Goal: Task Accomplishment & Management: Manage account settings

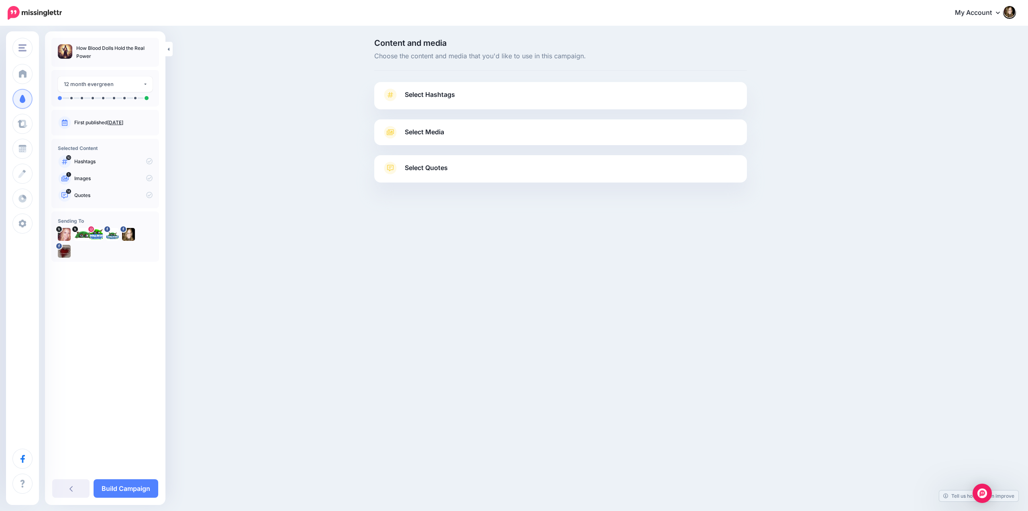
click at [470, 92] on link "Select Hashtags" at bounding box center [560, 98] width 357 height 21
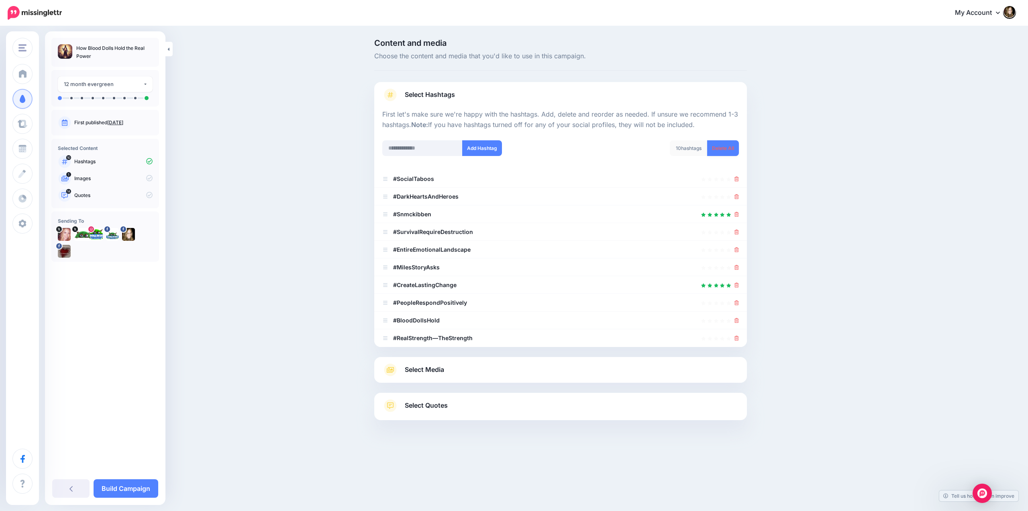
click at [724, 147] on link "Delete All" at bounding box center [723, 148] width 32 height 16
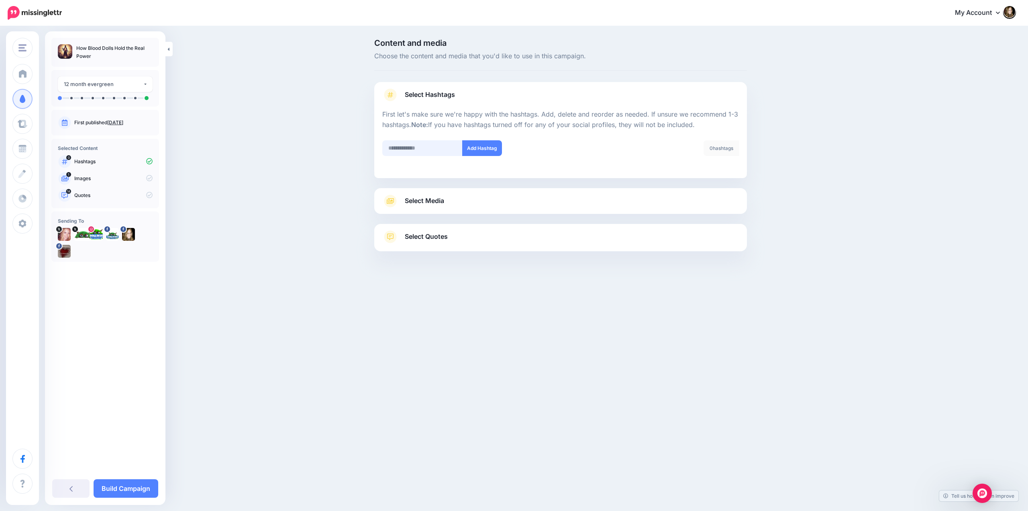
click at [405, 149] on input "text" at bounding box center [422, 148] width 80 height 16
type input "**********"
click at [479, 147] on button "Add Hashtag" at bounding box center [482, 148] width 40 height 16
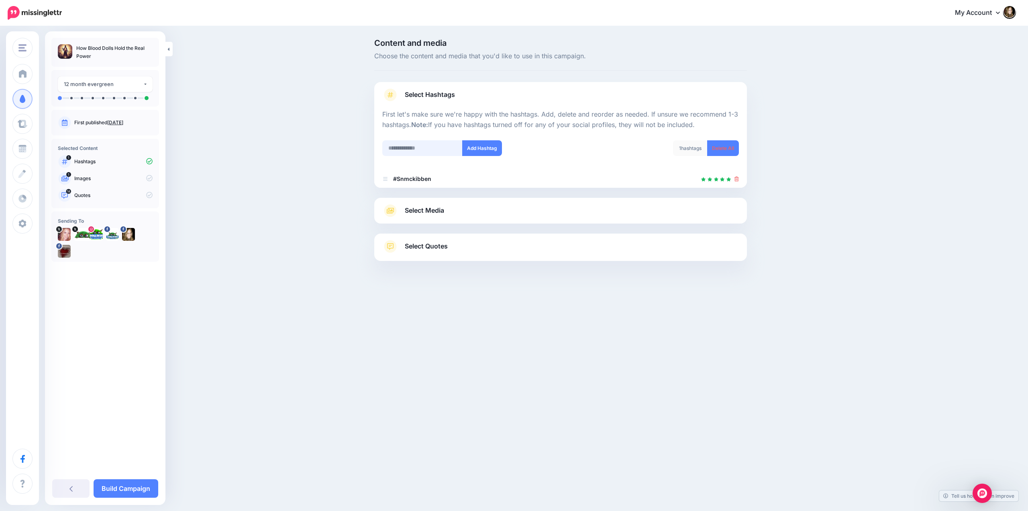
click at [399, 150] on input "text" at bounding box center [422, 148] width 80 height 16
type input "**********"
click at [479, 145] on button "Add Hashtag" at bounding box center [482, 148] width 40 height 16
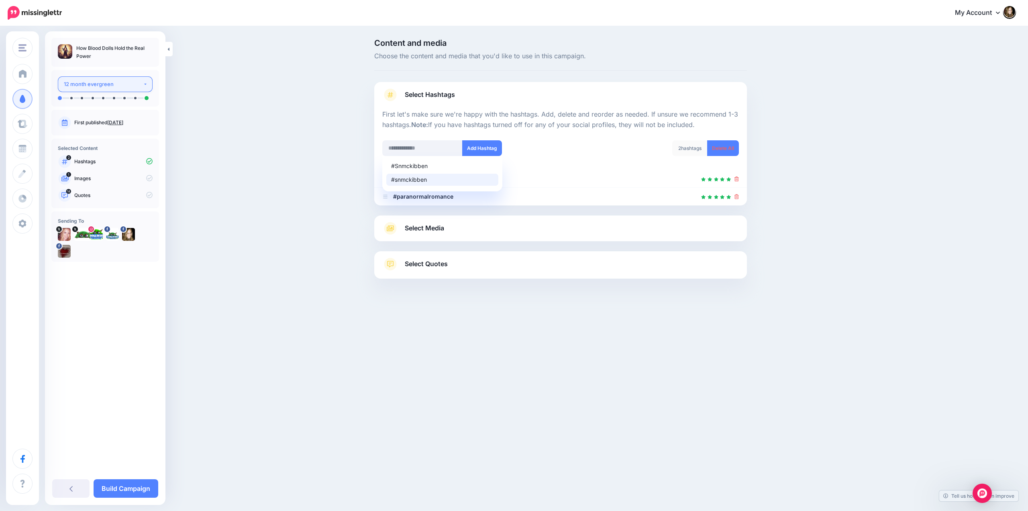
click at [128, 88] on div "12 month evergreen" at bounding box center [103, 84] width 79 height 9
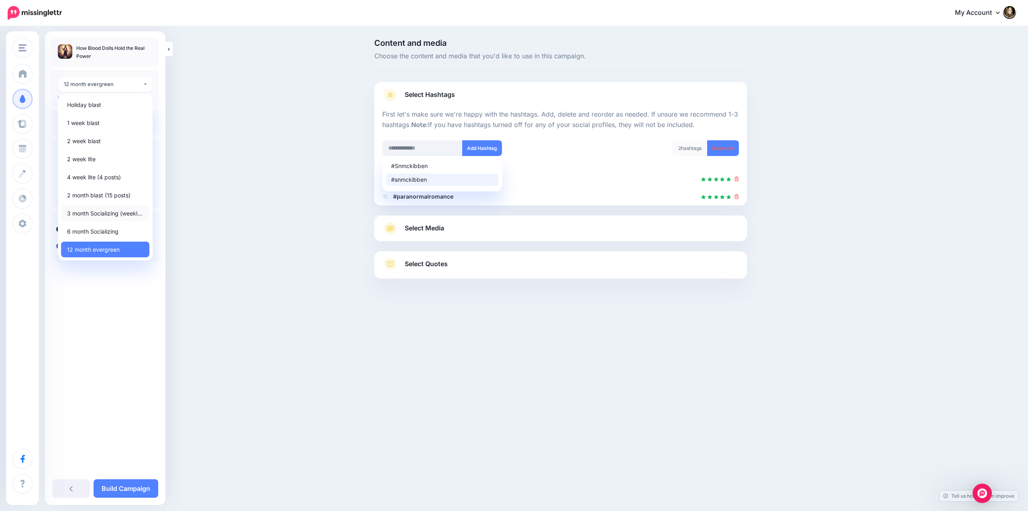
click at [85, 215] on span "3 month Socializing (weekly post)" at bounding box center [105, 214] width 76 height 10
select select "******"
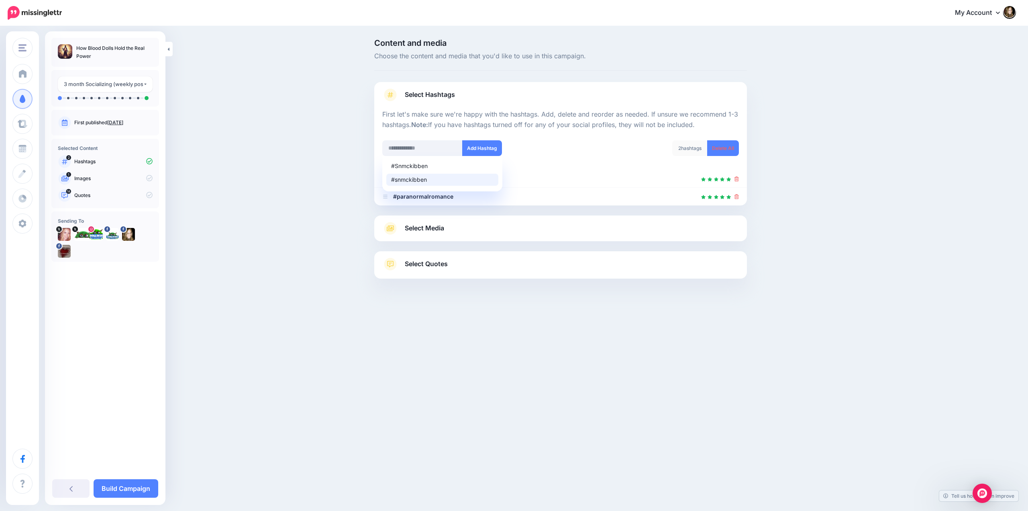
click at [311, 243] on div "Content and media Choose the content and media that you'd like to use in this c…" at bounding box center [514, 179] width 1028 height 304
click at [426, 230] on span "Select Media" at bounding box center [424, 228] width 39 height 11
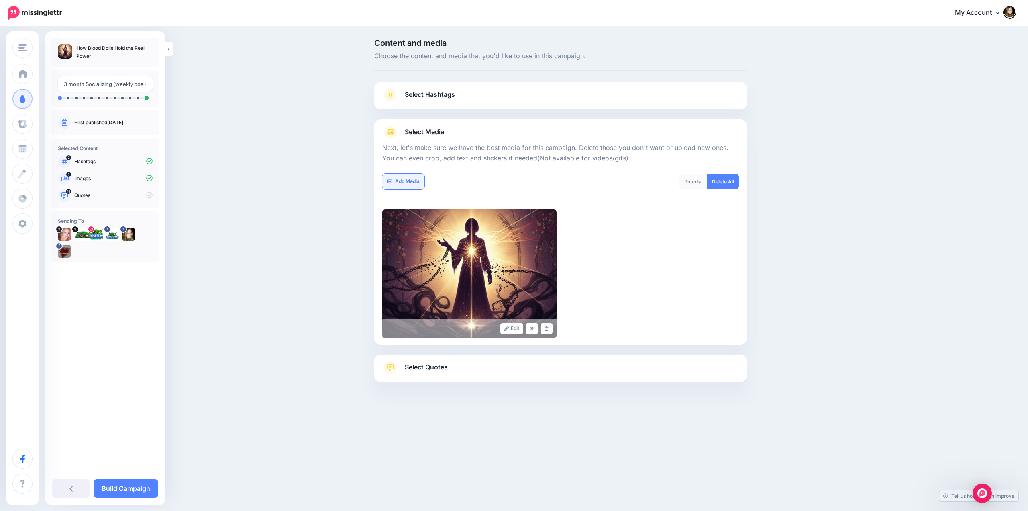
click at [406, 181] on link "Add Media" at bounding box center [403, 182] width 42 height 16
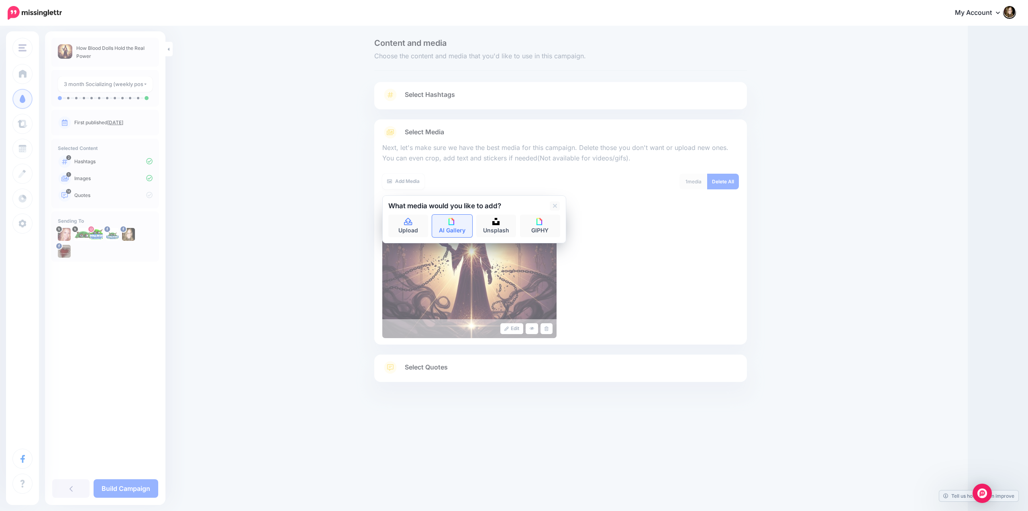
click at [454, 225] on img at bounding box center [452, 221] width 7 height 7
click at [406, 206] on icon at bounding box center [406, 205] width 2 height 6
click at [448, 226] on link "AI Gallery" at bounding box center [452, 226] width 40 height 22
click at [407, 204] on link at bounding box center [406, 205] width 10 height 9
click at [496, 223] on img at bounding box center [496, 221] width 7 height 7
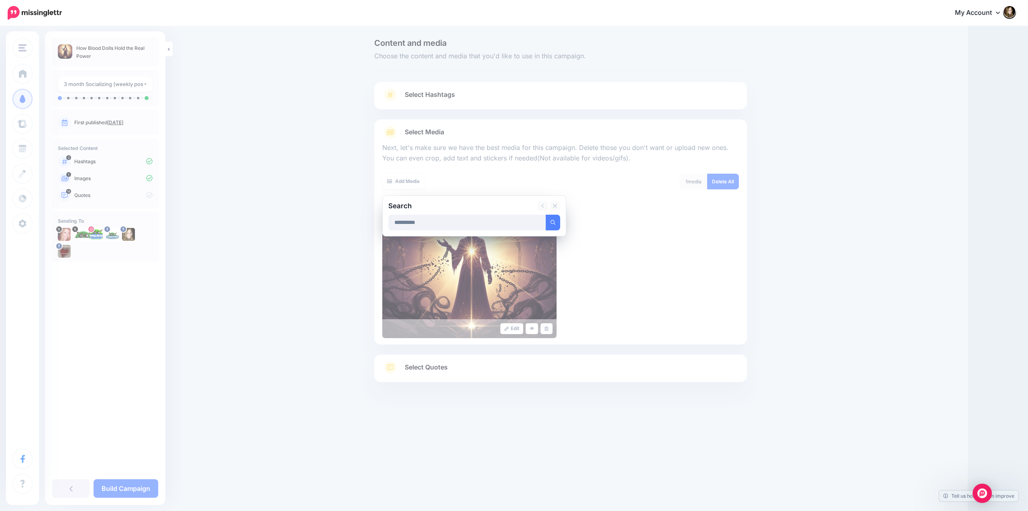
type input "**********"
click at [546, 215] on button "submit" at bounding box center [553, 223] width 14 height 16
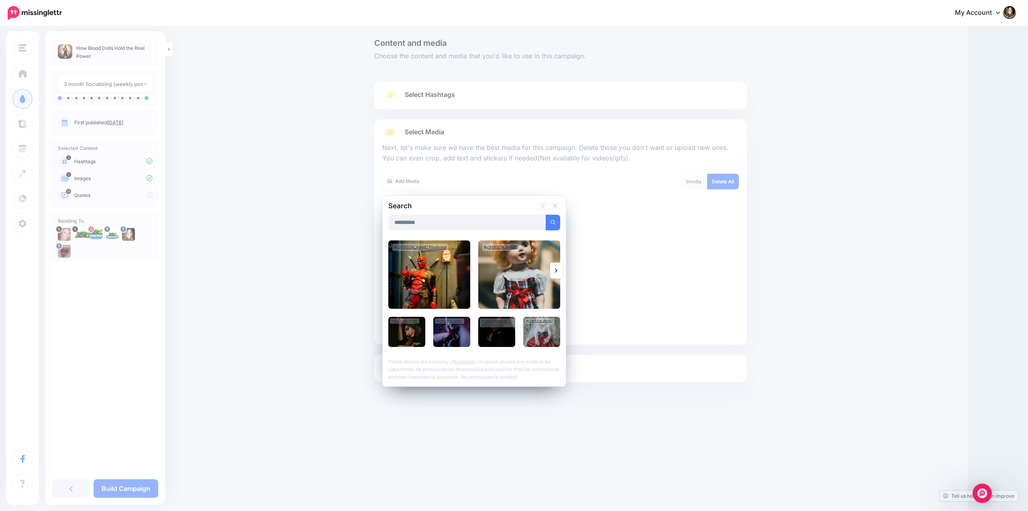
click at [553, 268] on link at bounding box center [556, 270] width 12 height 16
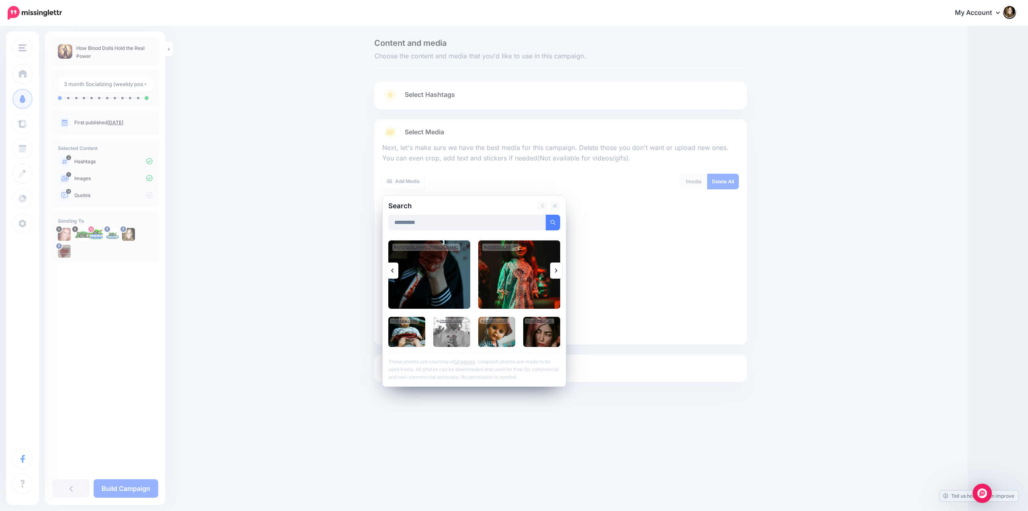
click at [556, 272] on icon at bounding box center [556, 270] width 2 height 6
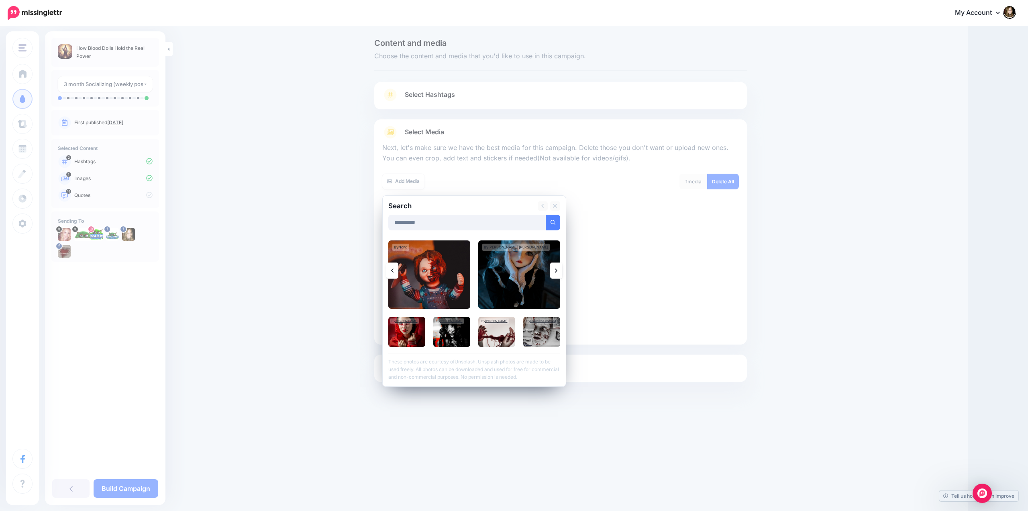
click at [556, 273] on icon at bounding box center [556, 270] width 2 height 6
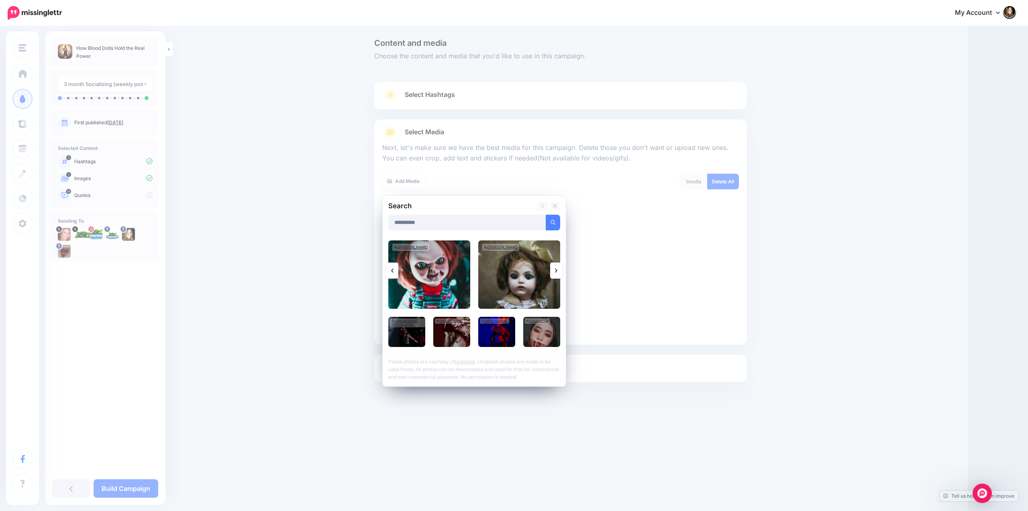
click at [555, 273] on icon at bounding box center [556, 270] width 2 height 6
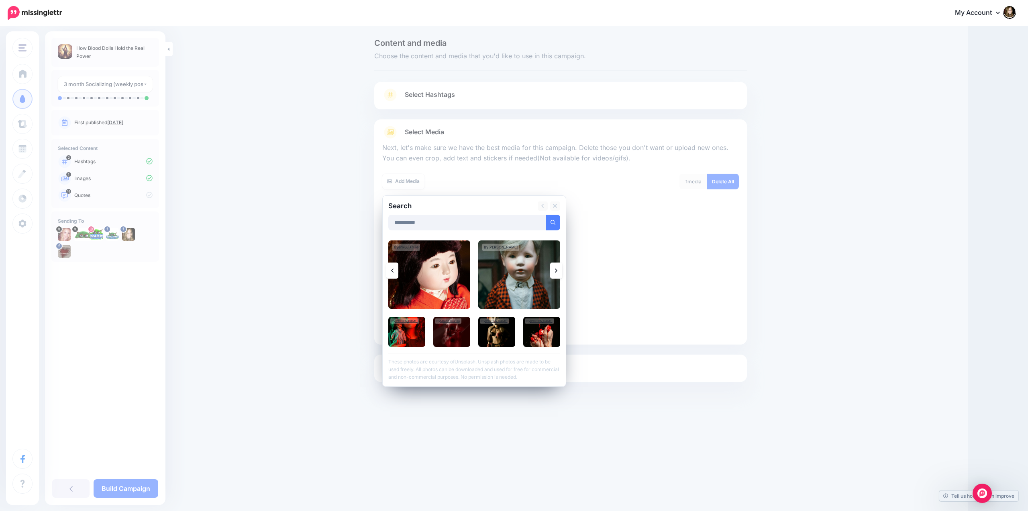
click at [555, 273] on icon at bounding box center [556, 270] width 2 height 6
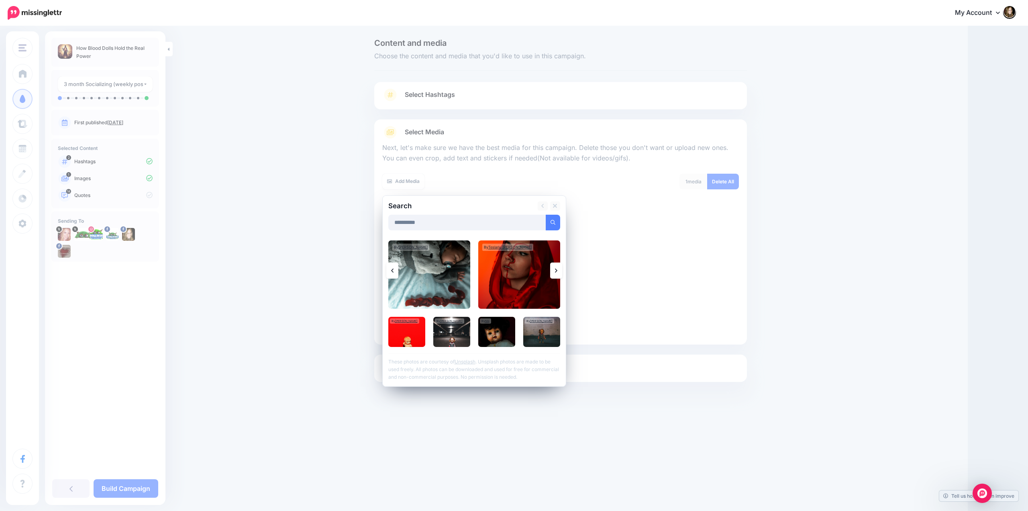
click at [314, 251] on div "Content and media Choose the content and media that you'd like to use in this c…" at bounding box center [514, 230] width 1028 height 407
click at [556, 208] on icon at bounding box center [555, 205] width 4 height 6
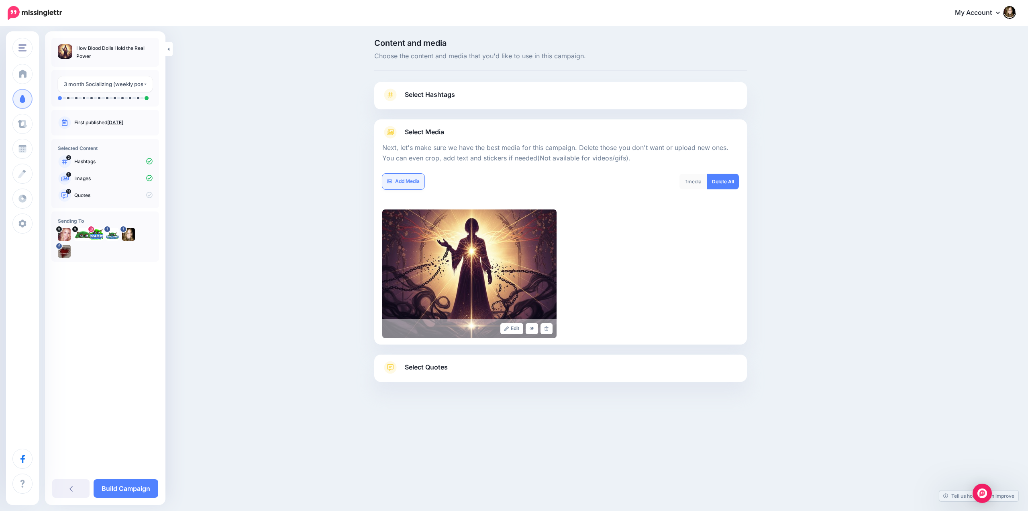
click at [408, 182] on link "Add Media" at bounding box center [403, 182] width 42 height 16
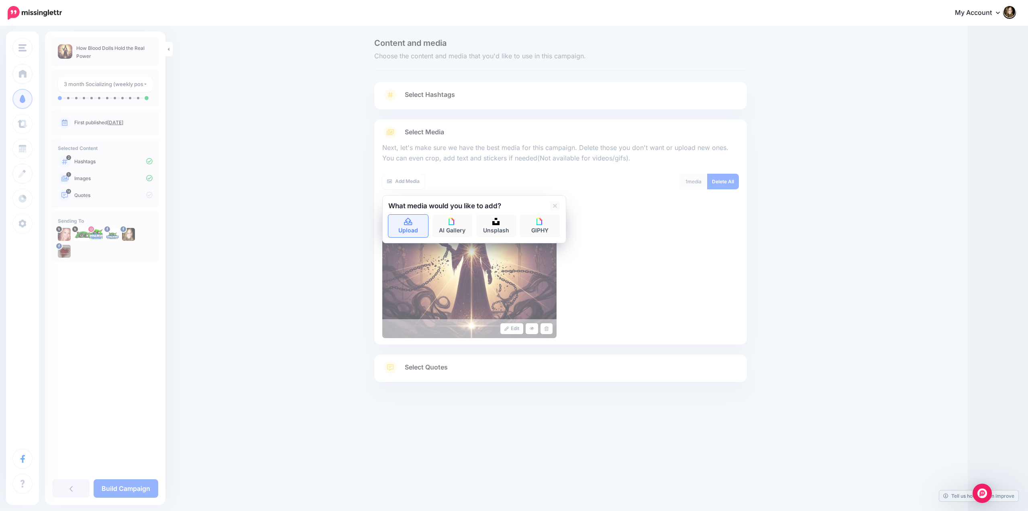
click at [407, 224] on icon at bounding box center [408, 221] width 9 height 7
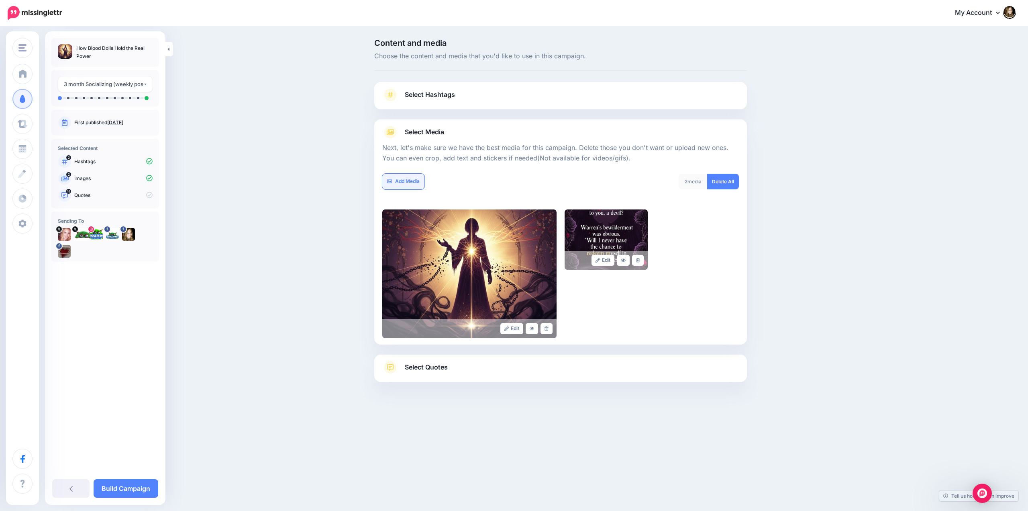
click at [400, 181] on link "Add Media" at bounding box center [403, 182] width 42 height 16
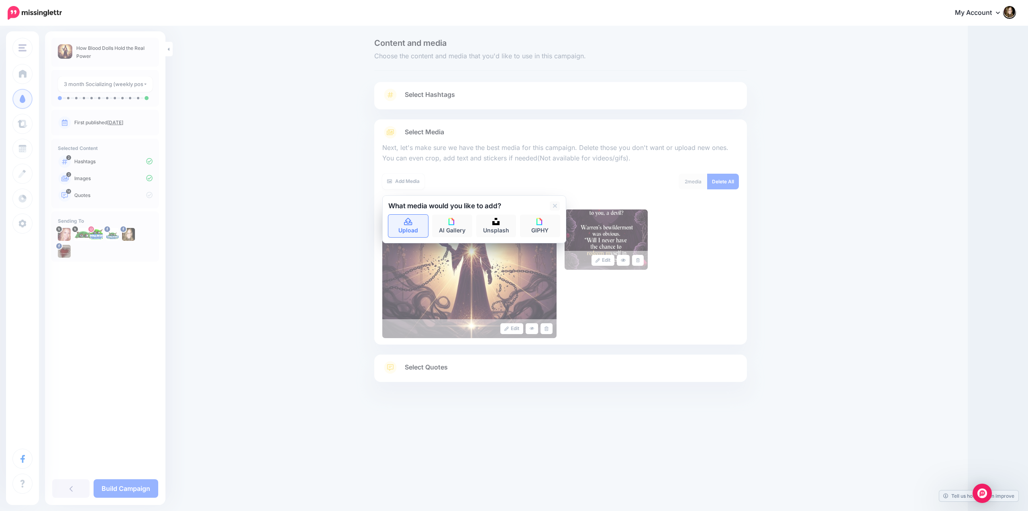
click at [413, 227] on link "Upload" at bounding box center [408, 226] width 40 height 22
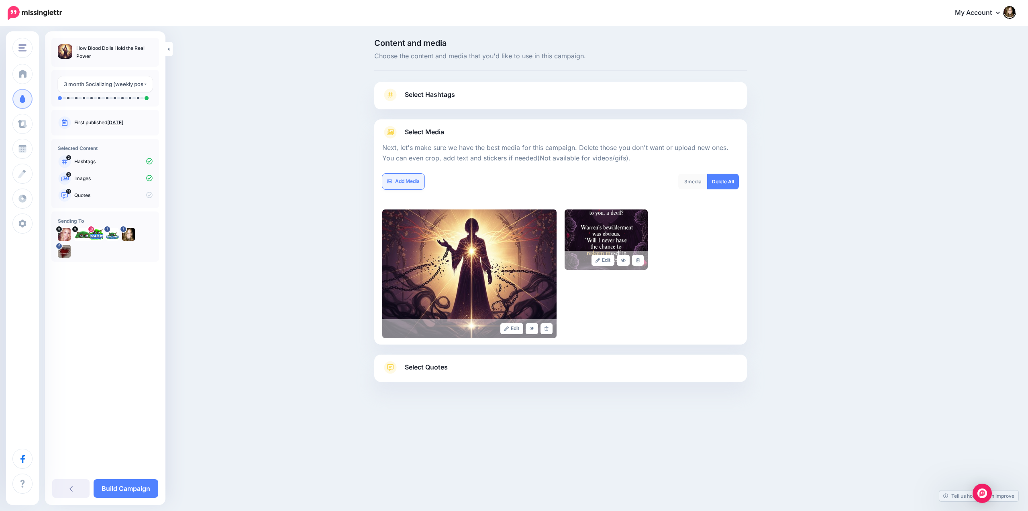
click at [395, 178] on link "Add Media" at bounding box center [403, 182] width 42 height 16
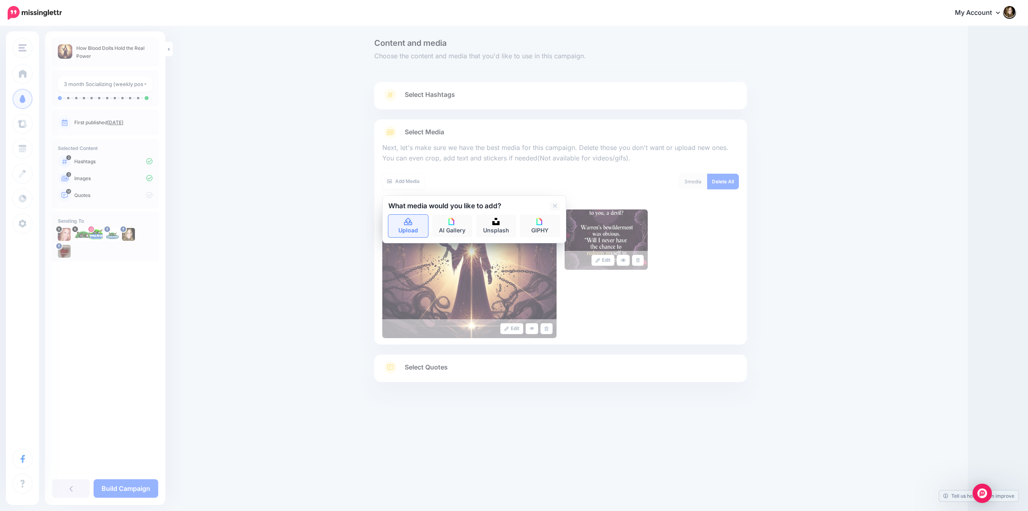
click at [406, 223] on icon at bounding box center [408, 221] width 9 height 7
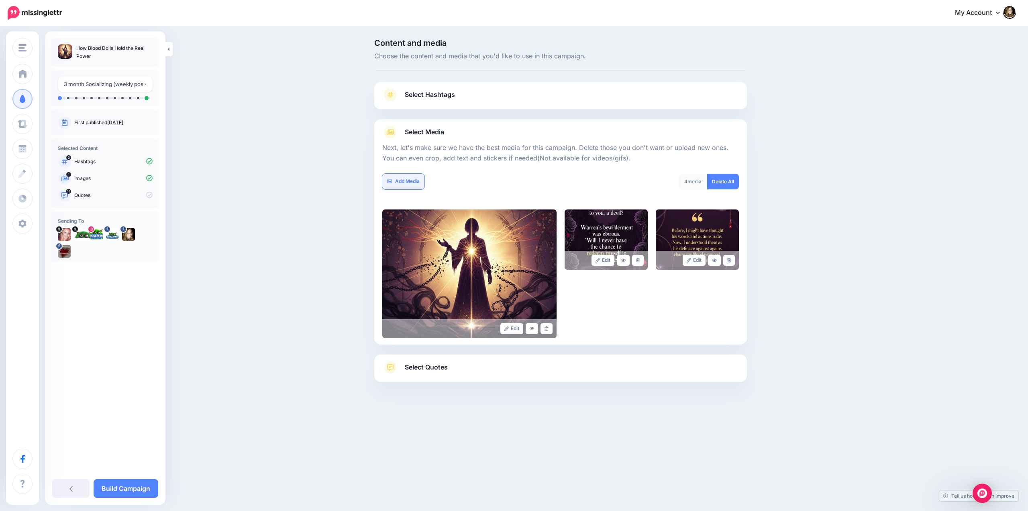
click at [400, 176] on link "Add Media" at bounding box center [403, 182] width 42 height 16
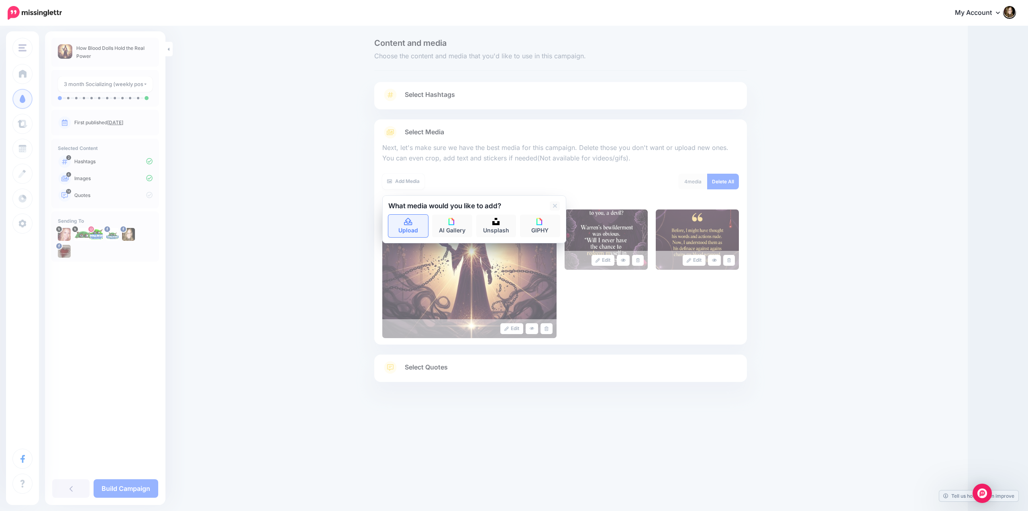
click at [402, 223] on link "Upload" at bounding box center [408, 226] width 40 height 22
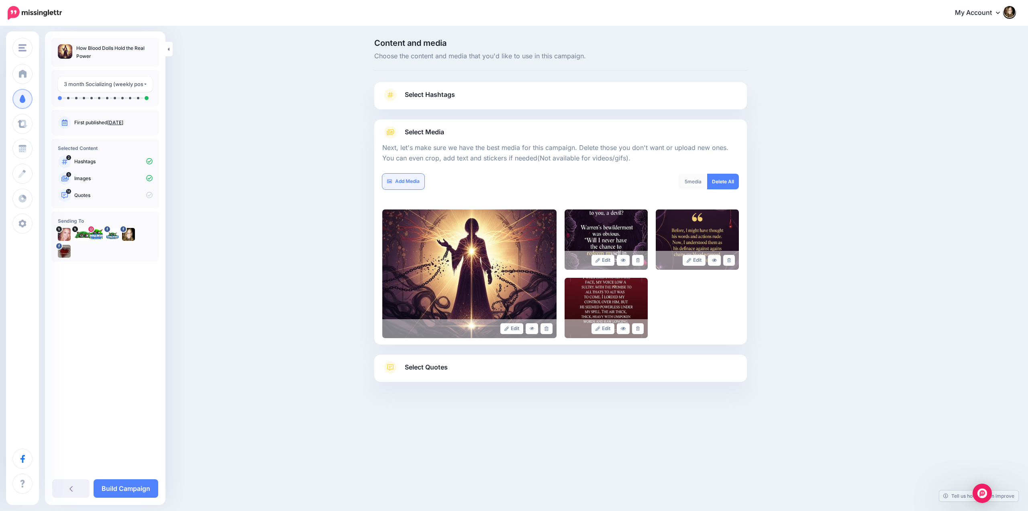
click at [410, 182] on link "Add Media" at bounding box center [403, 182] width 42 height 16
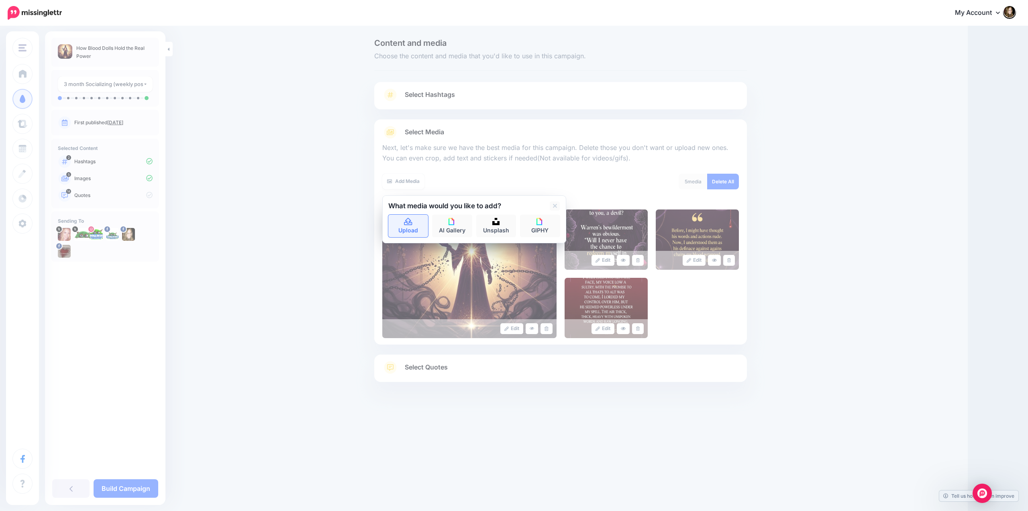
click at [405, 224] on icon at bounding box center [408, 221] width 9 height 7
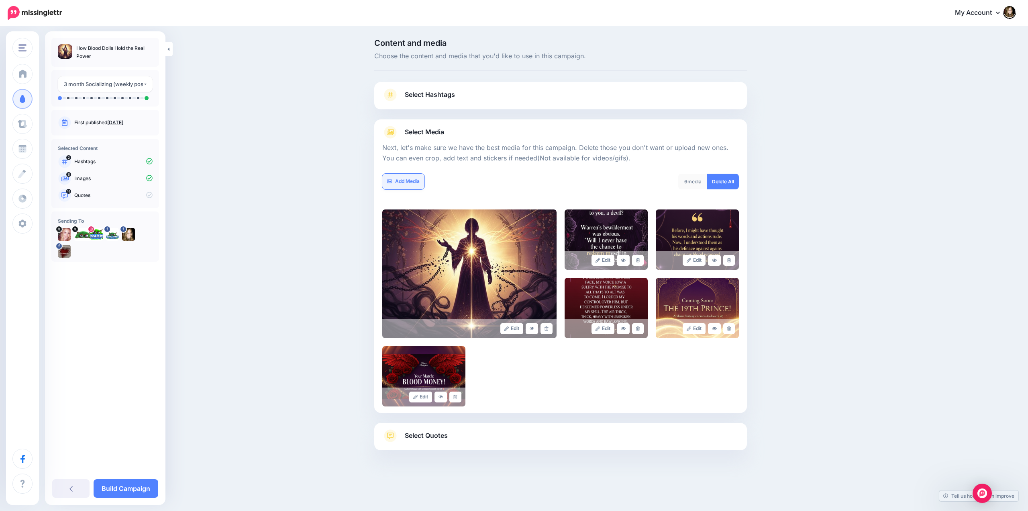
click at [399, 179] on link "Add Media" at bounding box center [403, 182] width 42 height 16
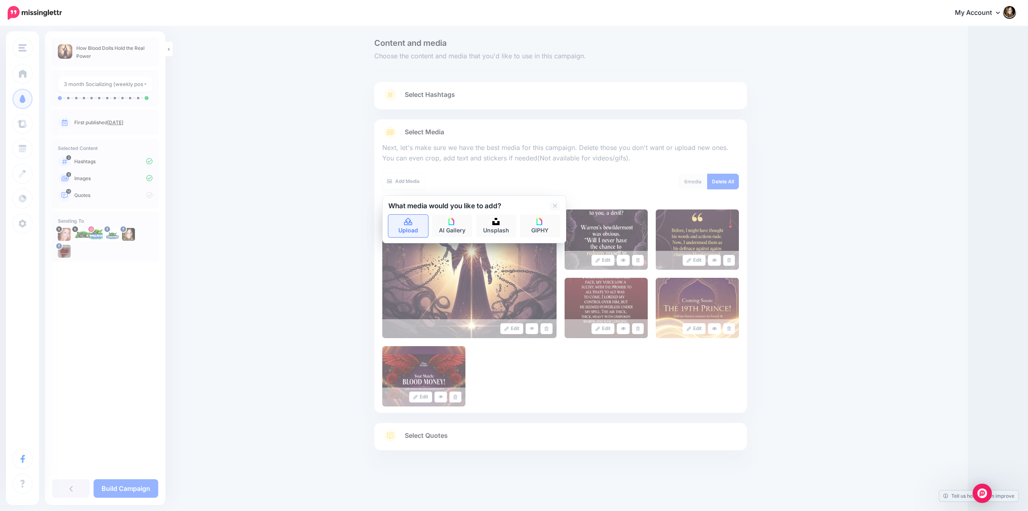
click at [404, 225] on icon at bounding box center [408, 221] width 9 height 7
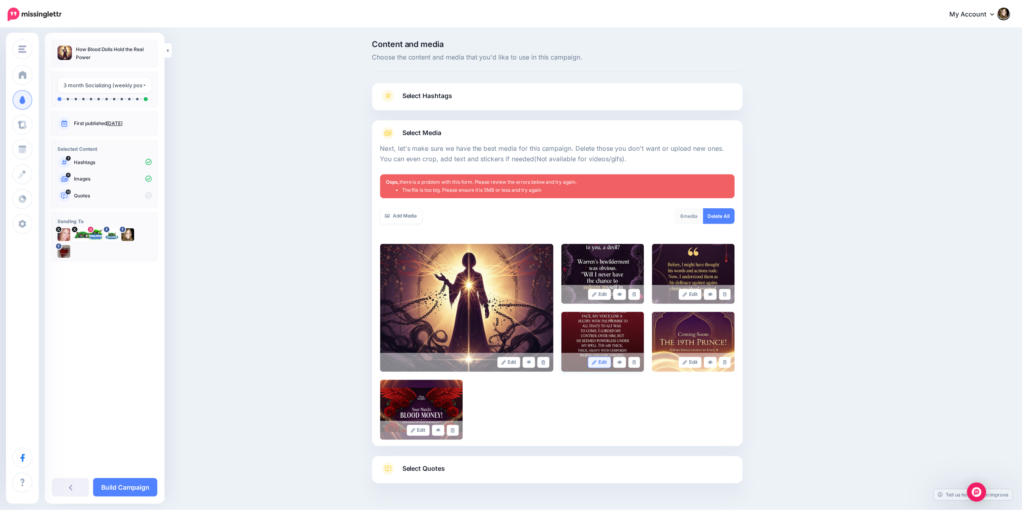
scroll to position [26, 0]
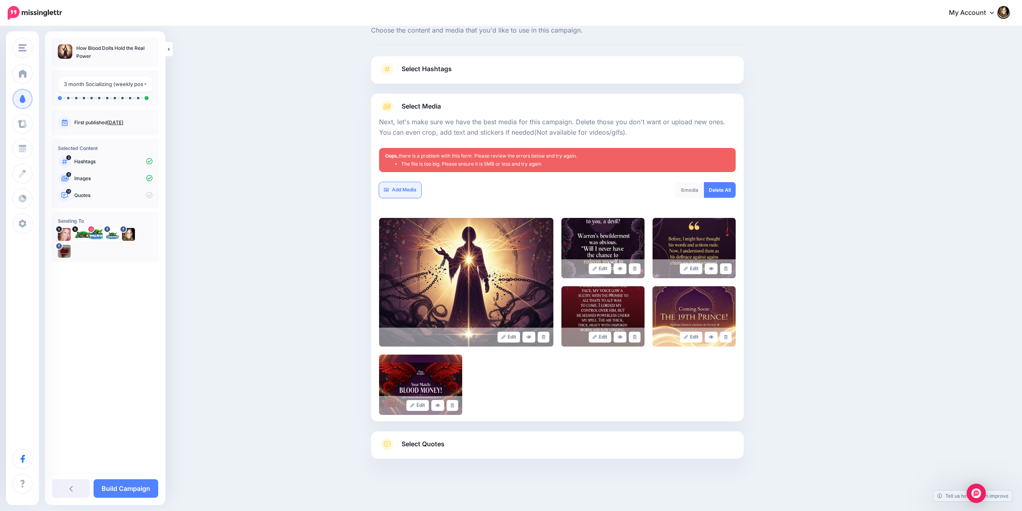
click at [405, 188] on link "Add Media" at bounding box center [400, 190] width 42 height 16
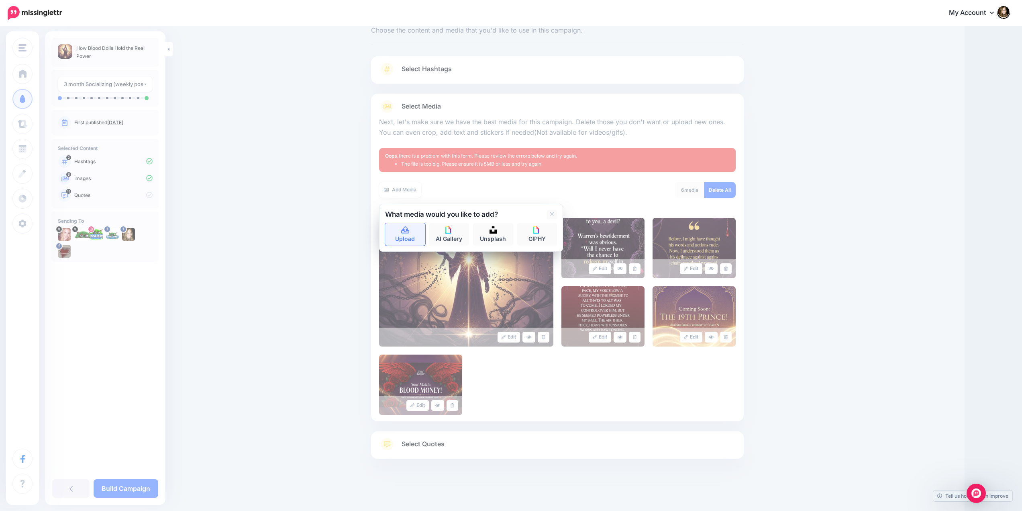
click at [407, 229] on icon at bounding box center [405, 229] width 8 height 7
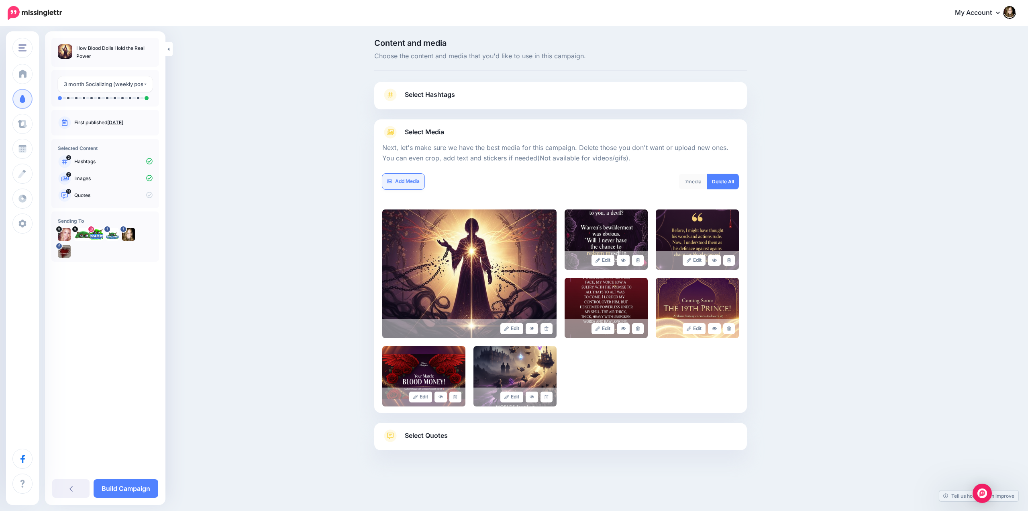
click at [400, 180] on link "Add Media" at bounding box center [403, 182] width 42 height 16
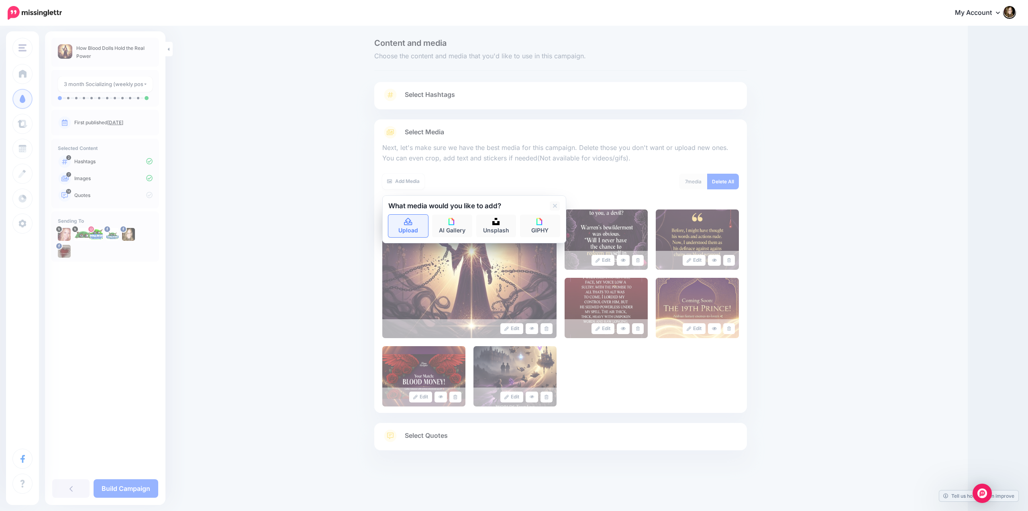
click at [403, 223] on link "Upload" at bounding box center [408, 226] width 40 height 22
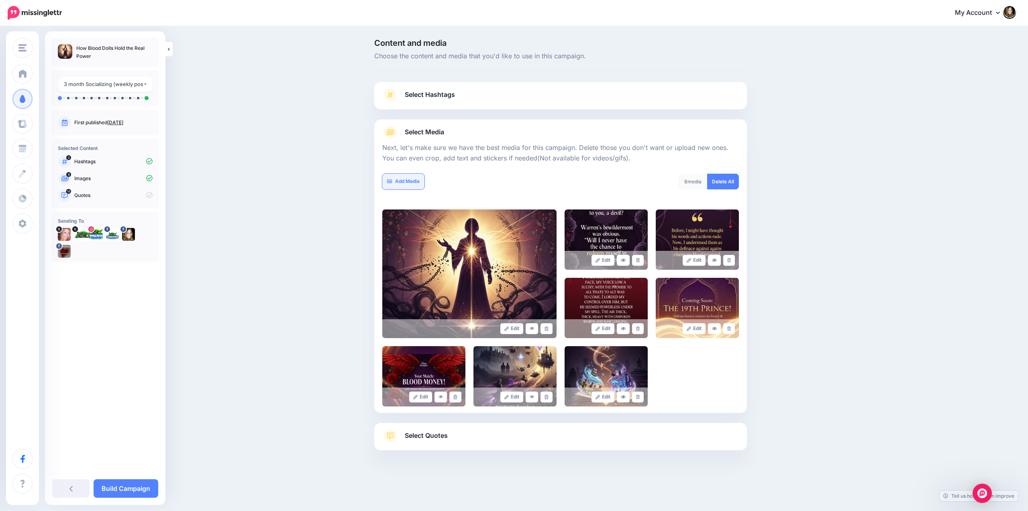
click at [404, 183] on link "Add Media" at bounding box center [403, 182] width 42 height 16
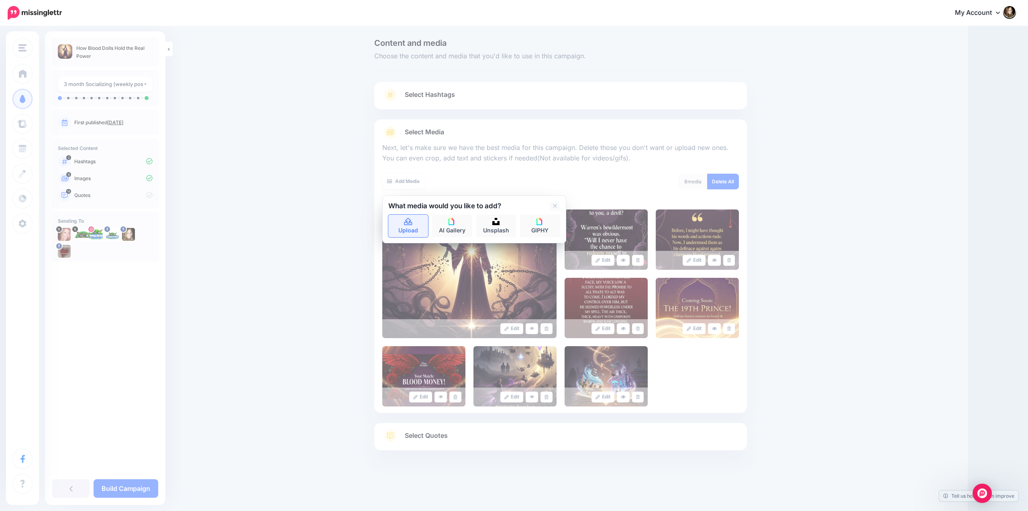
click at [409, 223] on icon at bounding box center [408, 221] width 8 height 7
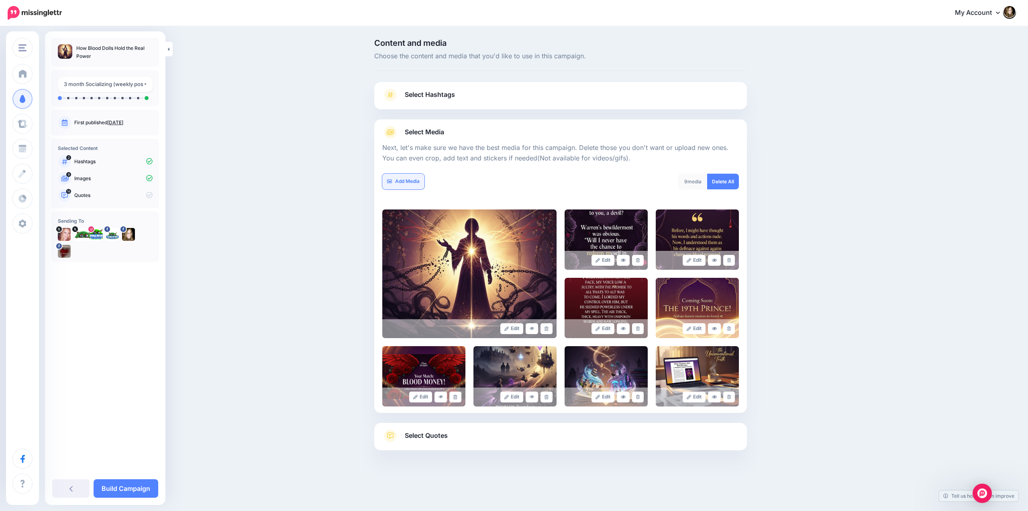
click at [402, 183] on link "Add Media" at bounding box center [403, 182] width 42 height 16
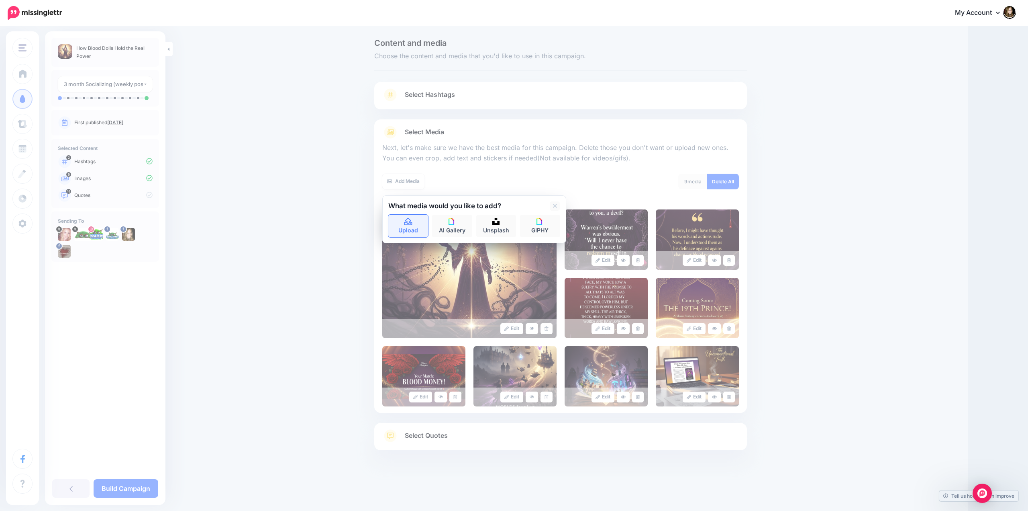
click at [407, 222] on icon at bounding box center [408, 221] width 8 height 7
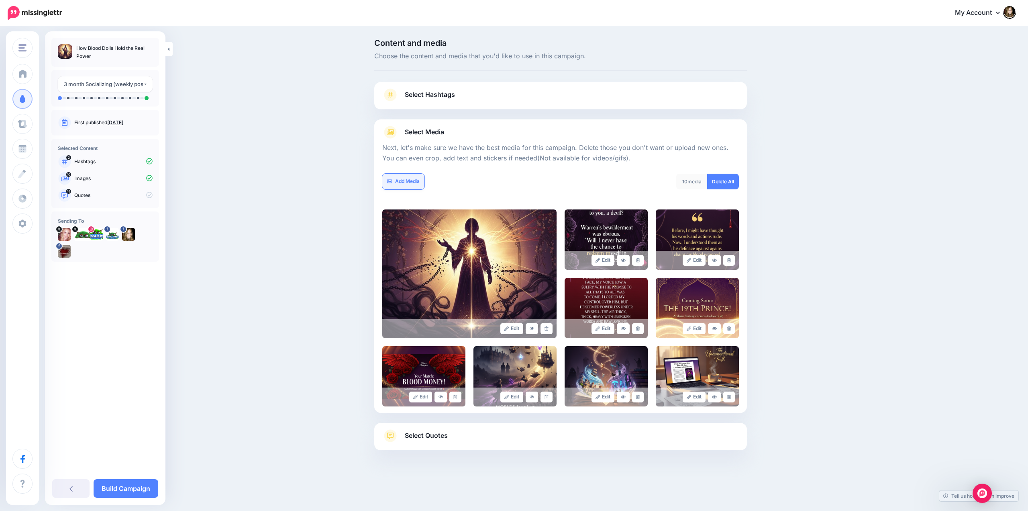
click at [409, 177] on link "Add Media" at bounding box center [403, 182] width 42 height 16
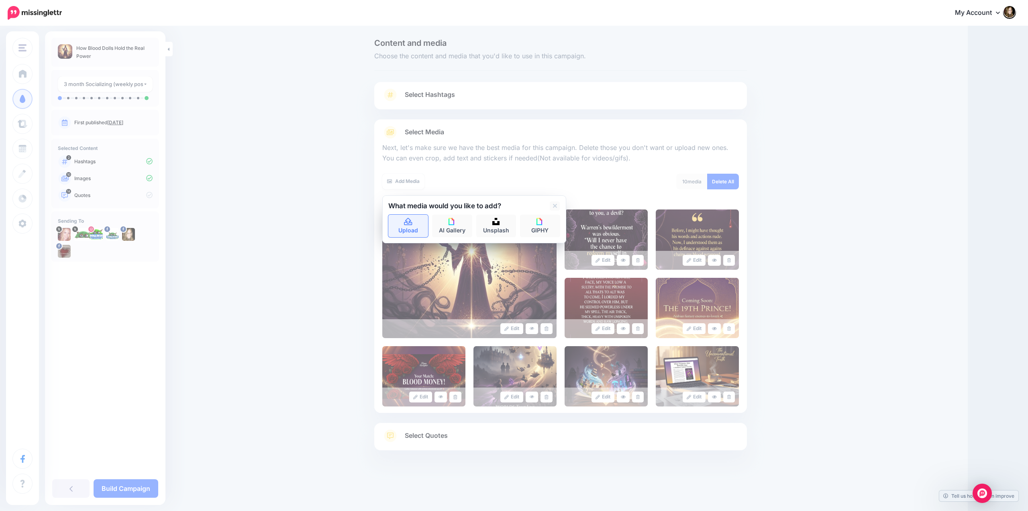
click at [405, 223] on icon at bounding box center [408, 221] width 9 height 7
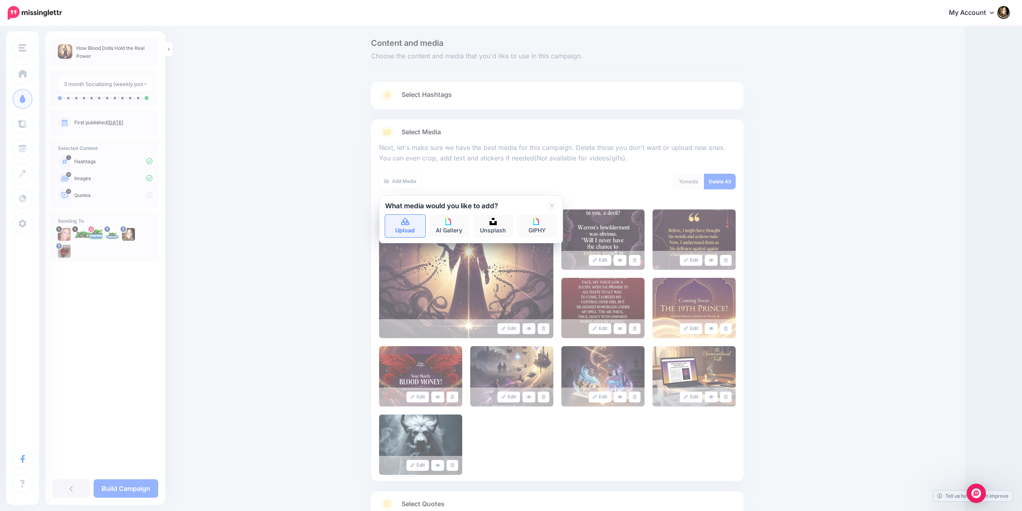
scroll to position [60, 0]
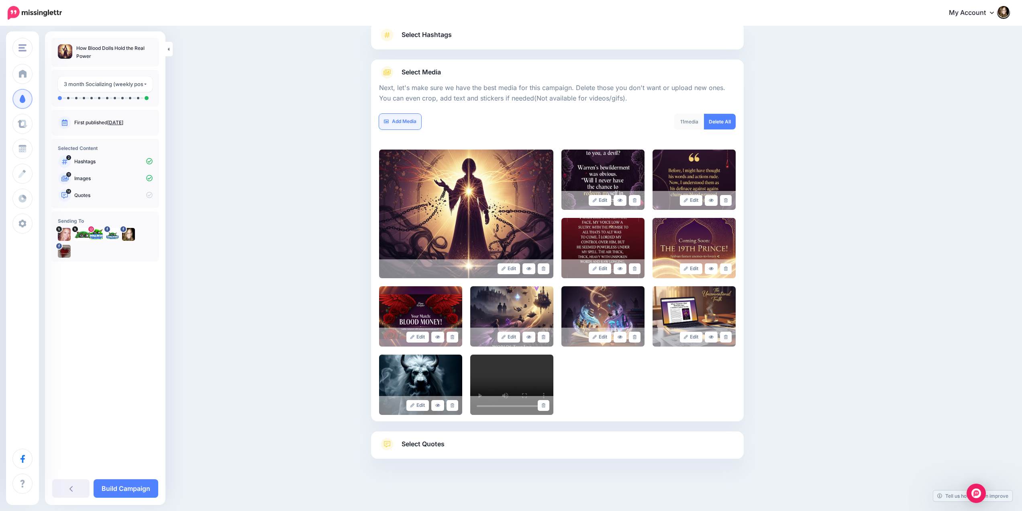
click at [405, 124] on link "Add Media" at bounding box center [400, 122] width 42 height 16
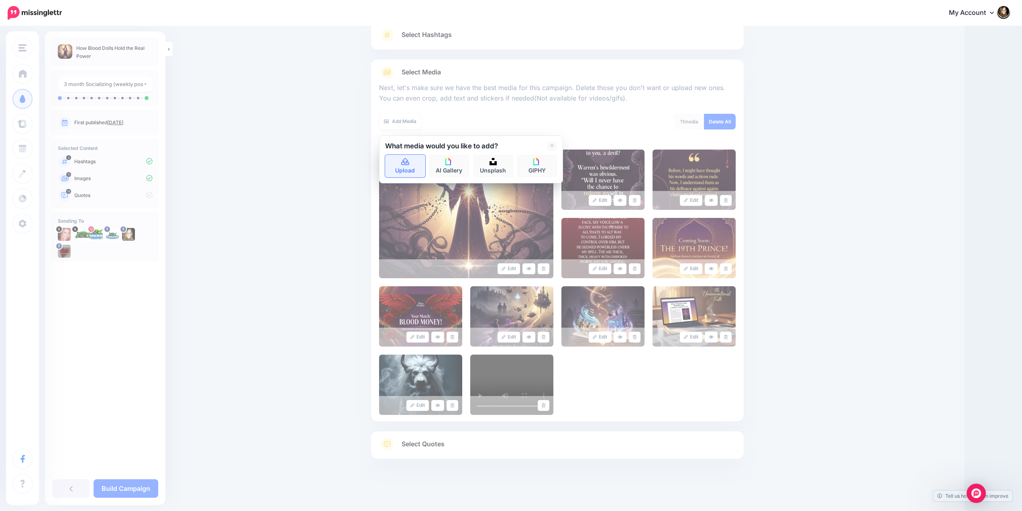
click at [407, 161] on icon at bounding box center [405, 161] width 8 height 7
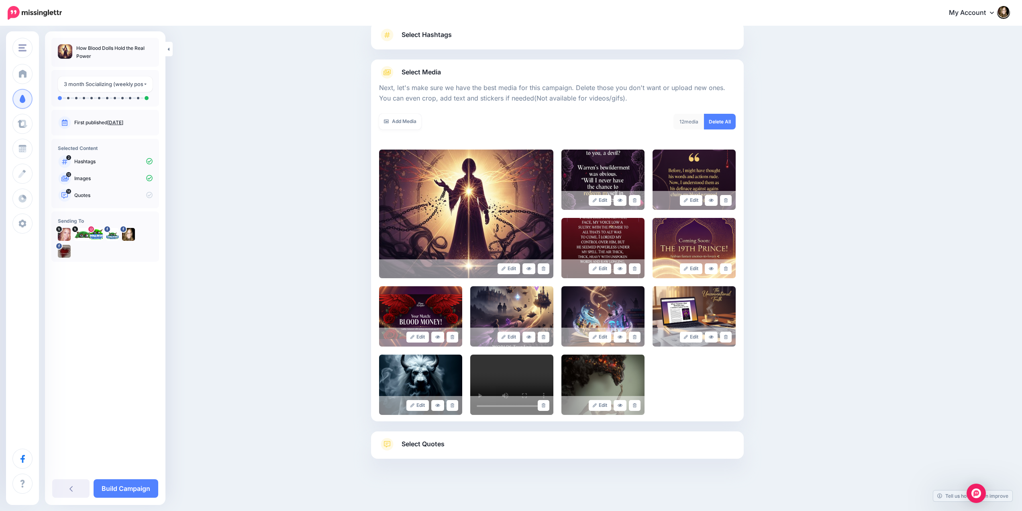
click at [462, 446] on link "Select Quotes" at bounding box center [557, 447] width 357 height 21
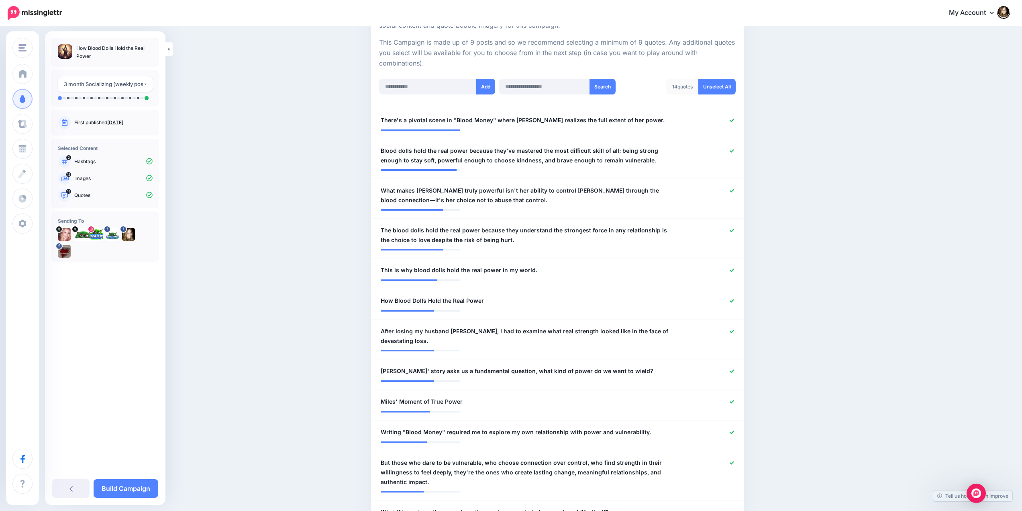
scroll to position [180, 0]
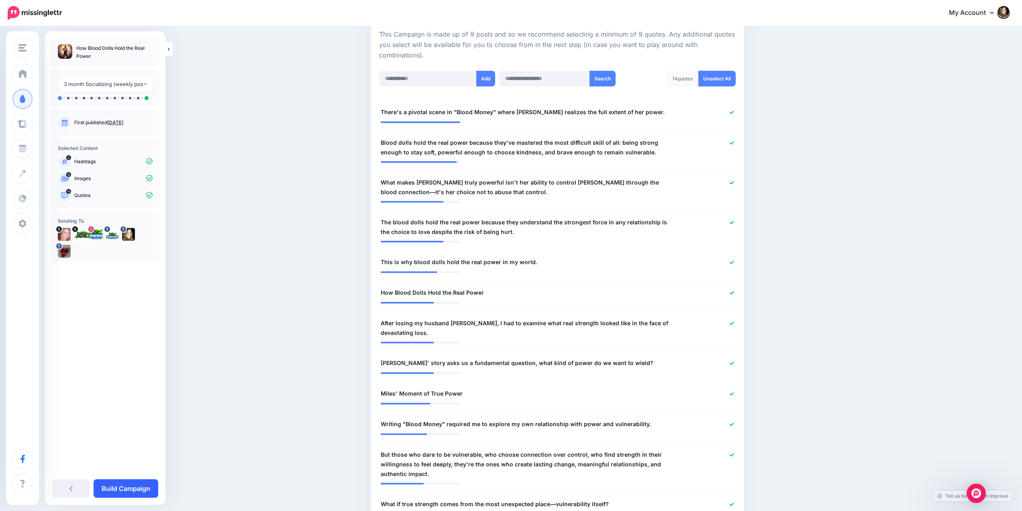
click at [131, 491] on link "Build Campaign" at bounding box center [126, 488] width 65 height 18
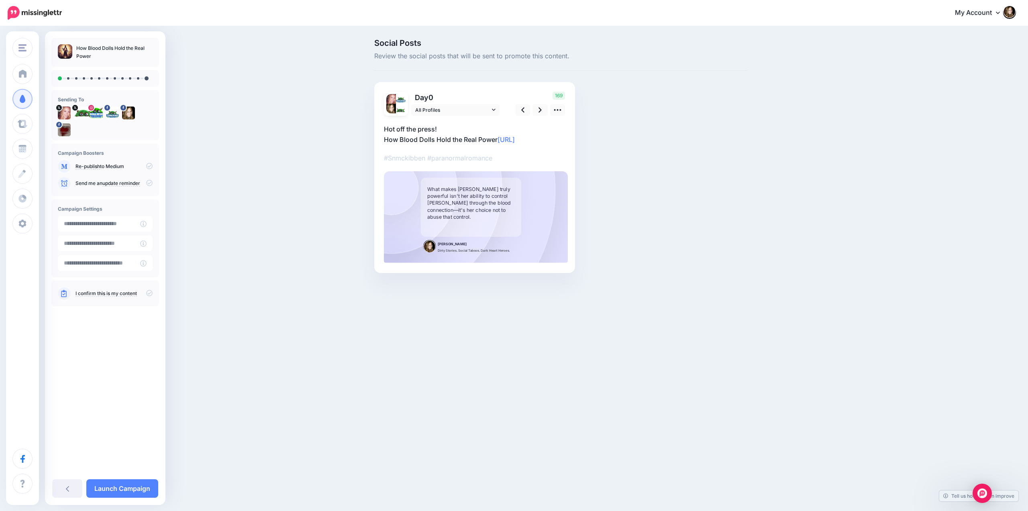
click at [150, 166] on icon at bounding box center [149, 166] width 6 height 6
click at [147, 291] on icon at bounding box center [149, 293] width 6 height 6
click at [538, 106] on link at bounding box center [540, 110] width 15 height 12
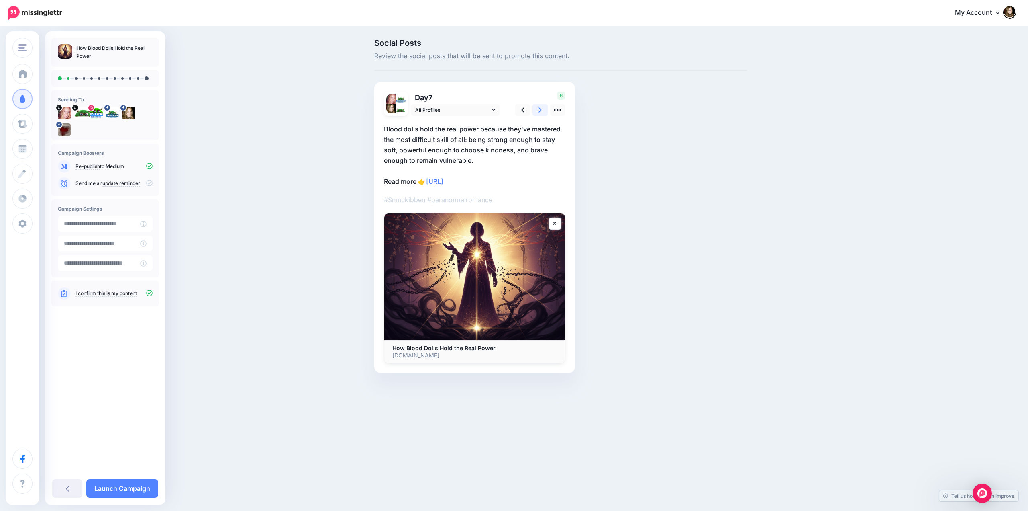
click at [538, 109] on link at bounding box center [540, 110] width 15 height 12
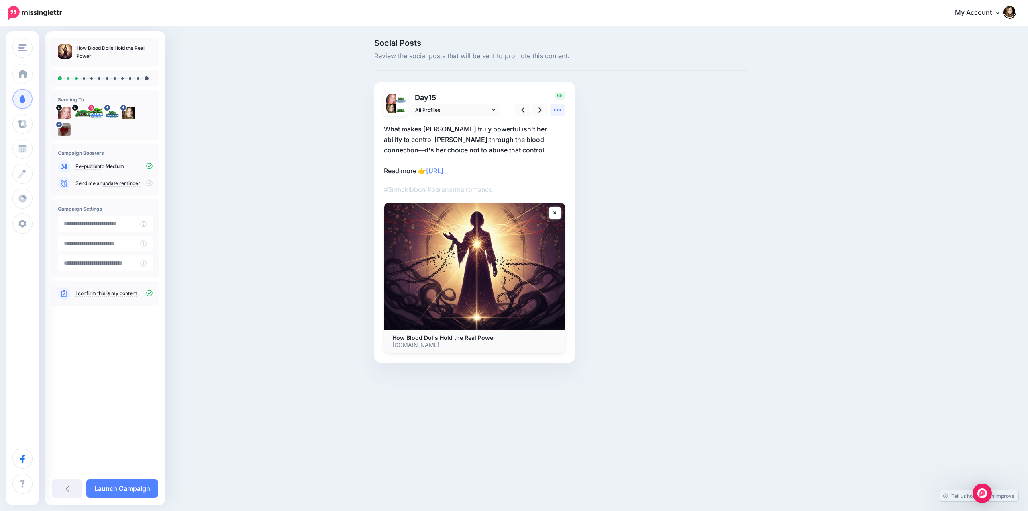
click at [556, 108] on icon at bounding box center [558, 110] width 8 height 8
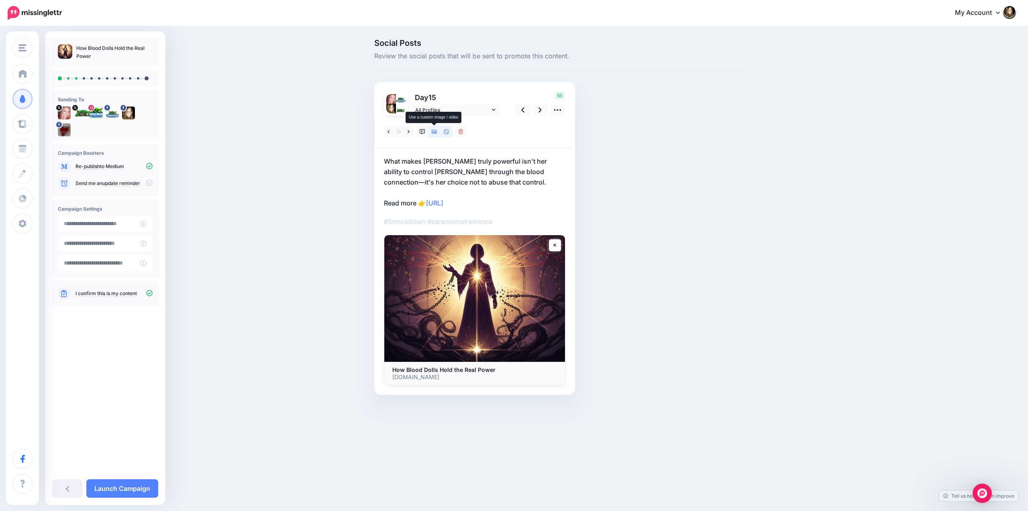
click at [435, 135] on link at bounding box center [435, 132] width 12 height 12
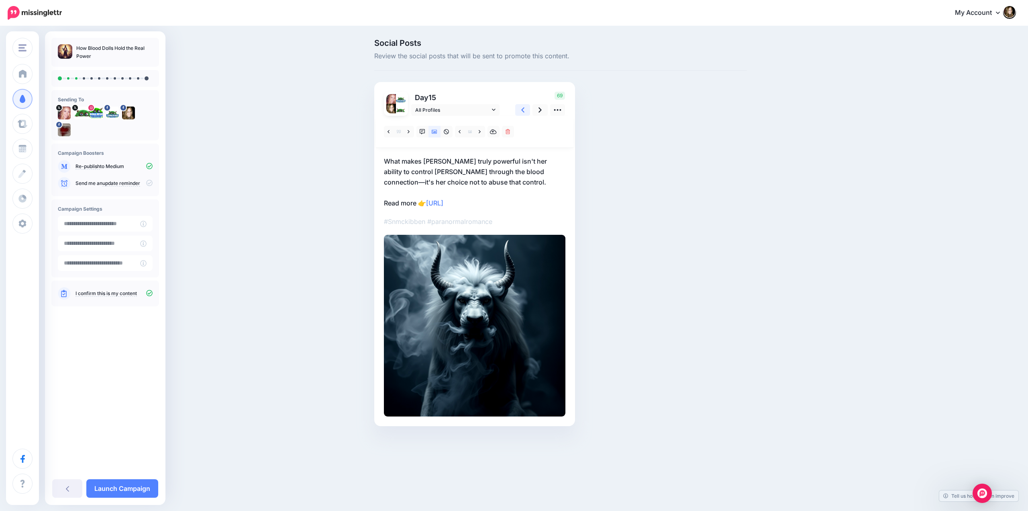
click at [520, 108] on link at bounding box center [522, 110] width 15 height 12
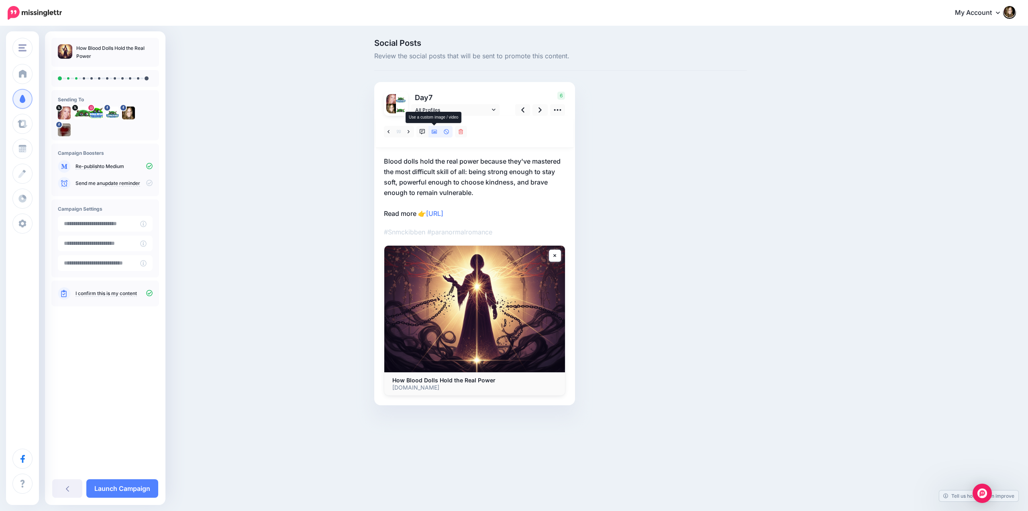
click at [433, 134] on link at bounding box center [435, 132] width 12 height 12
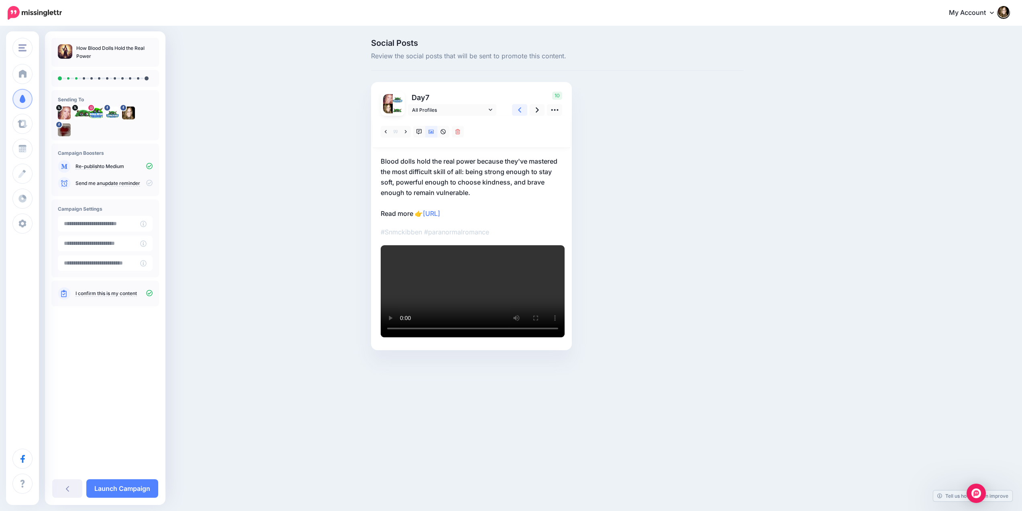
click at [525, 112] on link at bounding box center [519, 110] width 15 height 12
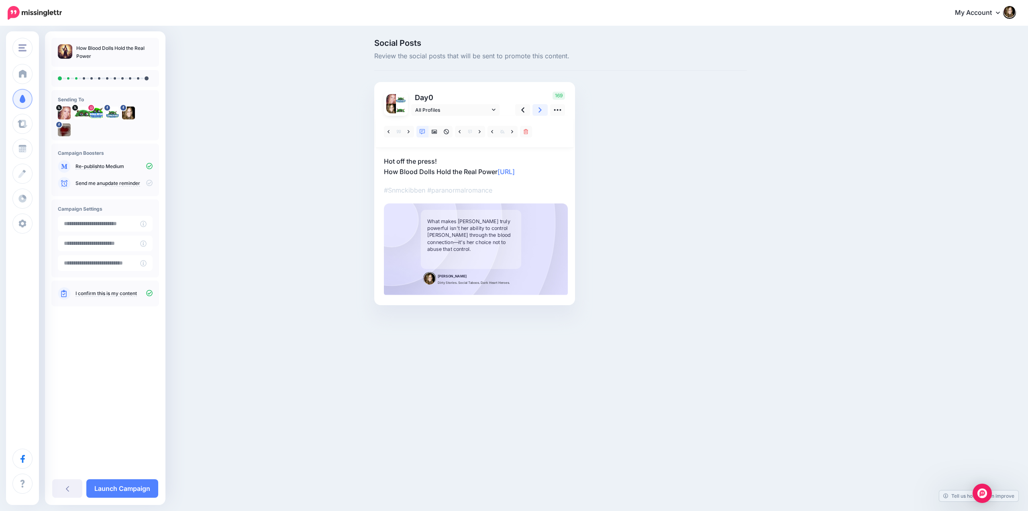
click at [540, 108] on icon at bounding box center [540, 109] width 3 height 5
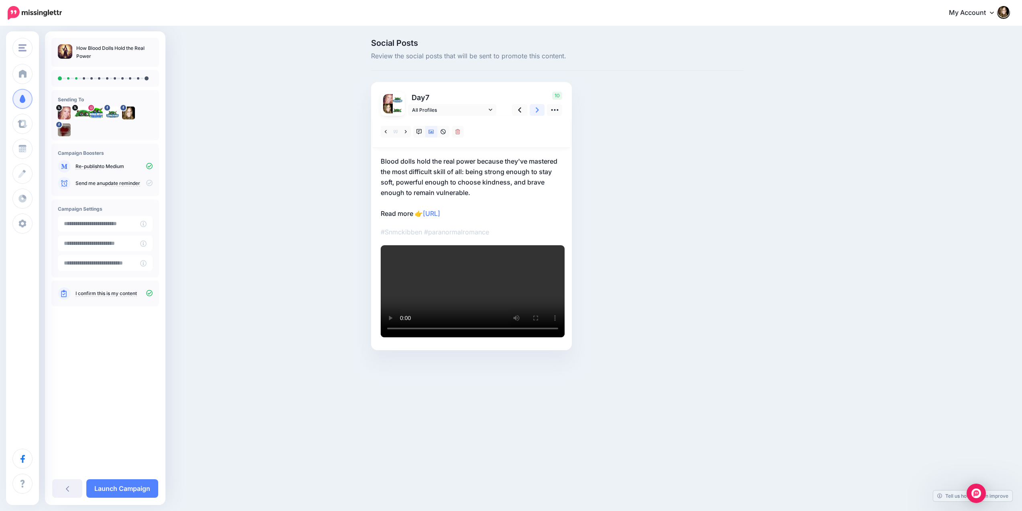
click at [539, 108] on icon at bounding box center [537, 109] width 3 height 5
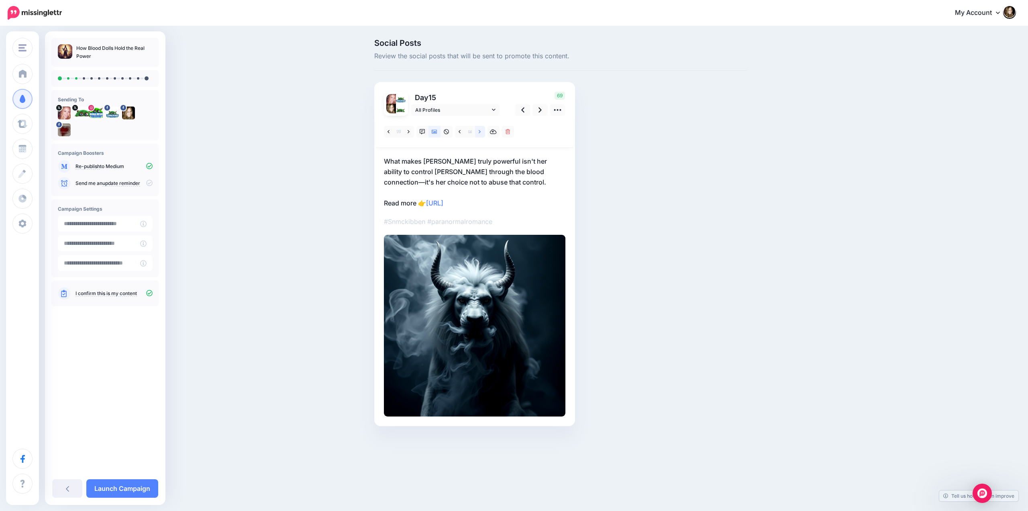
click at [480, 131] on icon at bounding box center [480, 131] width 2 height 3
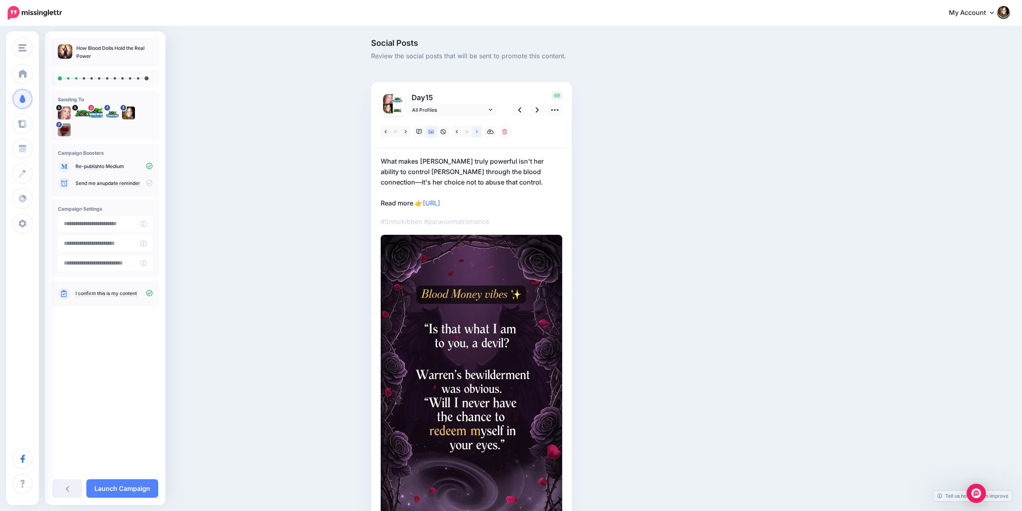
click at [478, 131] on icon at bounding box center [477, 132] width 2 height 6
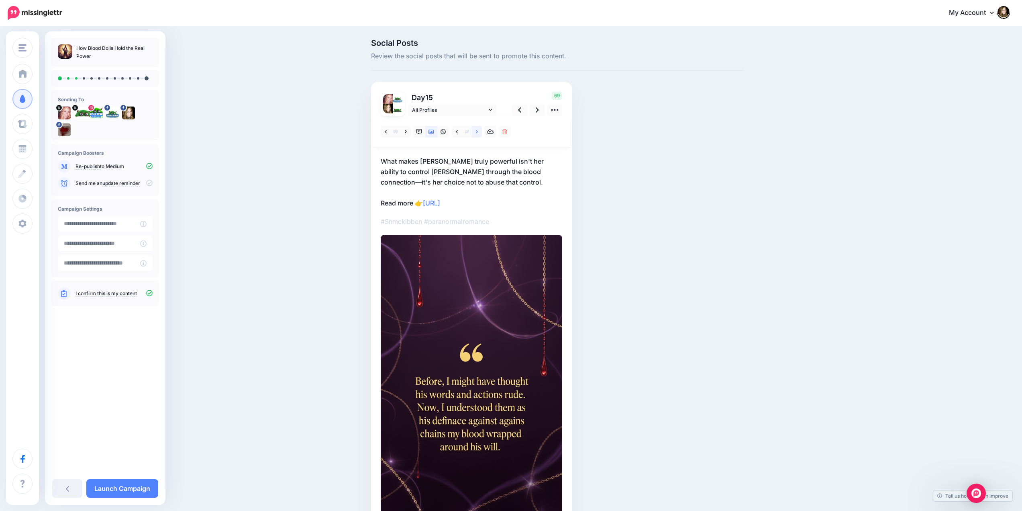
click at [478, 131] on icon at bounding box center [477, 132] width 2 height 6
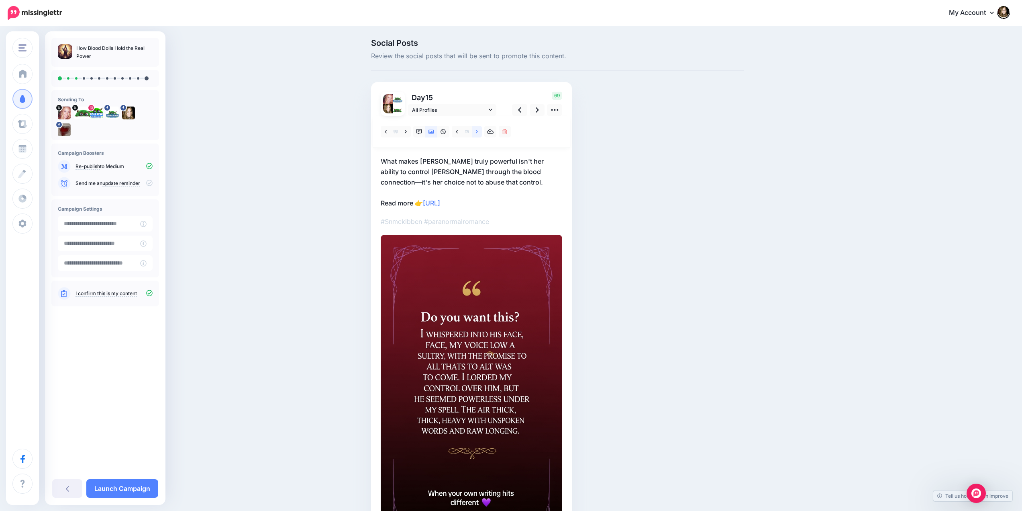
click at [478, 131] on icon at bounding box center [477, 132] width 2 height 6
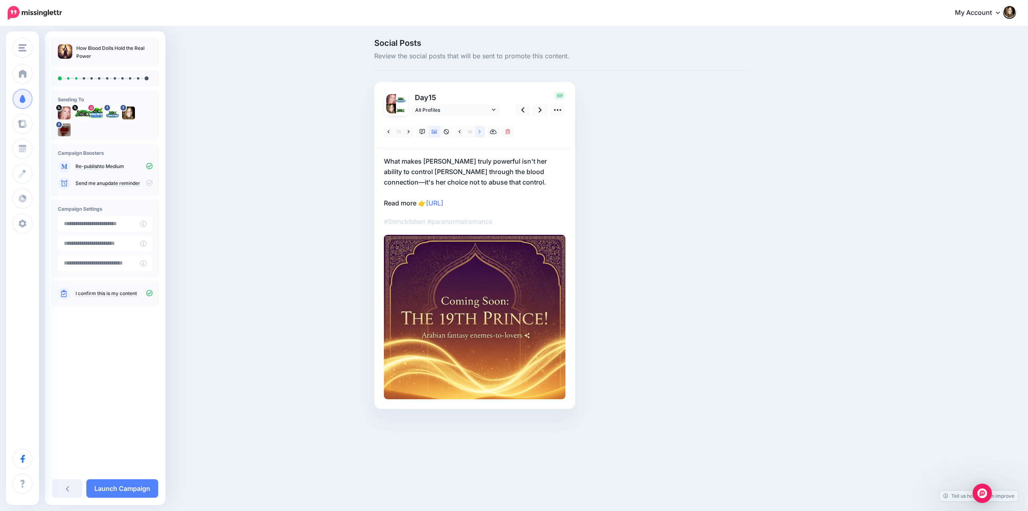
click at [479, 131] on icon at bounding box center [480, 132] width 2 height 6
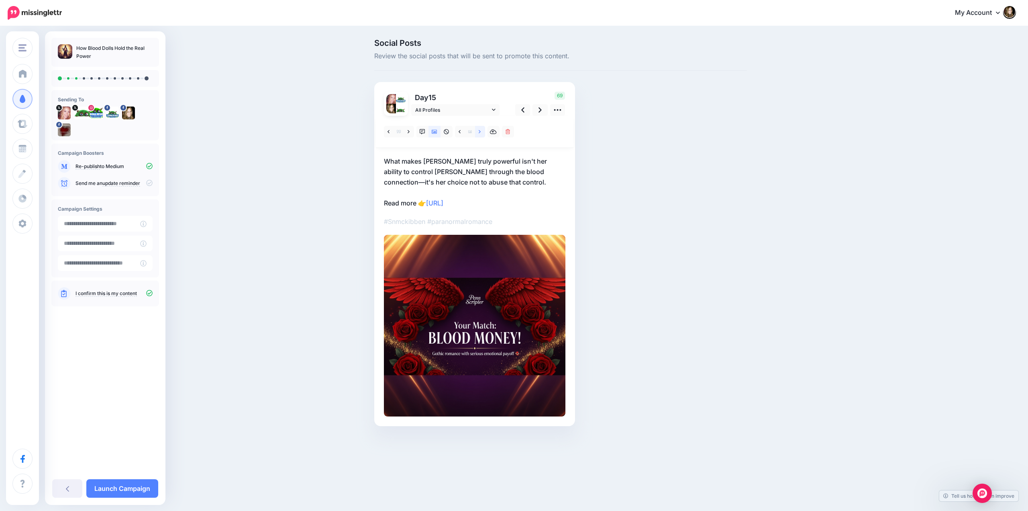
click at [479, 131] on icon at bounding box center [480, 132] width 2 height 6
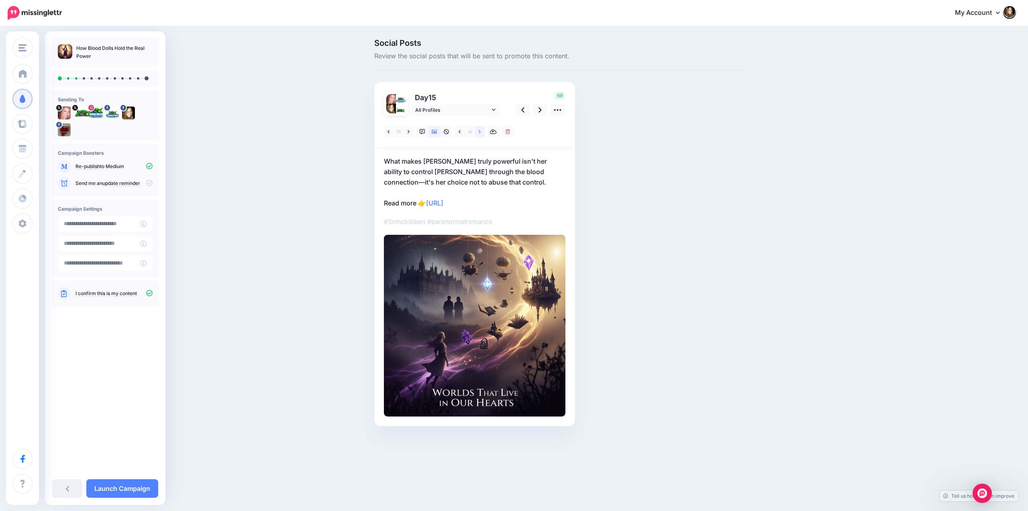
click at [479, 131] on icon at bounding box center [480, 132] width 2 height 6
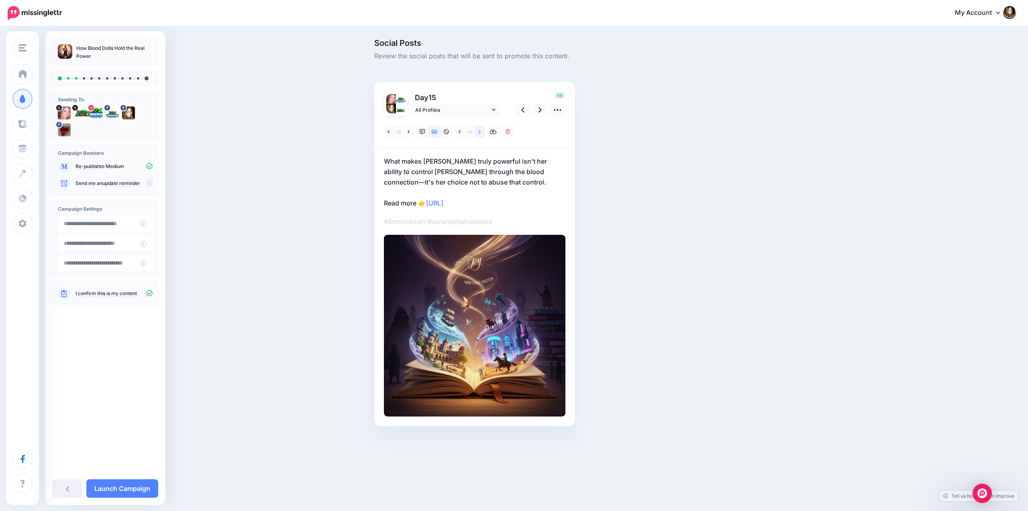
click at [479, 131] on icon at bounding box center [480, 132] width 2 height 6
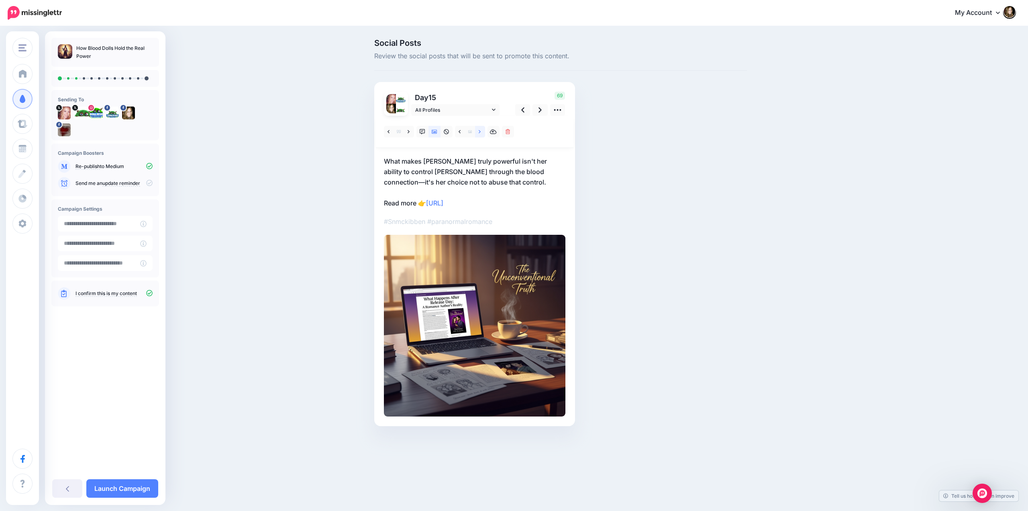
click at [479, 131] on icon at bounding box center [480, 132] width 2 height 6
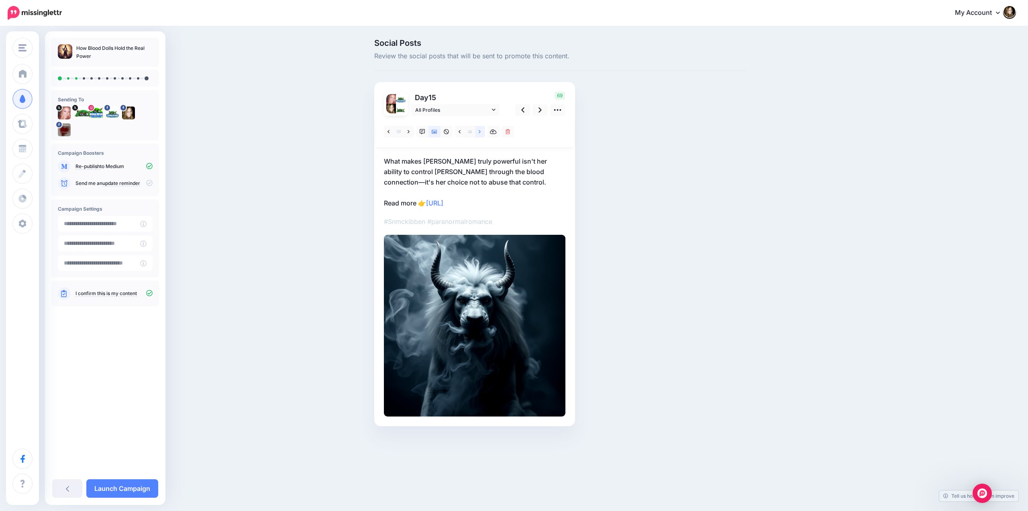
click at [480, 131] on icon at bounding box center [480, 131] width 2 height 3
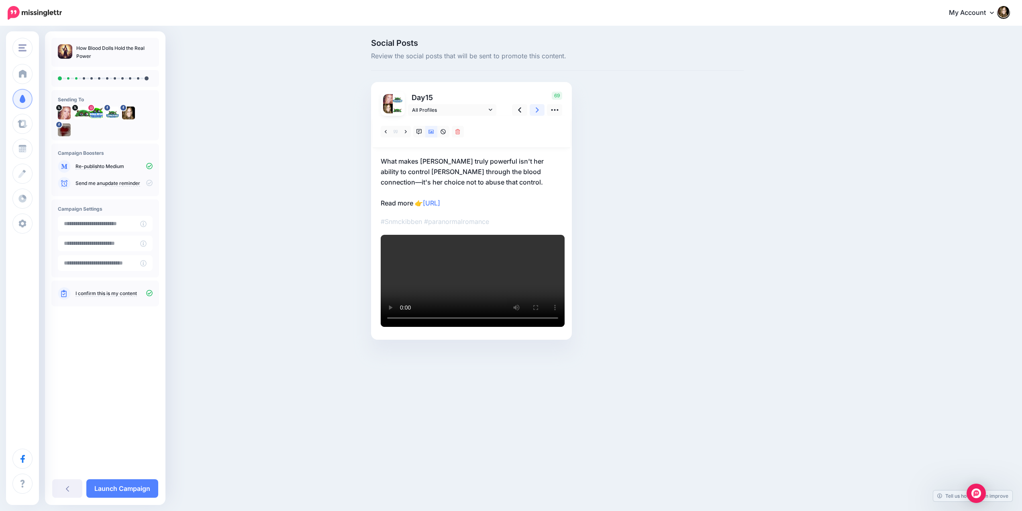
click at [539, 109] on icon at bounding box center [537, 110] width 3 height 8
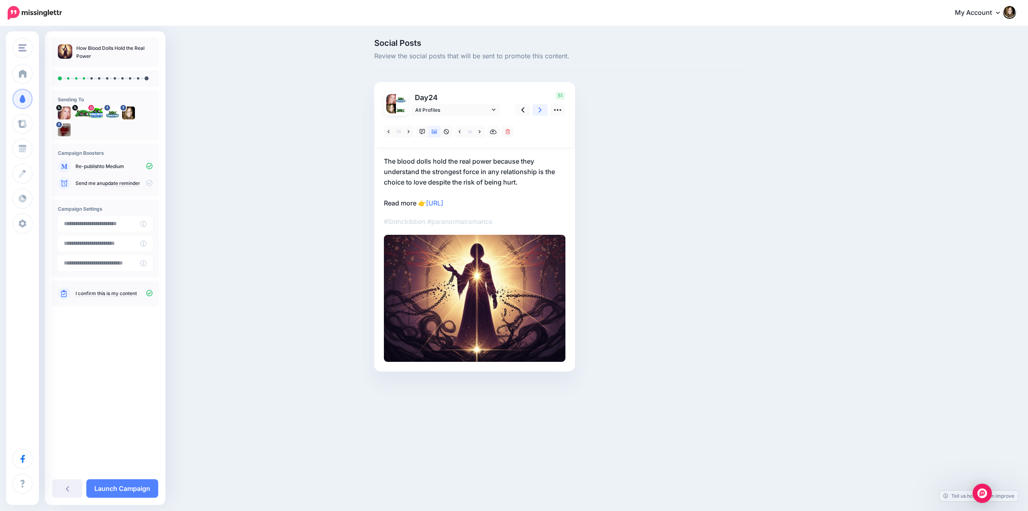
click at [538, 111] on link at bounding box center [540, 110] width 15 height 12
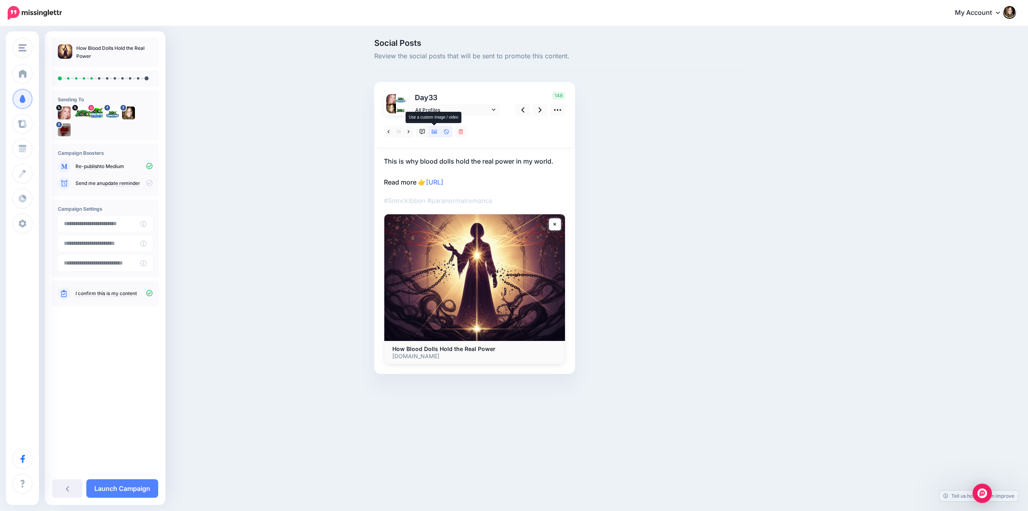
click at [435, 132] on icon at bounding box center [435, 132] width 6 height 4
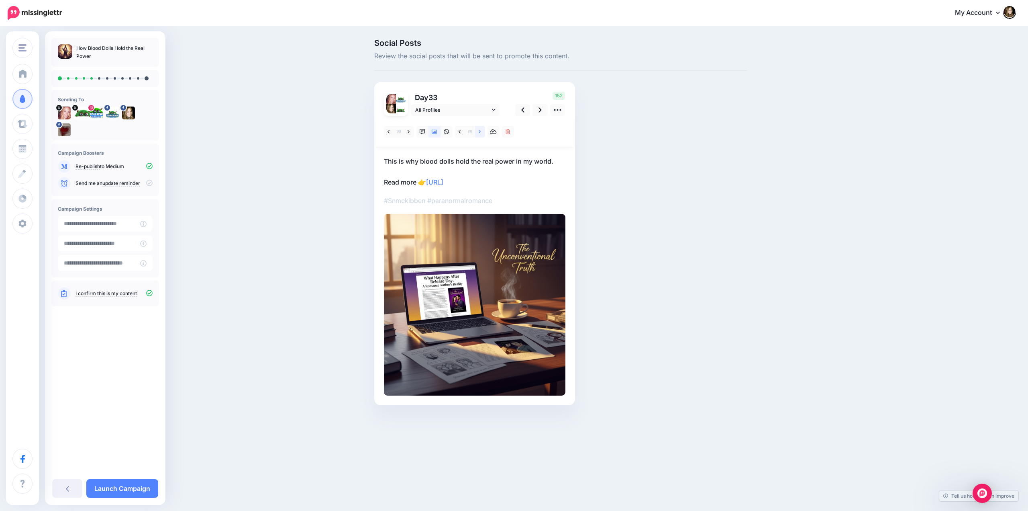
click at [478, 131] on link at bounding box center [480, 132] width 10 height 12
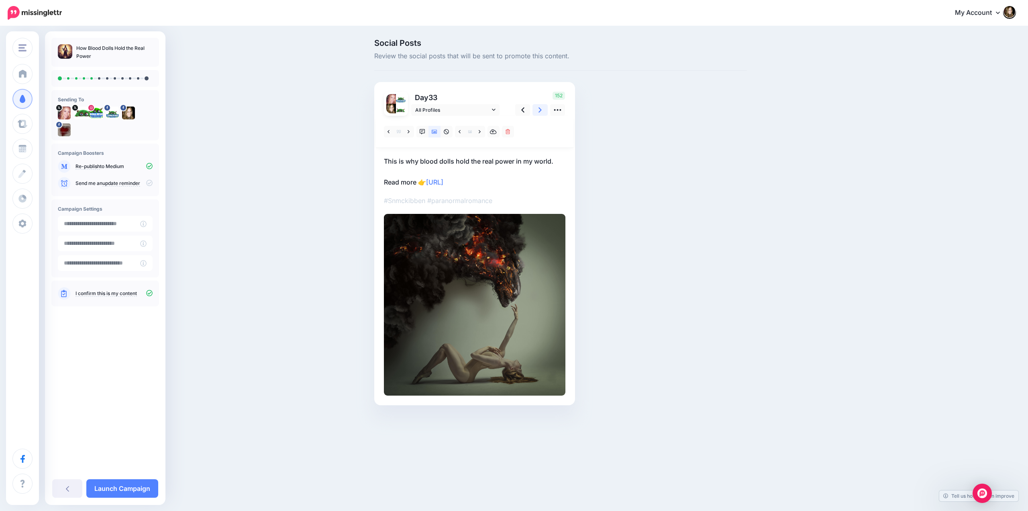
click at [538, 108] on link at bounding box center [540, 110] width 15 height 12
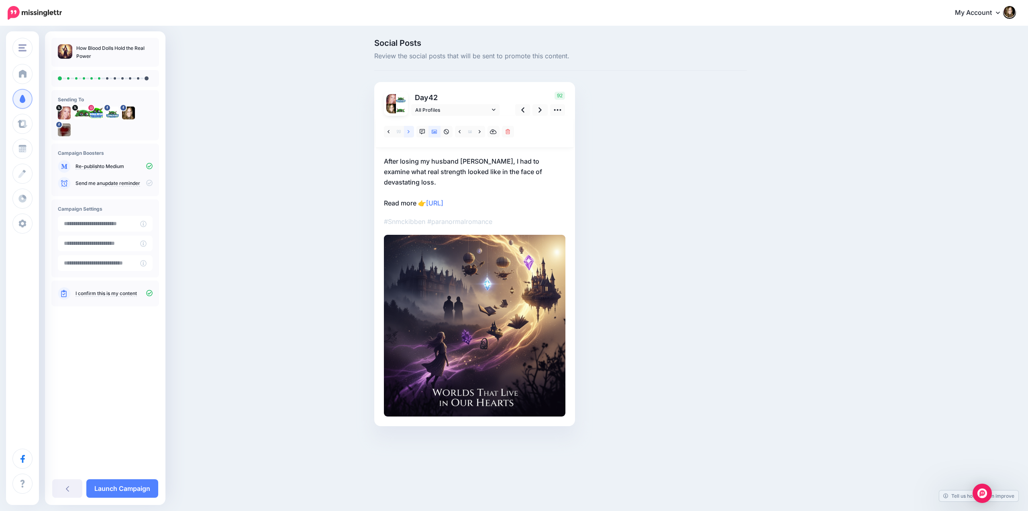
click at [410, 131] on icon at bounding box center [409, 132] width 2 height 6
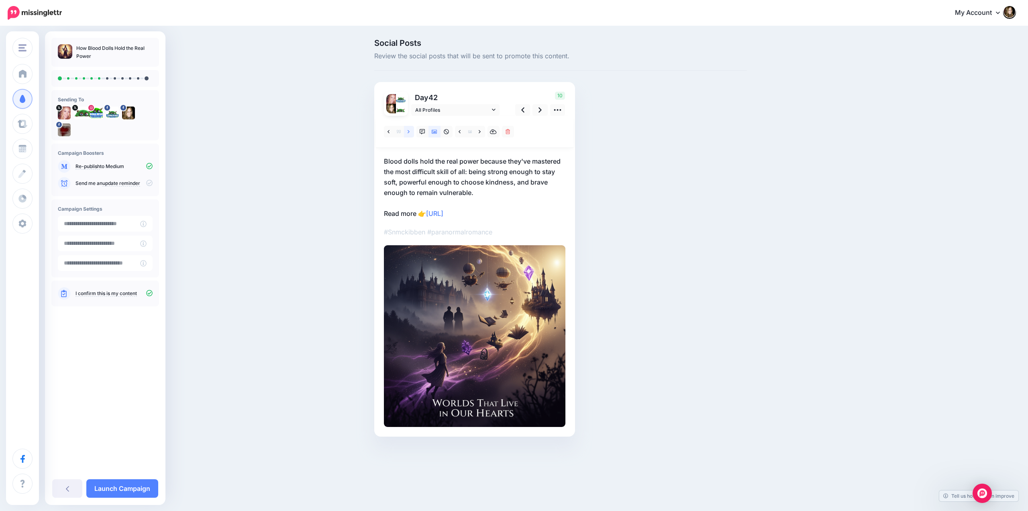
click at [410, 131] on icon at bounding box center [409, 132] width 2 height 6
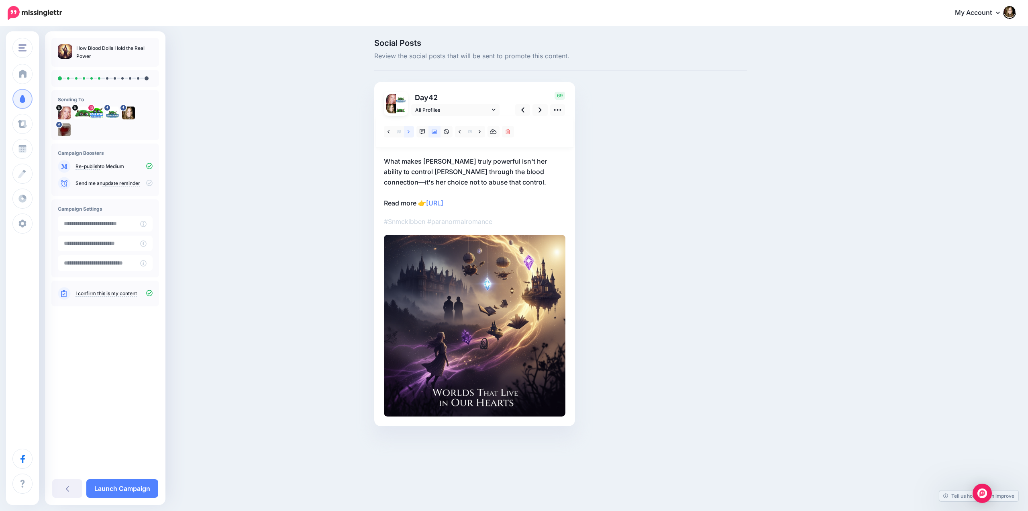
click at [410, 131] on icon at bounding box center [409, 132] width 2 height 6
click at [409, 131] on icon at bounding box center [409, 132] width 2 height 6
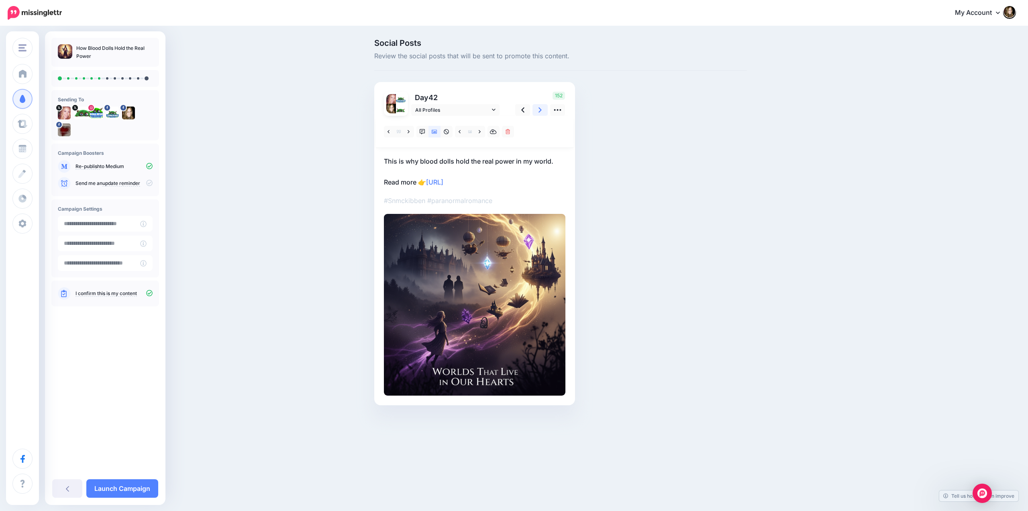
click at [538, 108] on link at bounding box center [540, 110] width 15 height 12
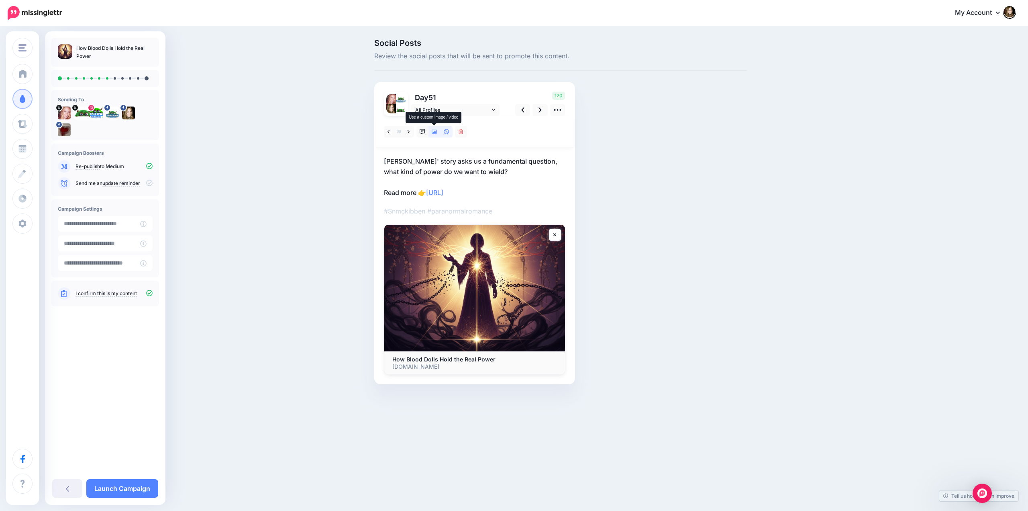
click at [434, 134] on icon at bounding box center [435, 132] width 6 height 6
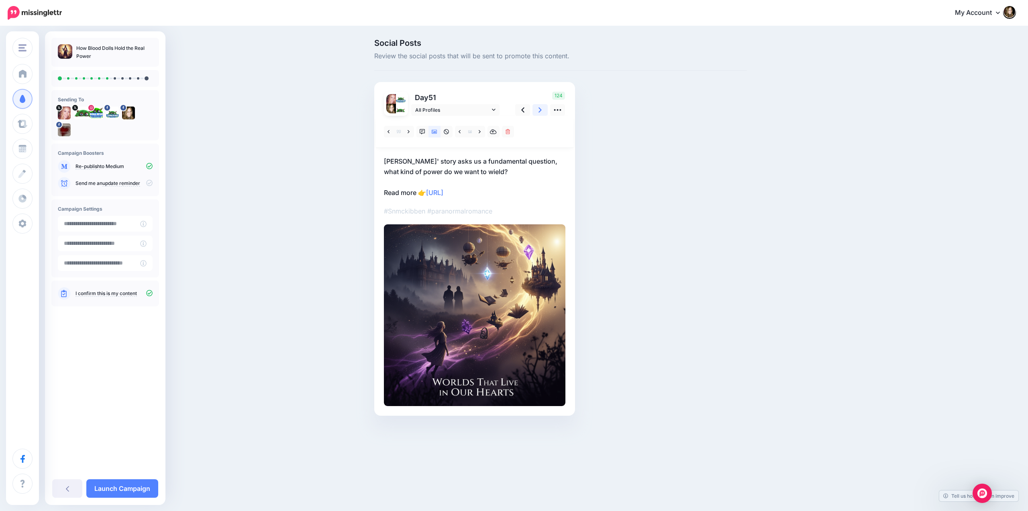
click at [539, 108] on icon at bounding box center [540, 110] width 3 height 8
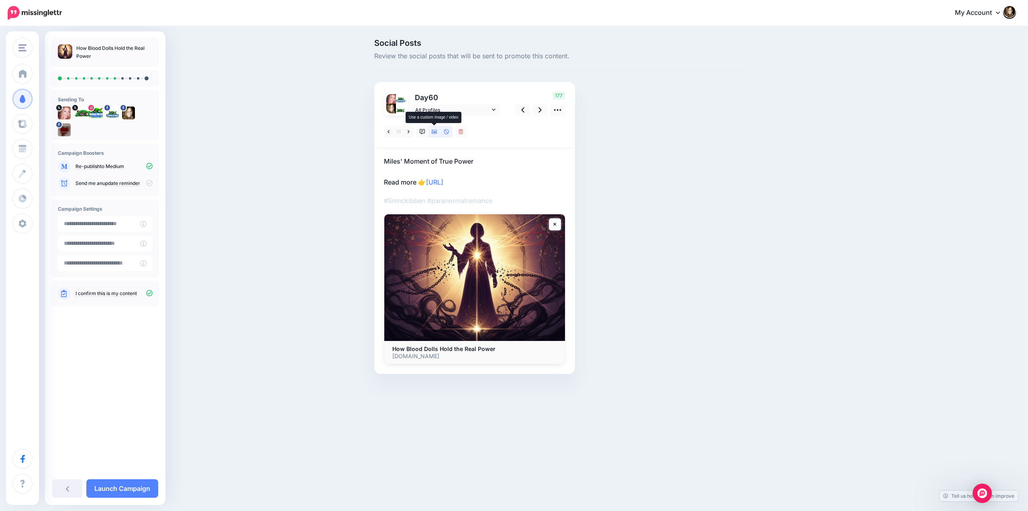
click at [434, 132] on icon at bounding box center [435, 132] width 6 height 4
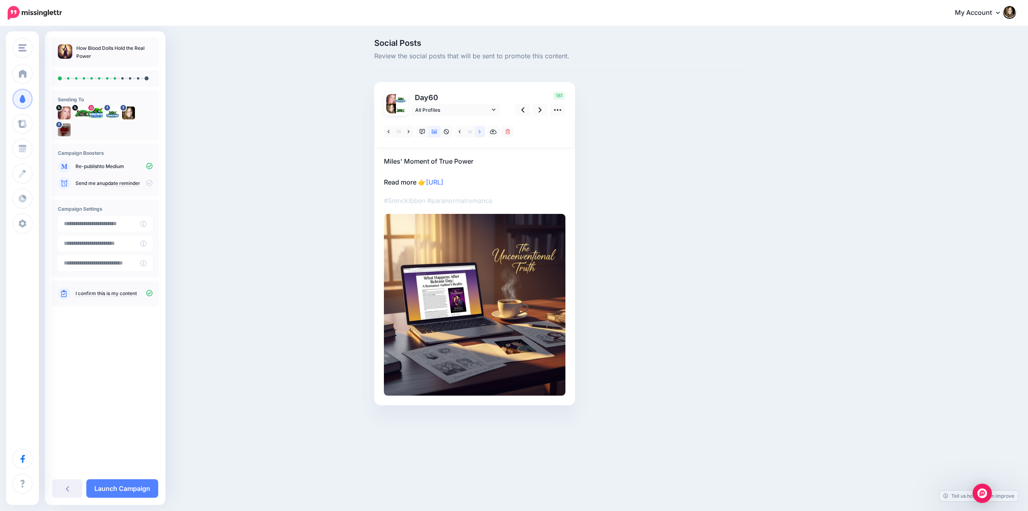
click at [480, 133] on icon at bounding box center [480, 131] width 2 height 3
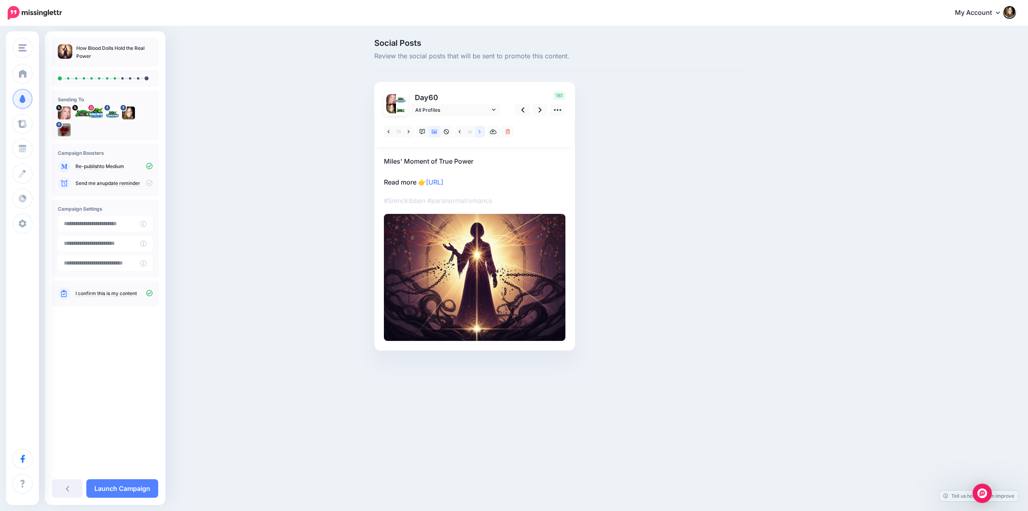
click at [480, 133] on icon at bounding box center [480, 131] width 2 height 3
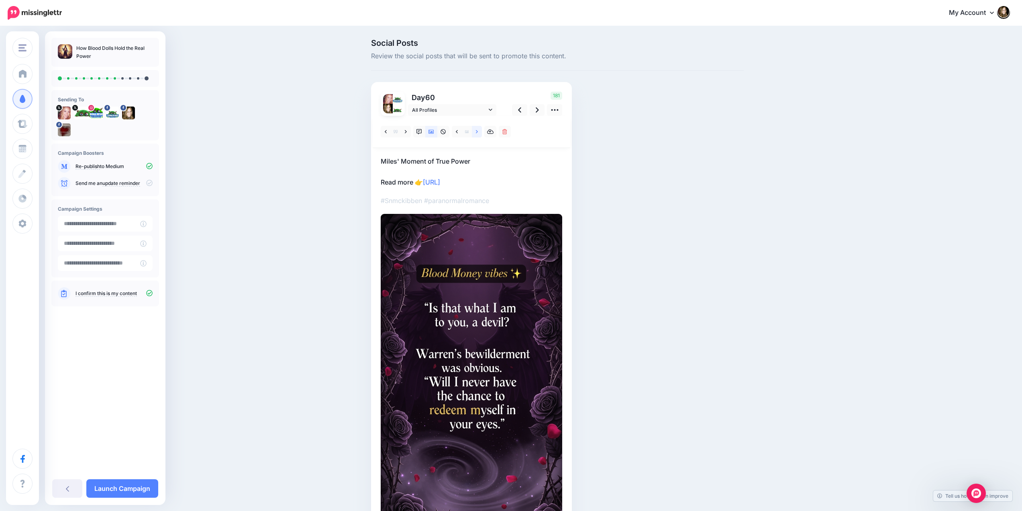
click at [478, 132] on link at bounding box center [477, 132] width 10 height 12
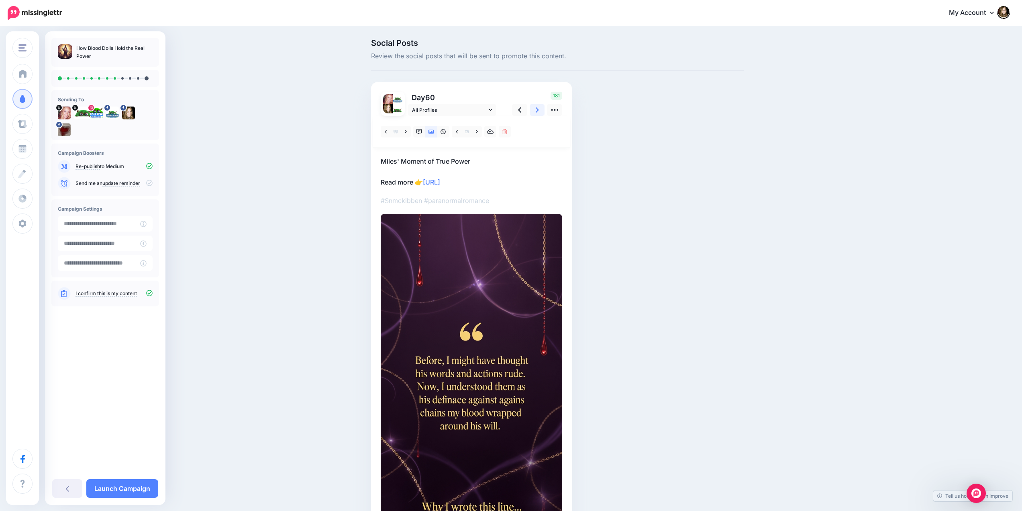
click at [539, 110] on icon at bounding box center [537, 110] width 3 height 8
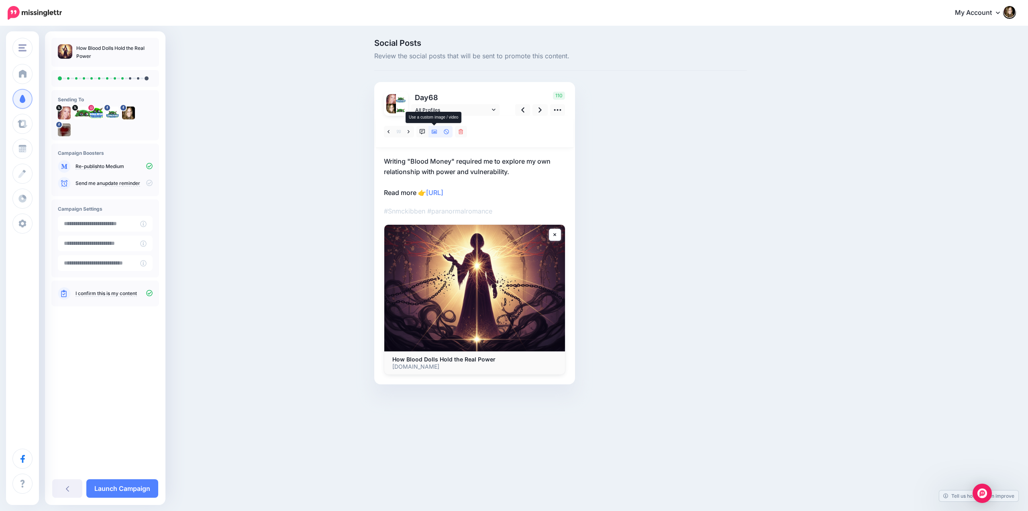
click at [434, 131] on icon at bounding box center [435, 132] width 6 height 6
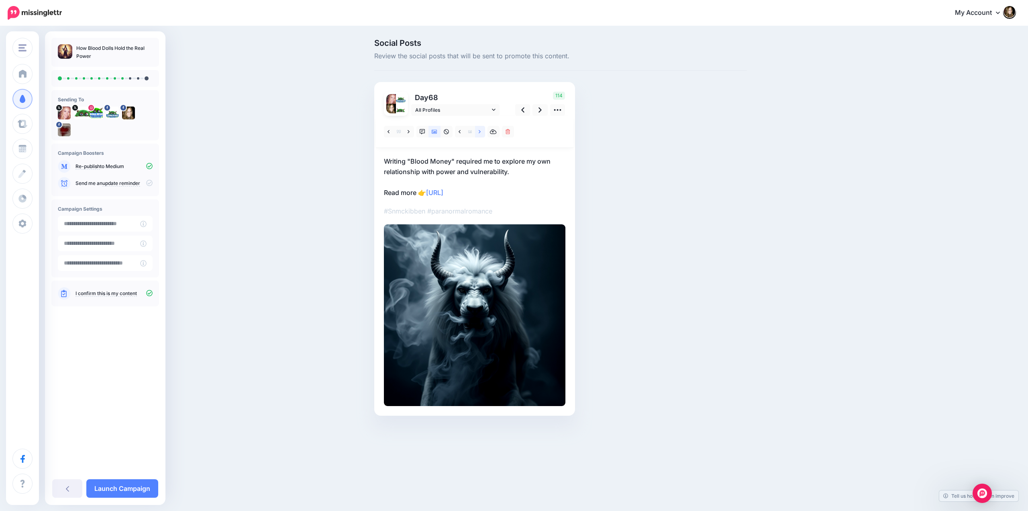
click at [480, 133] on icon at bounding box center [480, 131] width 2 height 3
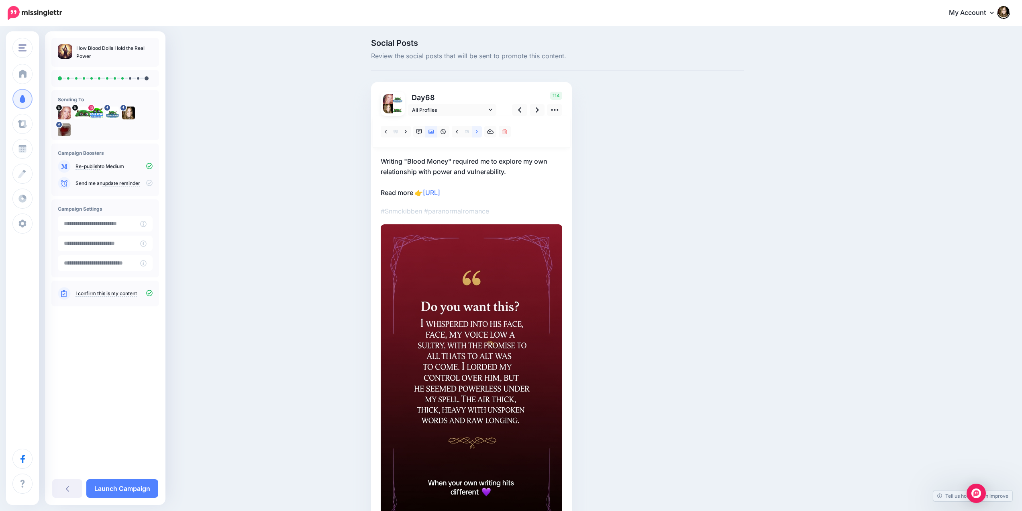
click at [478, 133] on icon at bounding box center [477, 131] width 2 height 3
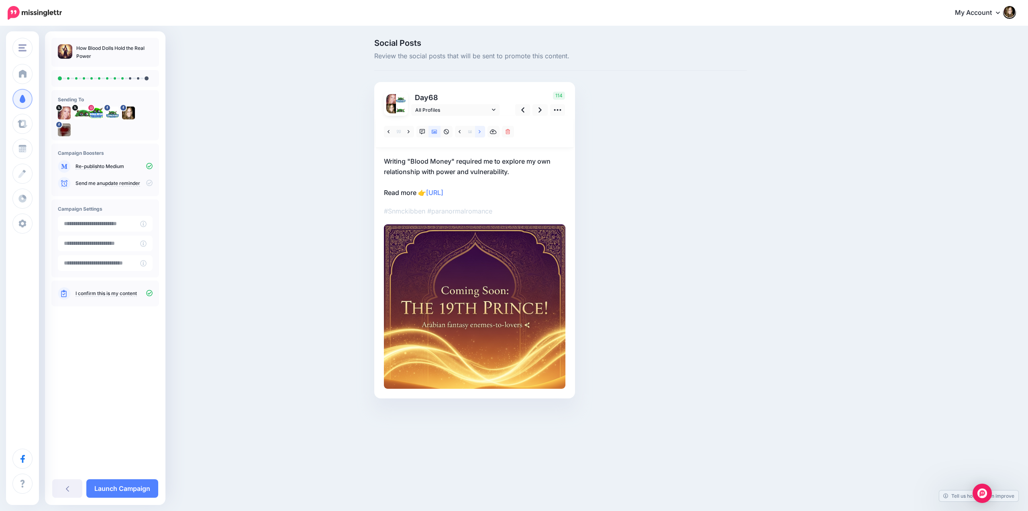
click at [480, 133] on icon at bounding box center [480, 131] width 2 height 3
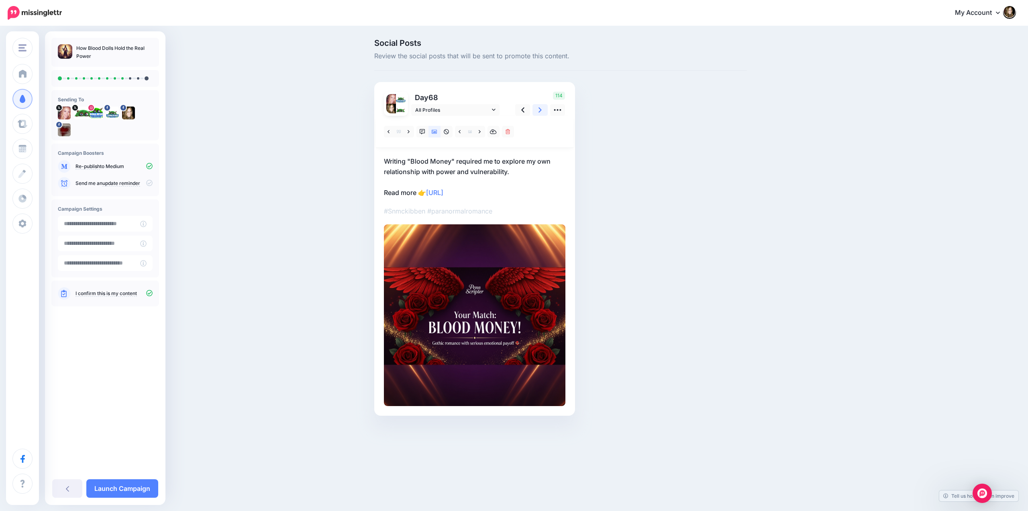
click at [538, 110] on link at bounding box center [540, 110] width 15 height 12
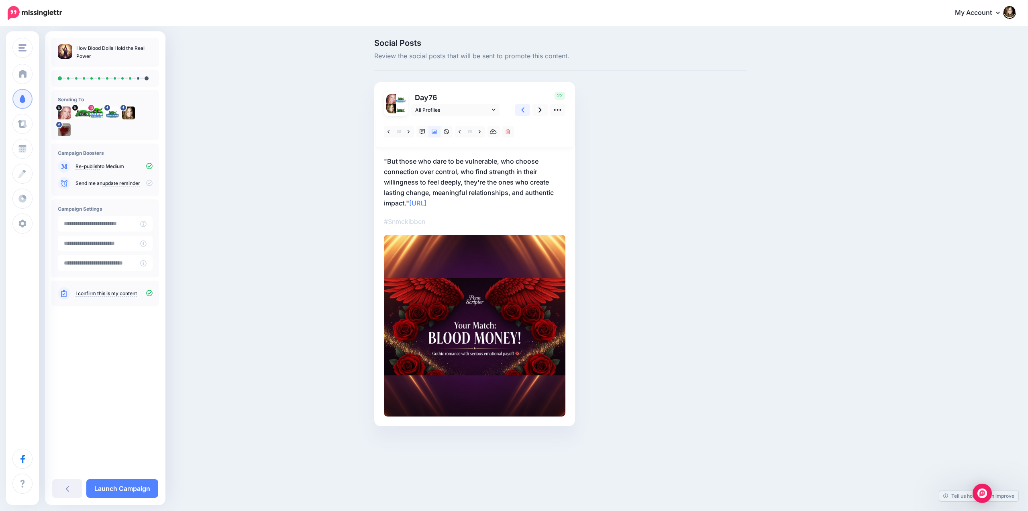
click at [523, 109] on icon at bounding box center [522, 110] width 3 height 8
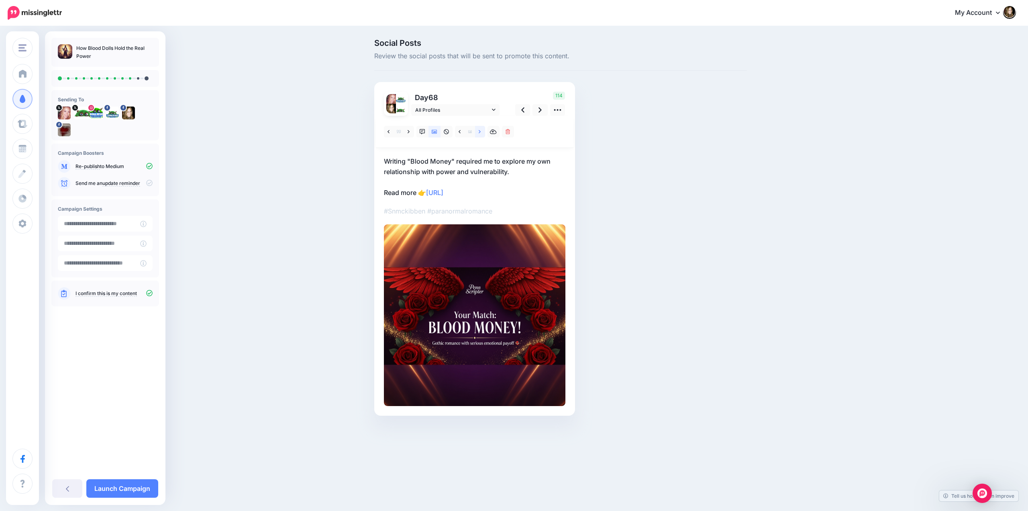
click at [479, 133] on icon at bounding box center [480, 132] width 2 height 6
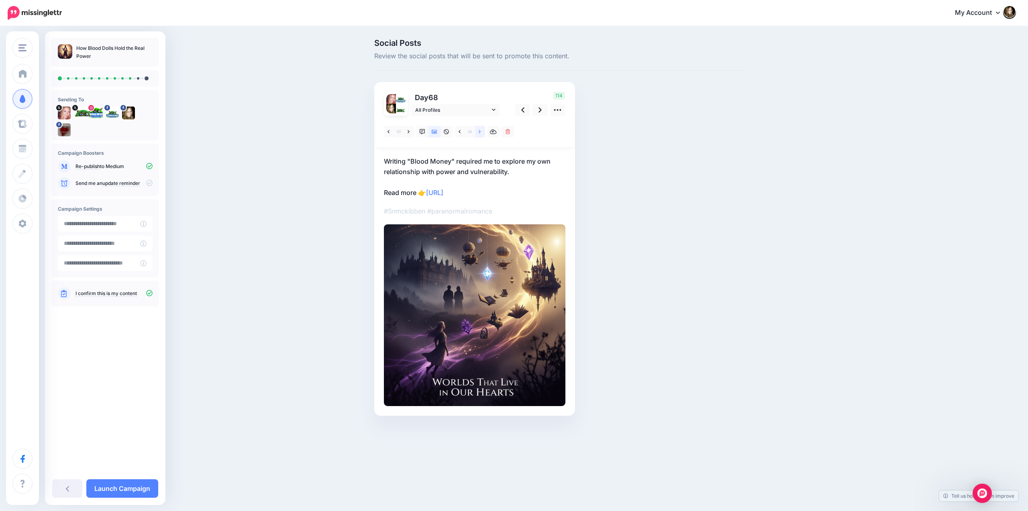
click at [479, 133] on icon at bounding box center [480, 132] width 2 height 6
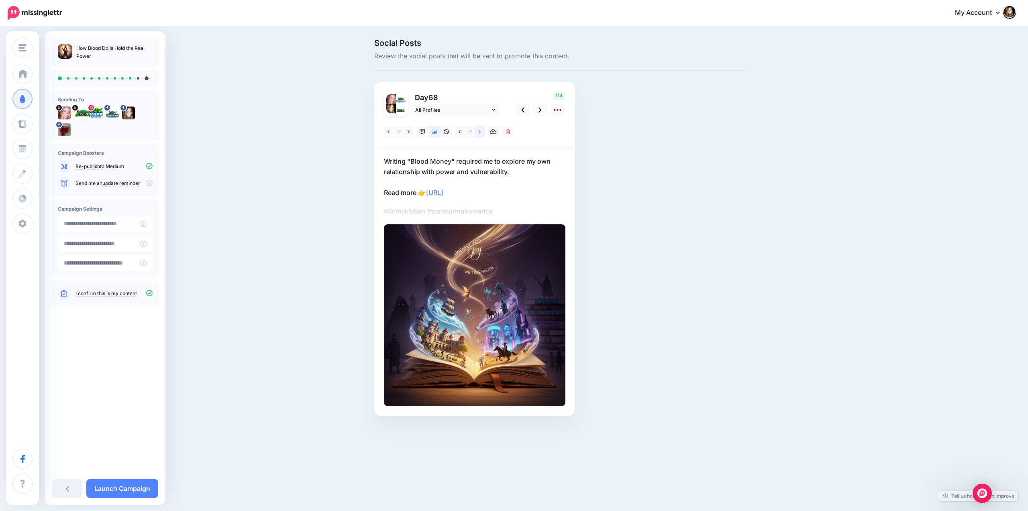
click at [479, 133] on icon at bounding box center [480, 132] width 2 height 6
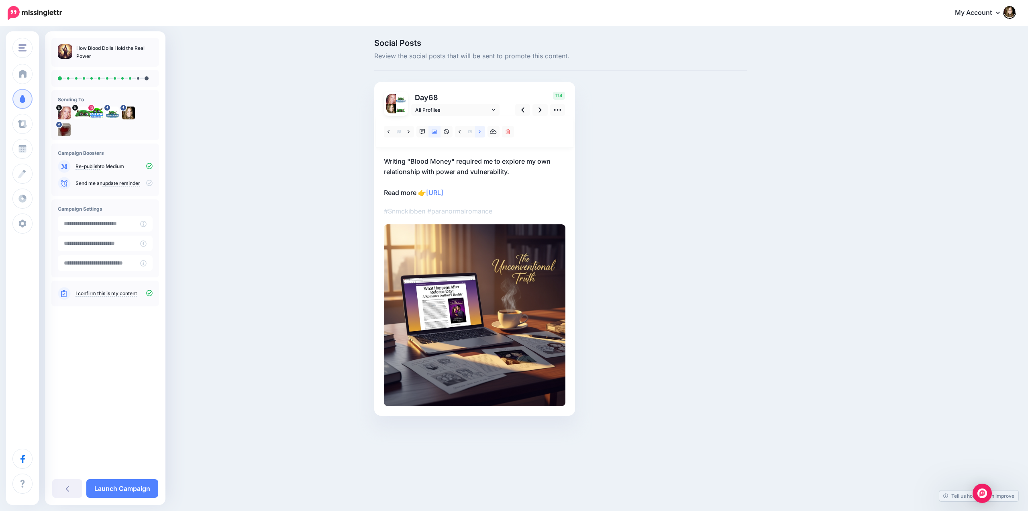
click at [479, 133] on icon at bounding box center [480, 132] width 2 height 6
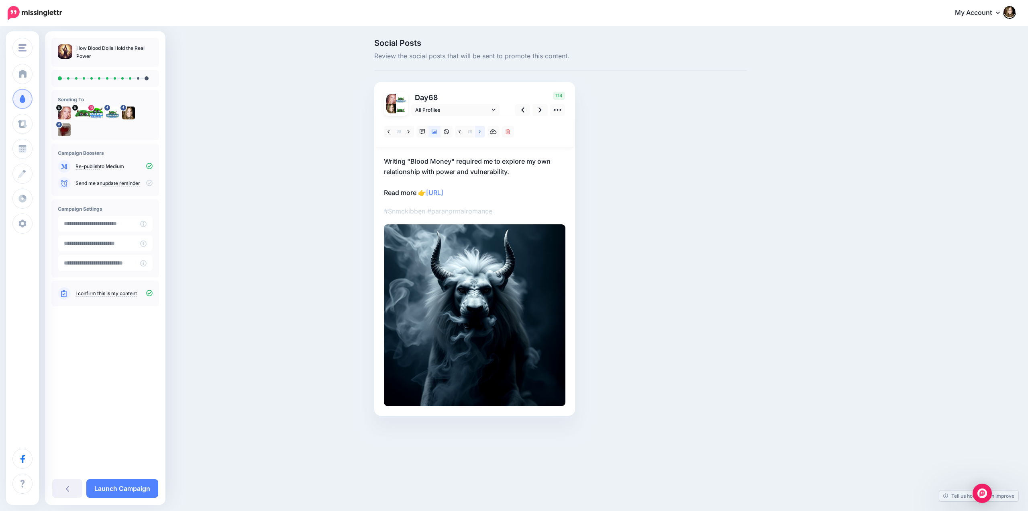
click at [479, 133] on icon at bounding box center [480, 132] width 2 height 6
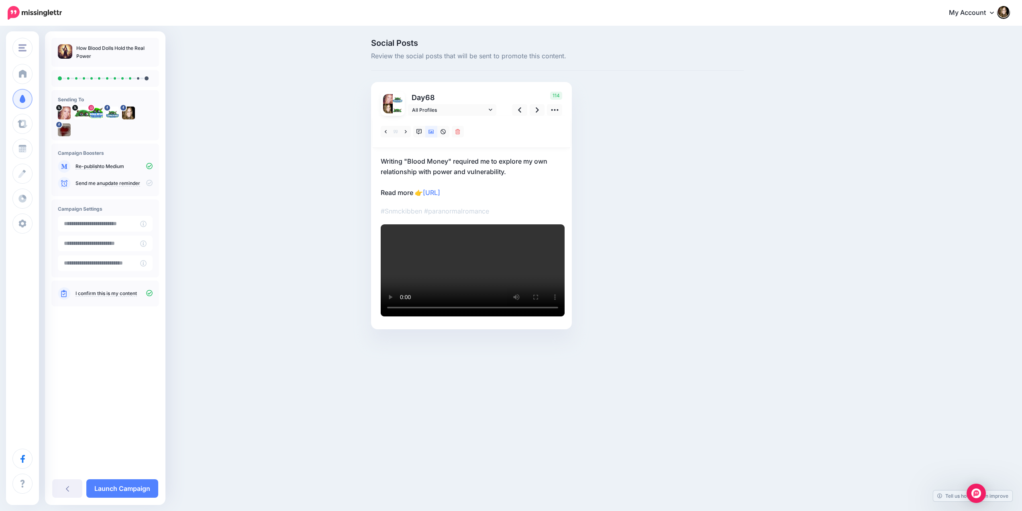
click at [480, 133] on div at bounding box center [472, 132] width 198 height 32
click at [446, 130] on icon at bounding box center [444, 132] width 6 height 6
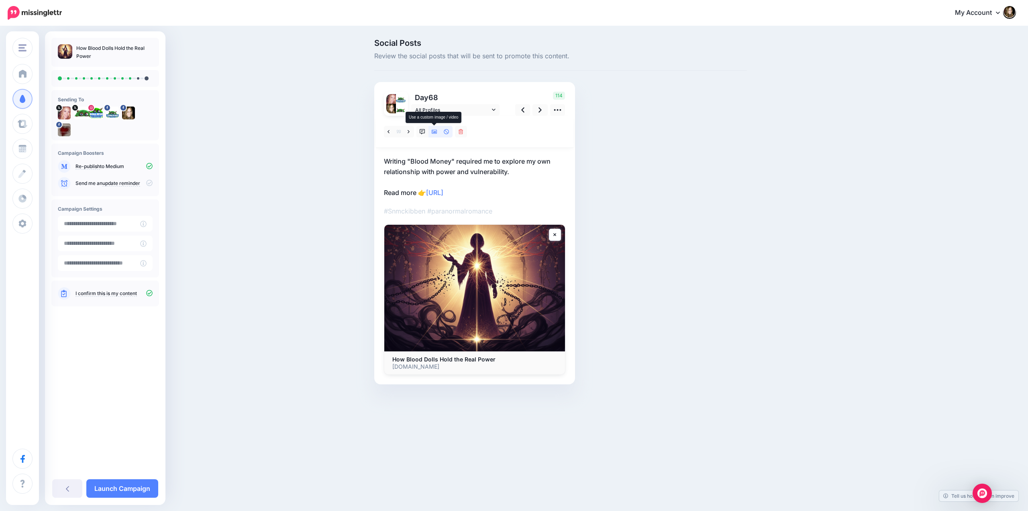
click at [434, 132] on icon at bounding box center [435, 132] width 6 height 6
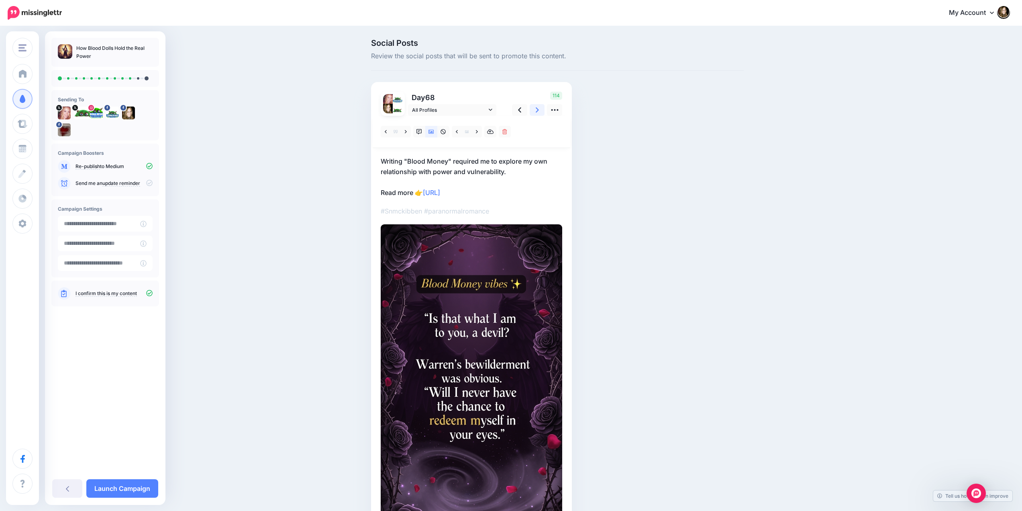
click at [538, 109] on link at bounding box center [537, 110] width 15 height 12
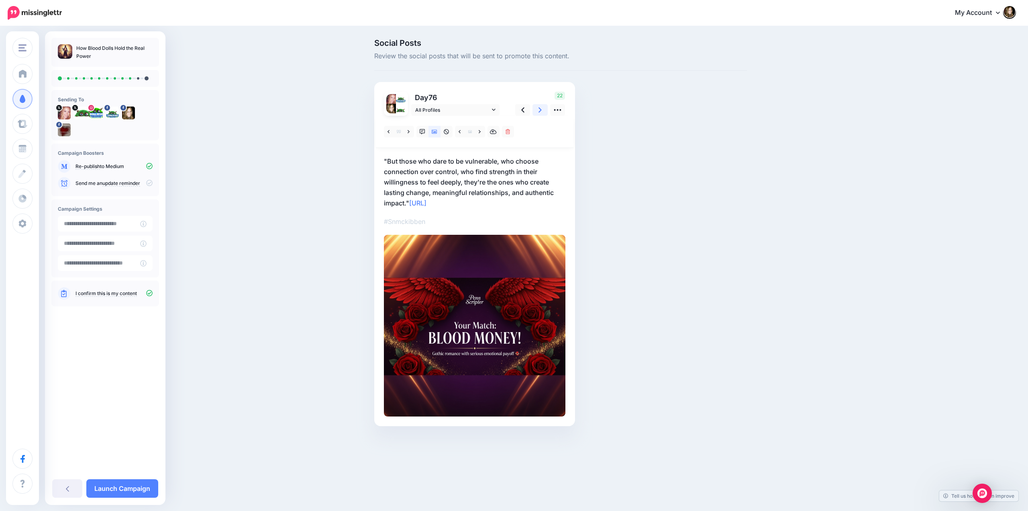
click at [538, 109] on link at bounding box center [540, 110] width 15 height 12
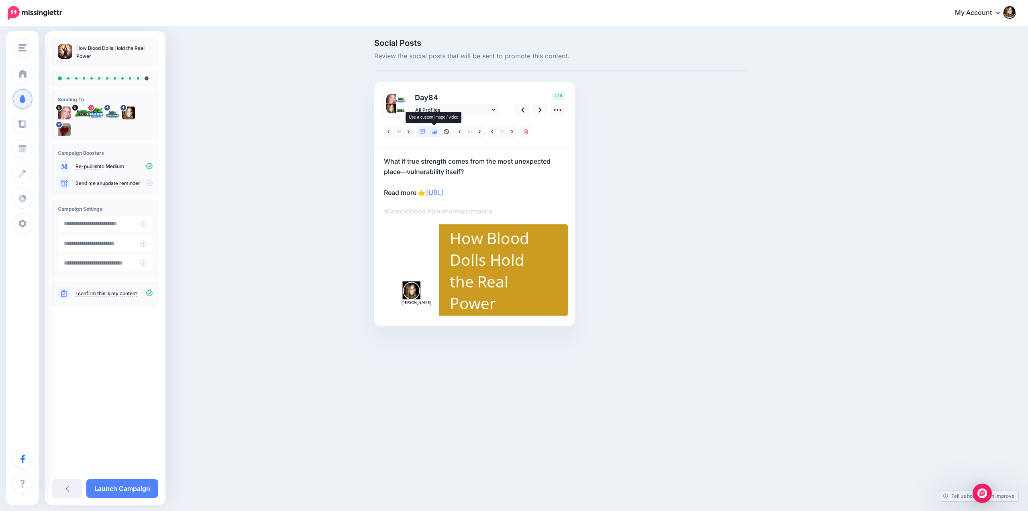
click at [437, 133] on icon at bounding box center [435, 132] width 6 height 6
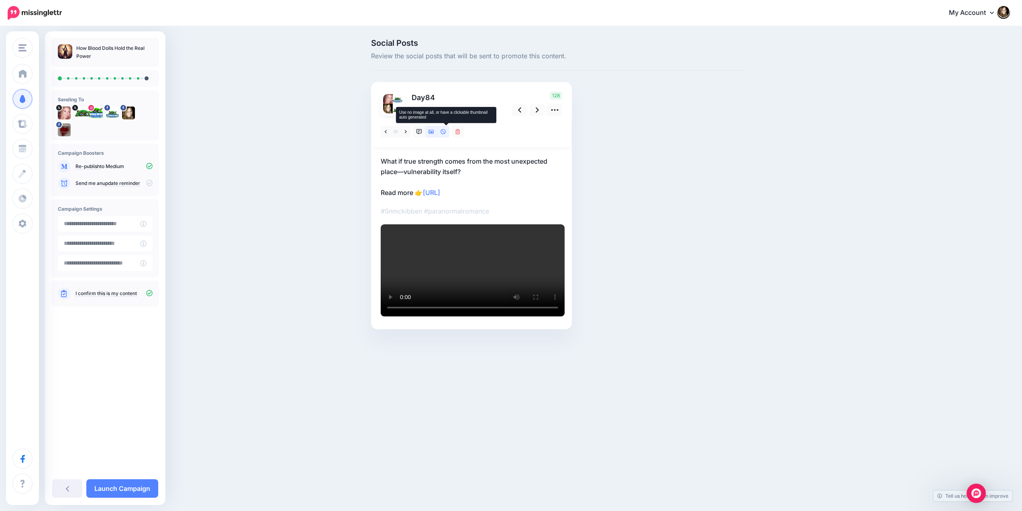
click at [446, 132] on icon at bounding box center [443, 131] width 5 height 5
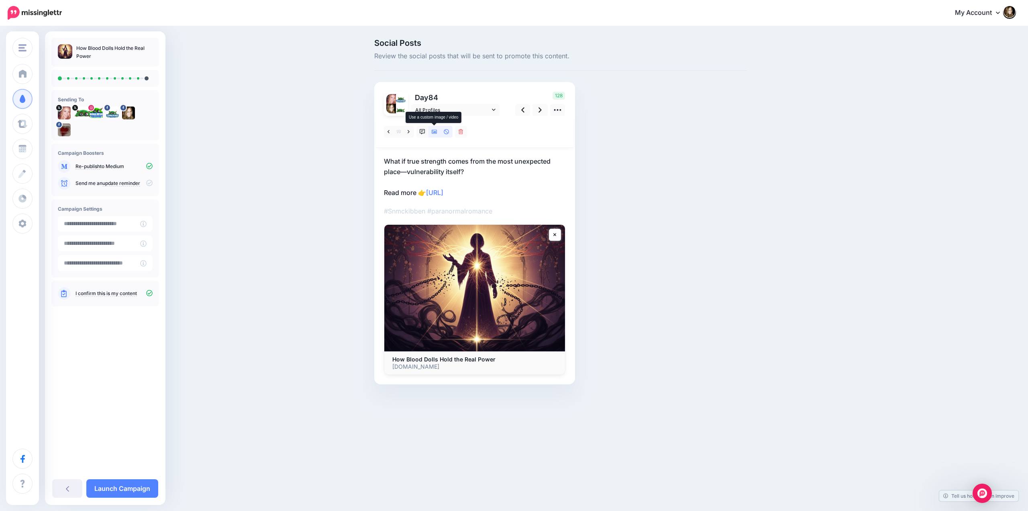
click at [435, 131] on icon at bounding box center [435, 132] width 6 height 4
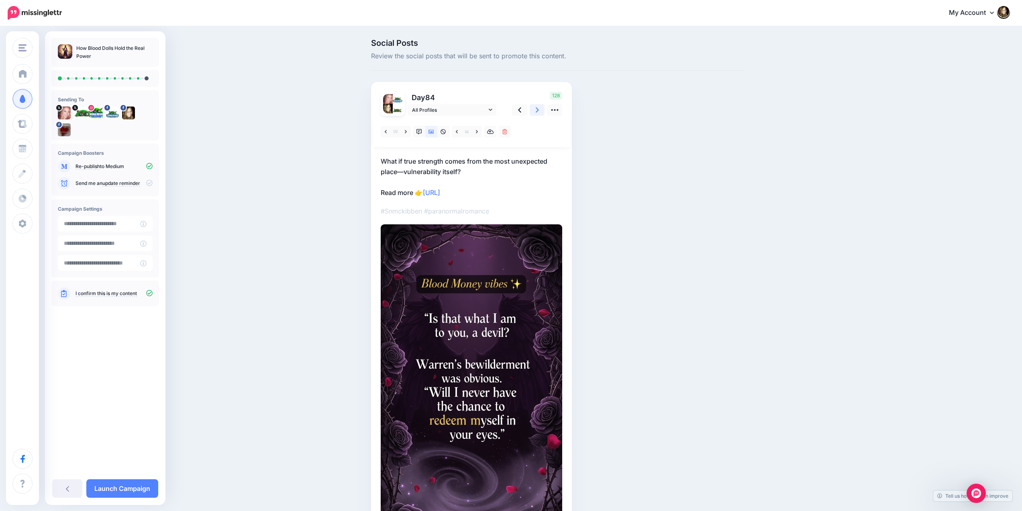
click at [538, 110] on link at bounding box center [537, 110] width 15 height 12
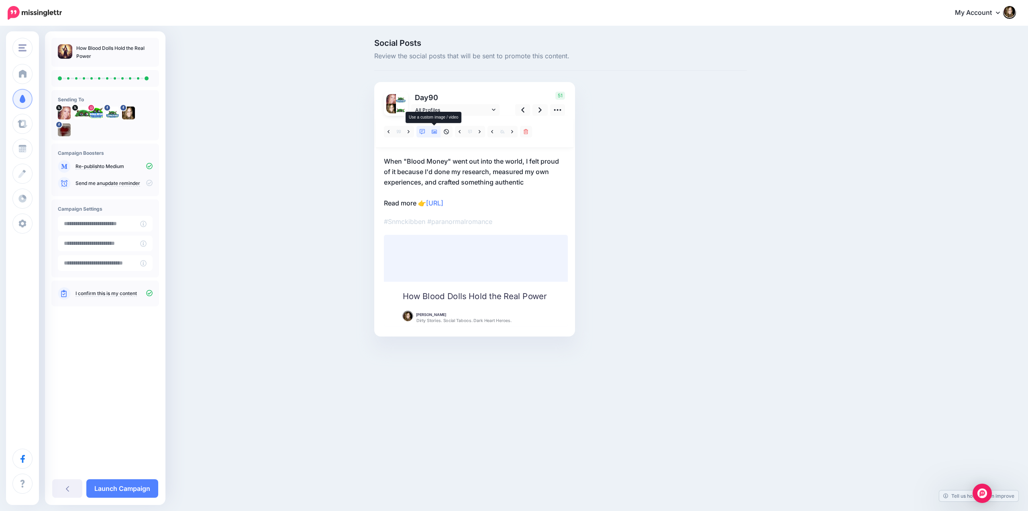
click at [434, 133] on icon at bounding box center [435, 132] width 6 height 4
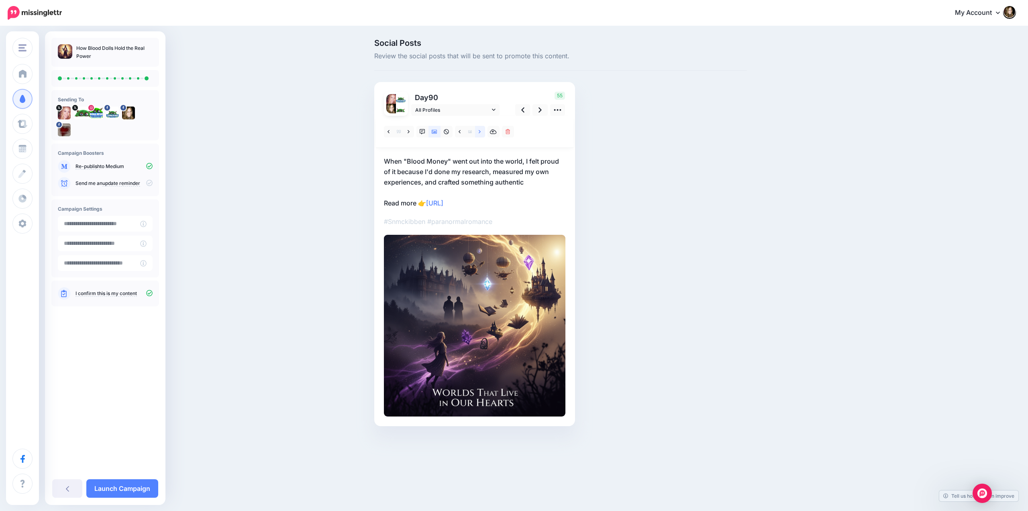
click at [479, 131] on icon at bounding box center [480, 132] width 2 height 6
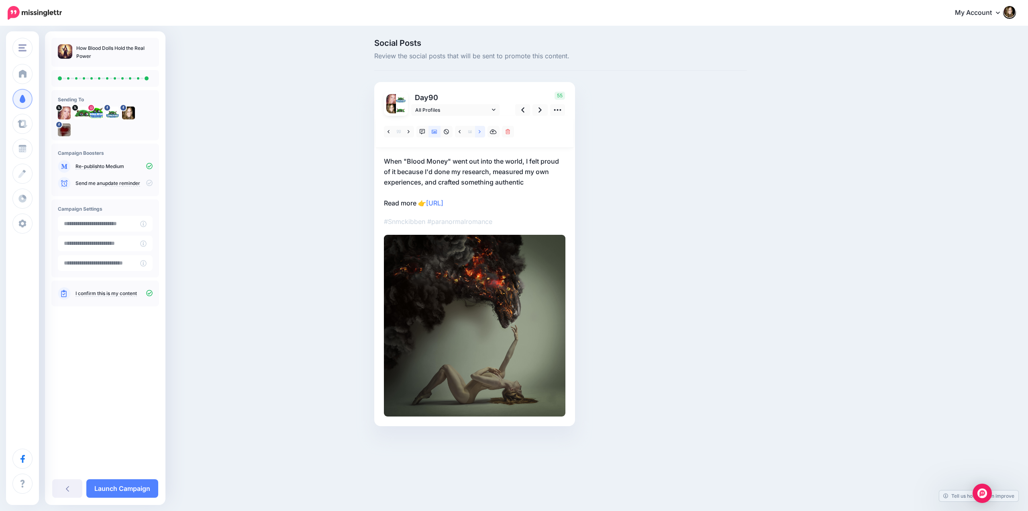
click at [479, 131] on icon at bounding box center [480, 132] width 2 height 6
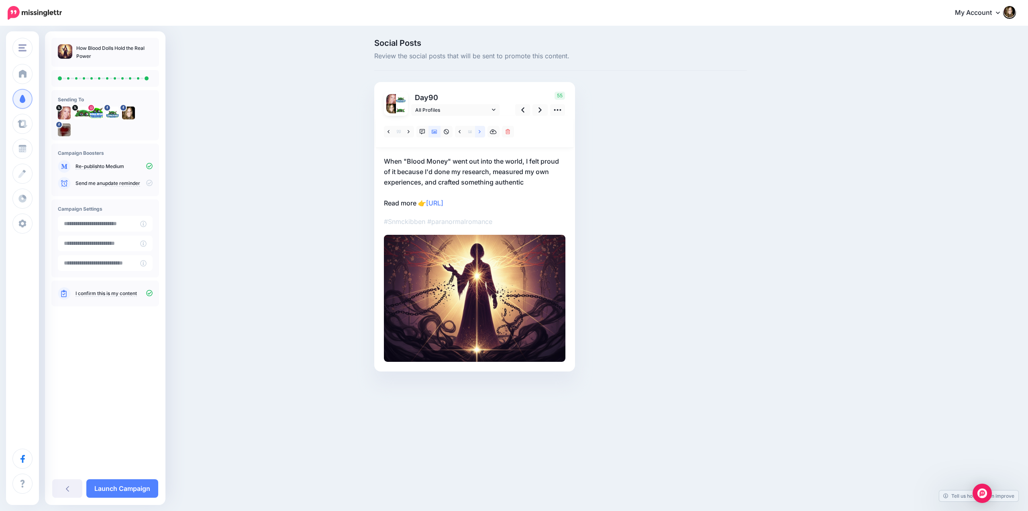
click at [479, 131] on icon at bounding box center [480, 132] width 2 height 6
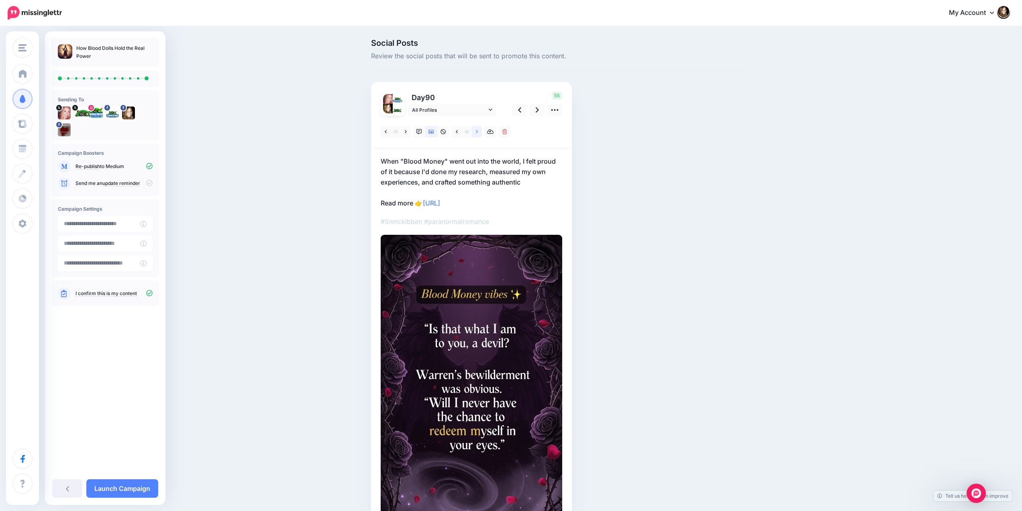
click at [478, 131] on icon at bounding box center [477, 132] width 2 height 6
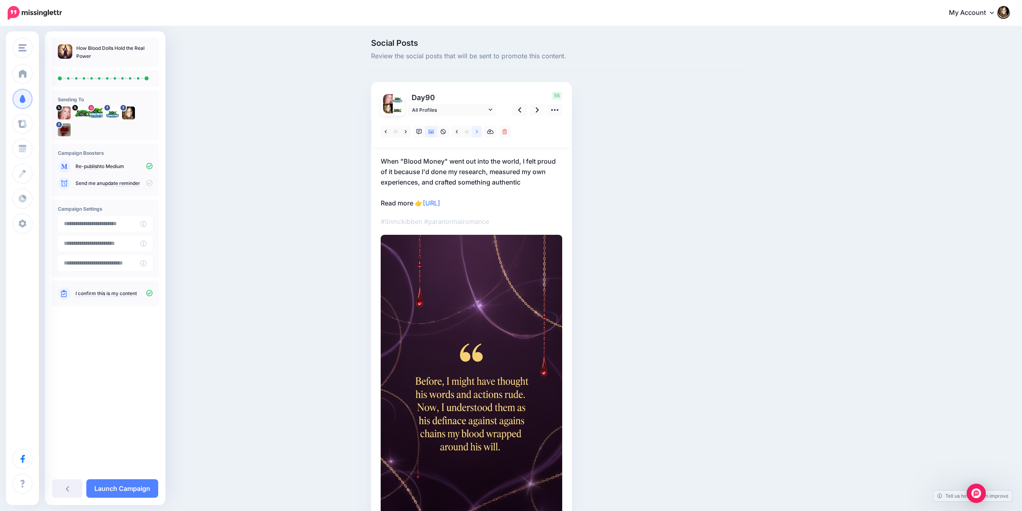
click at [478, 131] on icon at bounding box center [477, 132] width 2 height 6
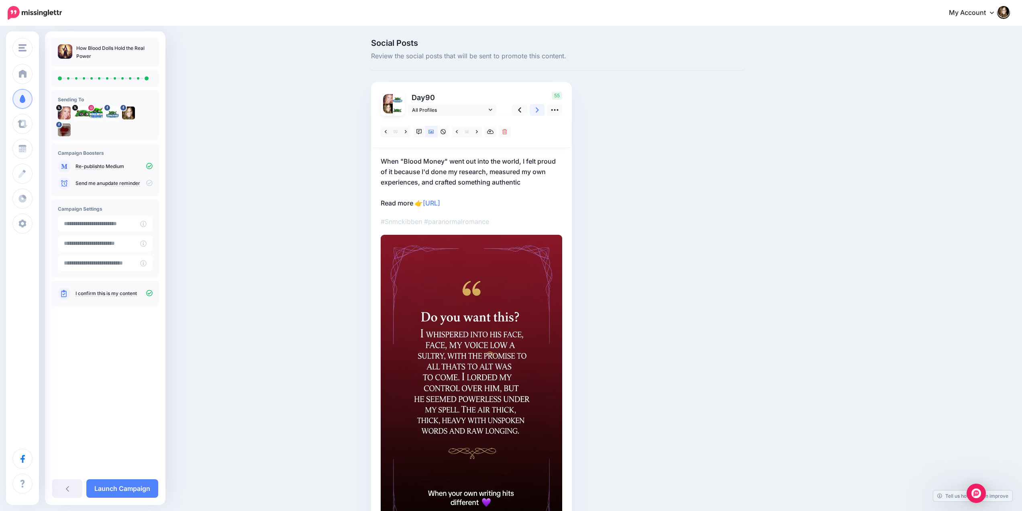
click at [538, 110] on link at bounding box center [537, 110] width 15 height 12
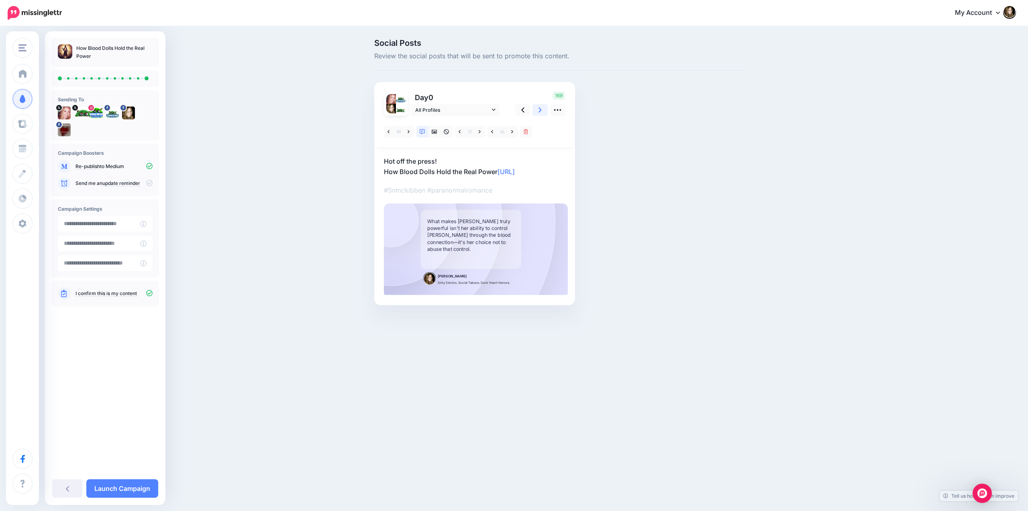
click at [540, 110] on icon at bounding box center [540, 110] width 3 height 8
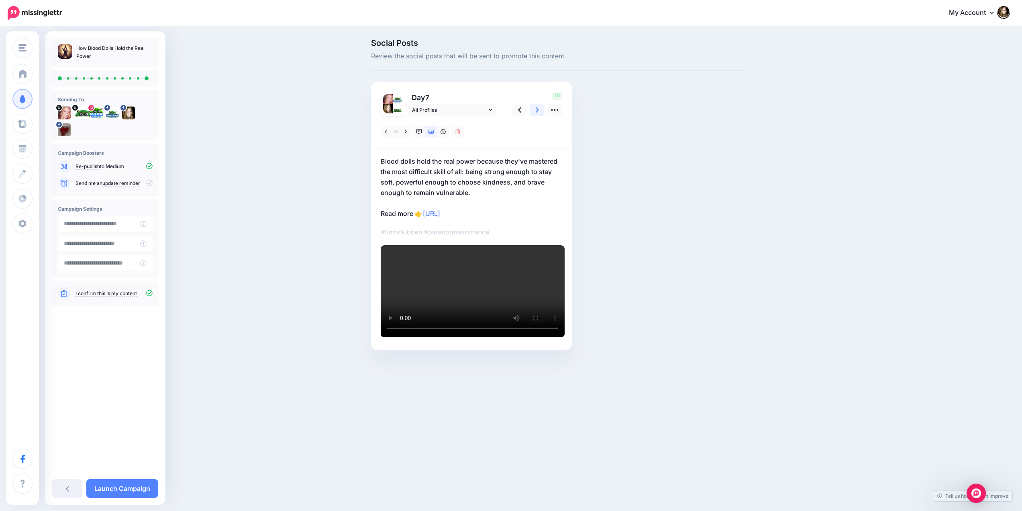
click at [539, 110] on icon at bounding box center [537, 110] width 3 height 8
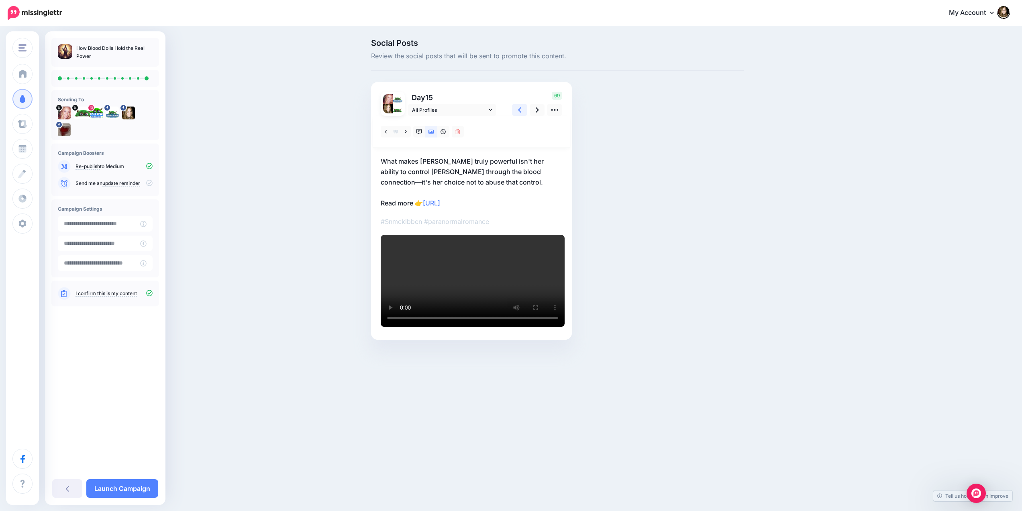
click at [525, 109] on link at bounding box center [519, 110] width 15 height 12
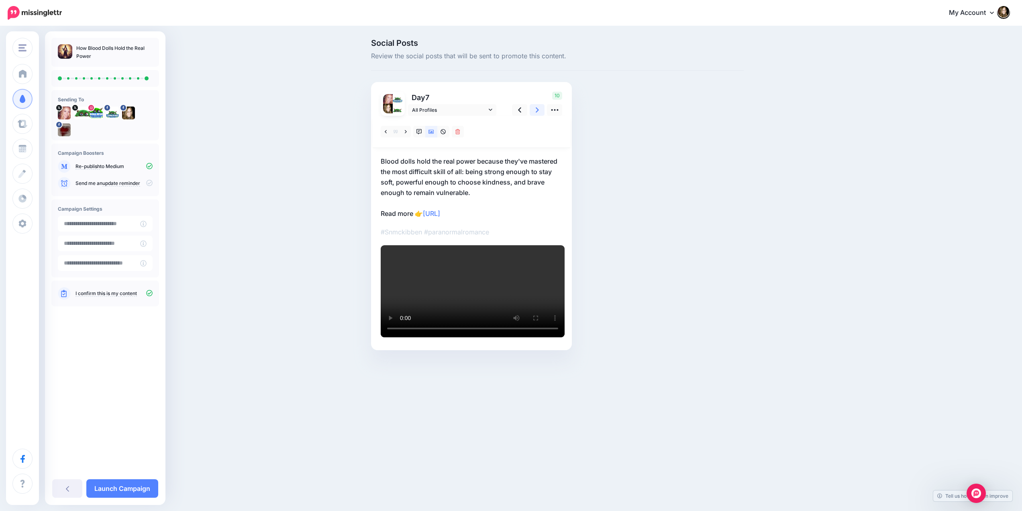
click at [538, 108] on link at bounding box center [537, 110] width 15 height 12
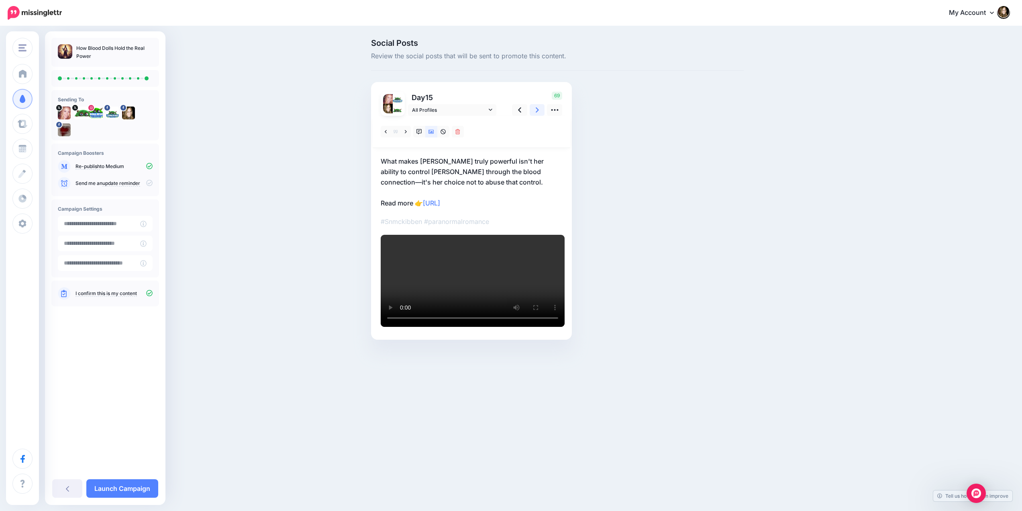
scroll to position [69, 0]
click at [521, 106] on icon at bounding box center [519, 110] width 3 height 8
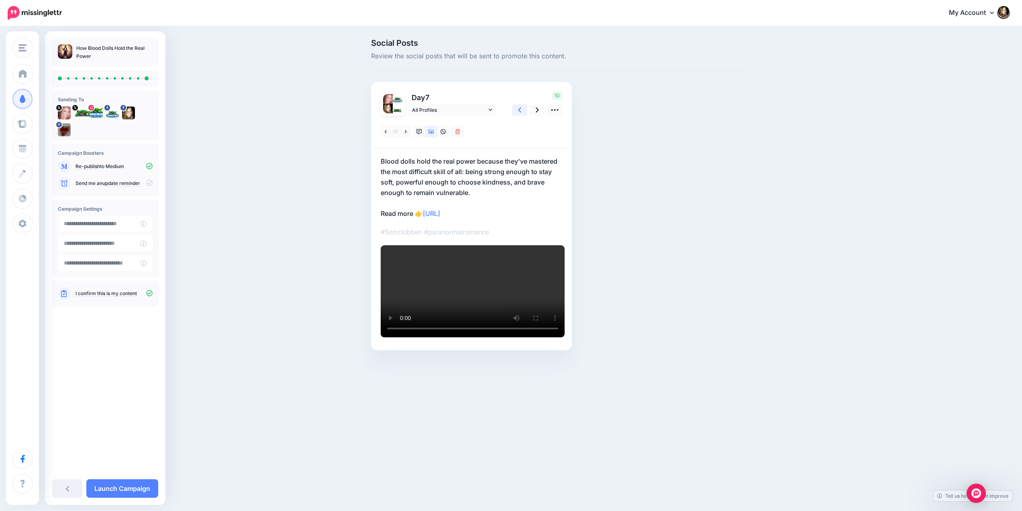
scroll to position [0, 0]
click at [538, 110] on link at bounding box center [537, 110] width 15 height 12
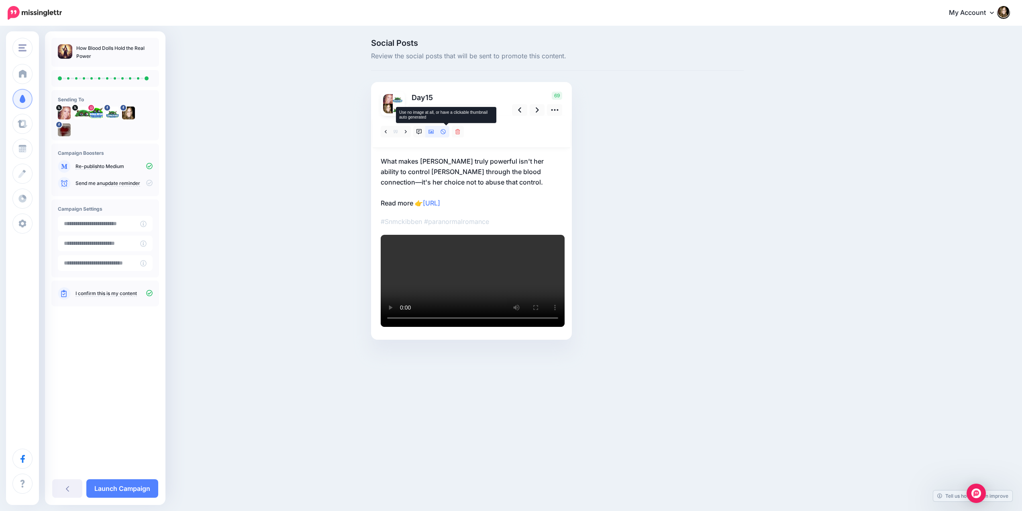
click at [446, 132] on icon at bounding box center [444, 132] width 6 height 6
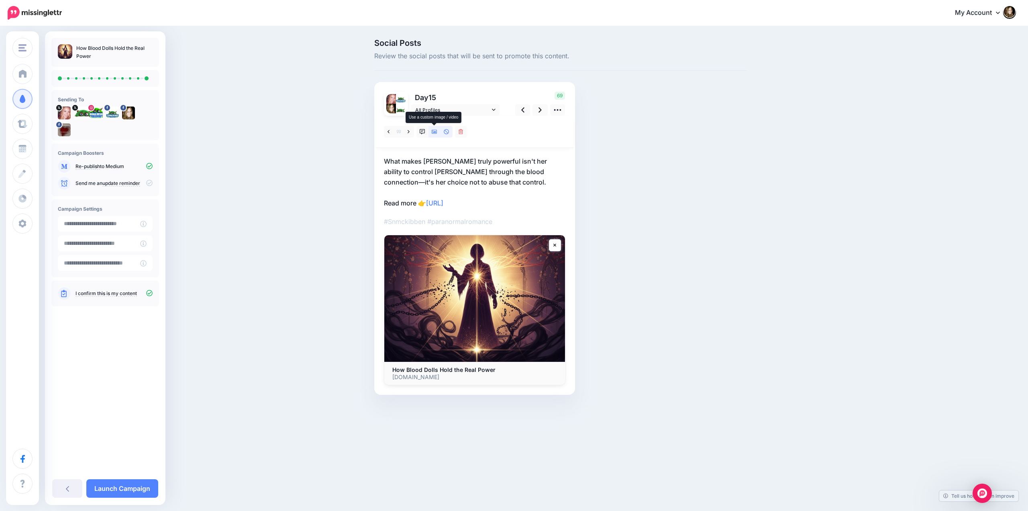
click at [433, 129] on icon at bounding box center [435, 132] width 6 height 6
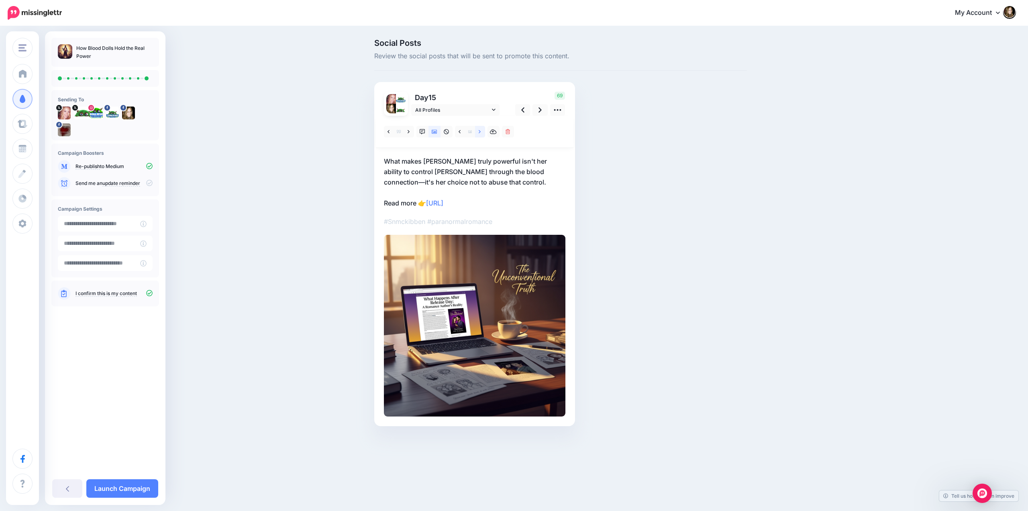
click at [478, 130] on link at bounding box center [480, 132] width 10 height 12
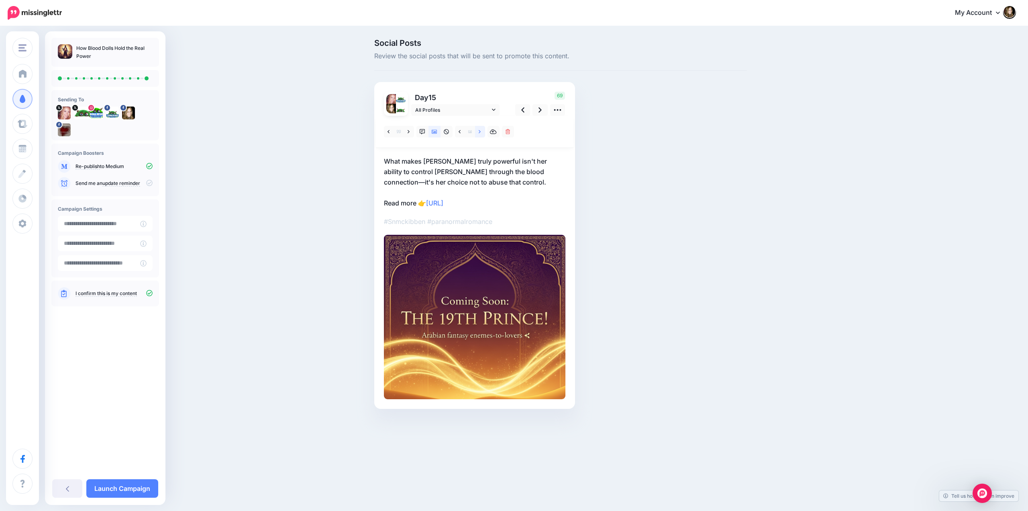
click at [478, 130] on link at bounding box center [480, 132] width 10 height 12
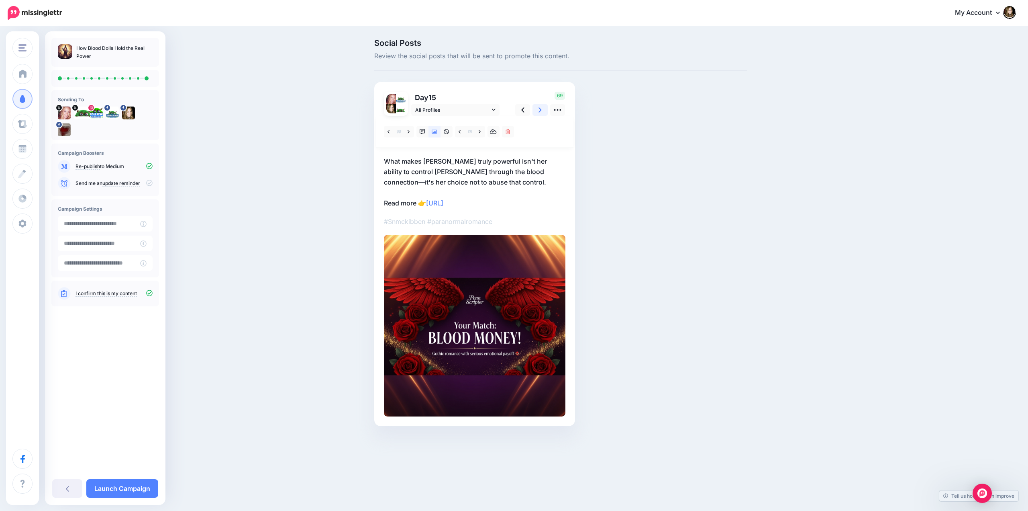
click at [539, 108] on icon at bounding box center [540, 110] width 3 height 8
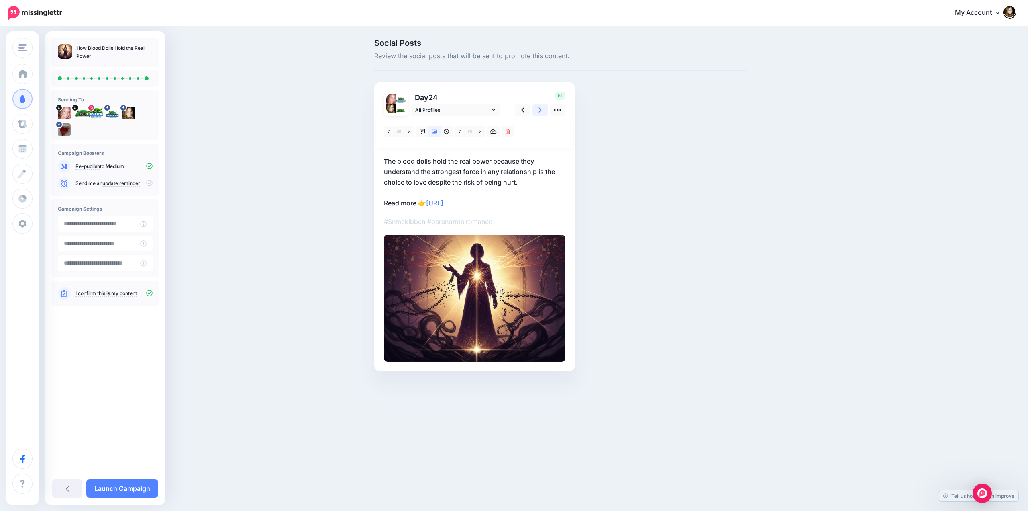
click at [539, 108] on icon at bounding box center [540, 109] width 3 height 5
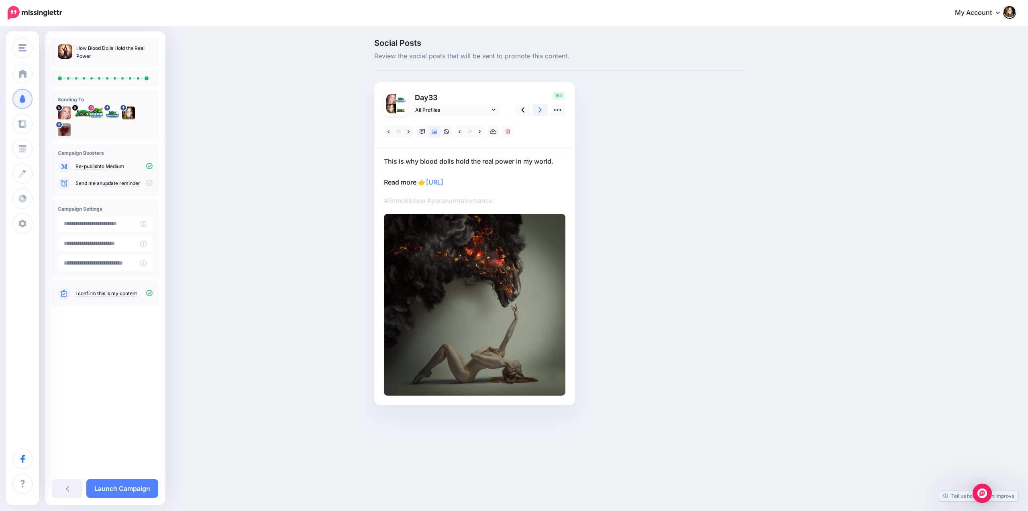
click at [538, 109] on link at bounding box center [540, 110] width 15 height 12
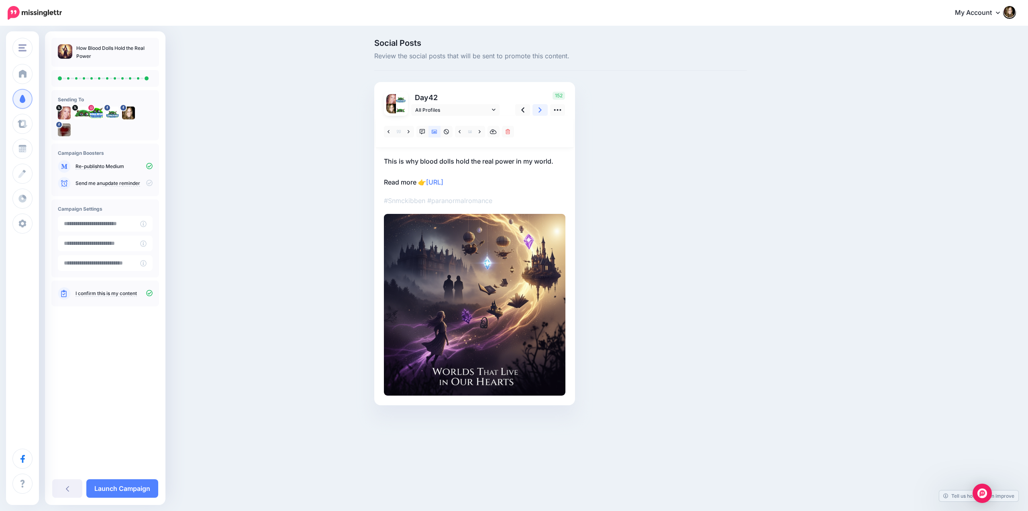
click at [539, 110] on icon at bounding box center [540, 110] width 3 height 8
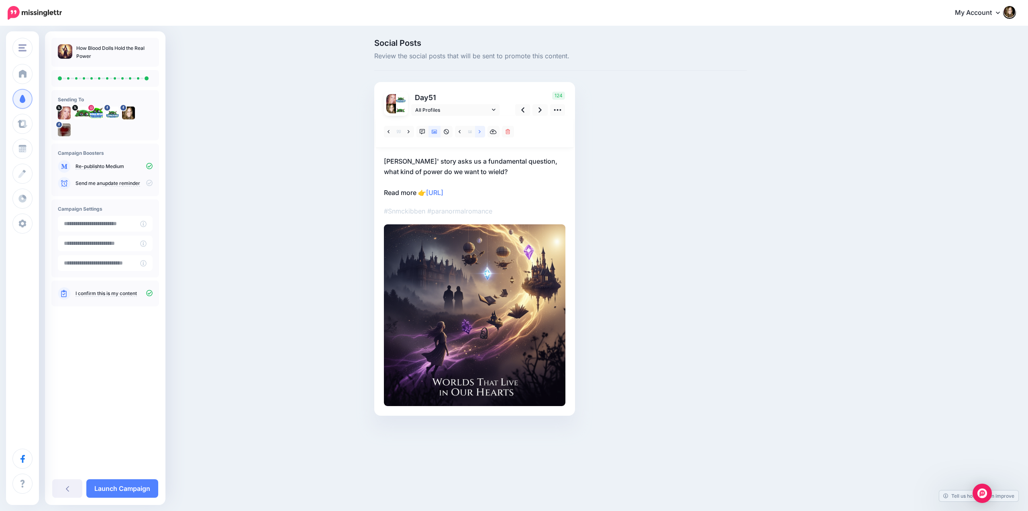
click at [478, 131] on link at bounding box center [480, 132] width 10 height 12
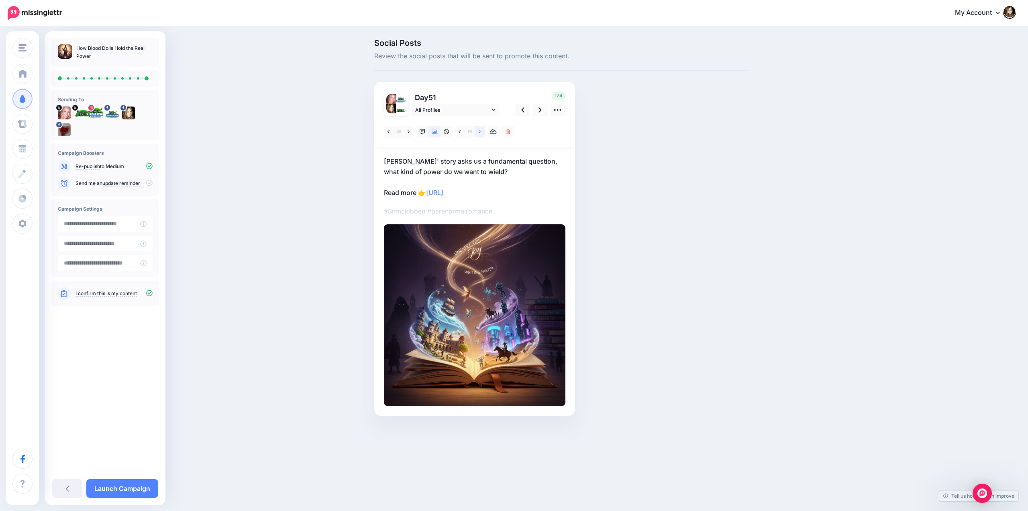
click at [478, 131] on link at bounding box center [480, 132] width 10 height 12
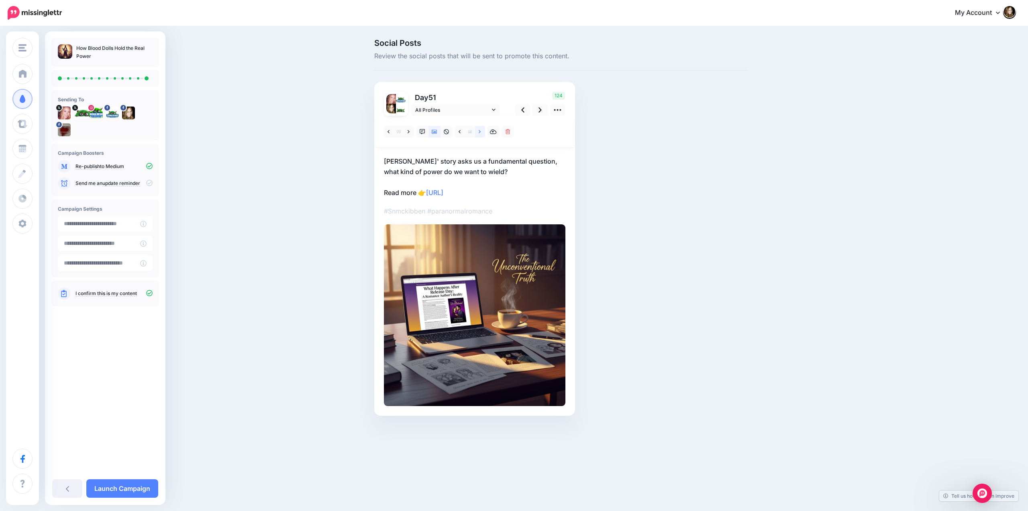
click at [479, 131] on icon at bounding box center [480, 132] width 2 height 6
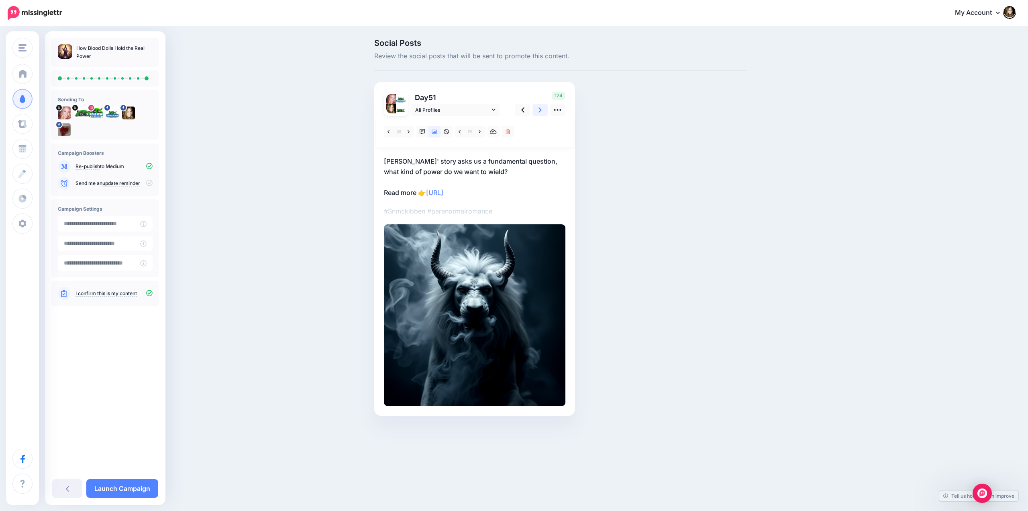
click at [539, 111] on icon at bounding box center [540, 110] width 3 height 8
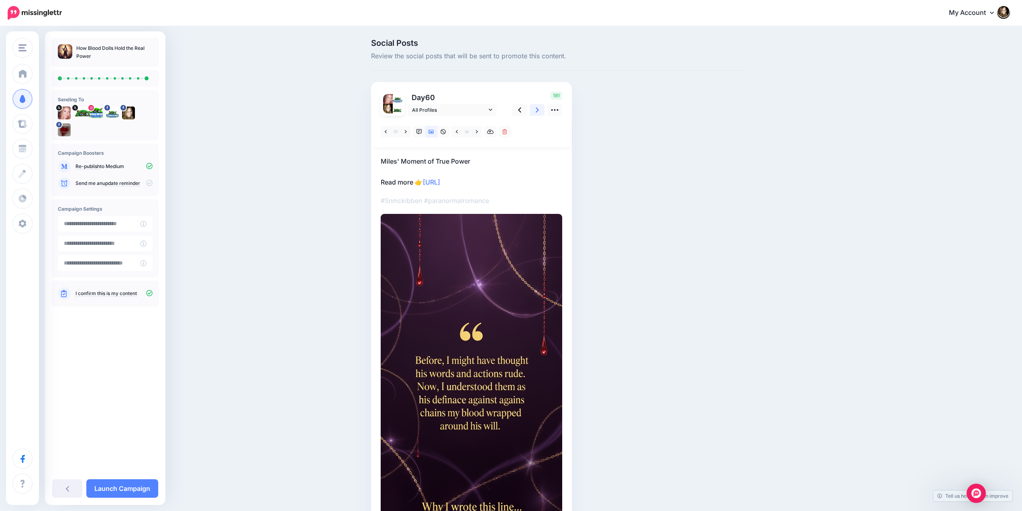
click at [539, 111] on icon at bounding box center [537, 110] width 3 height 8
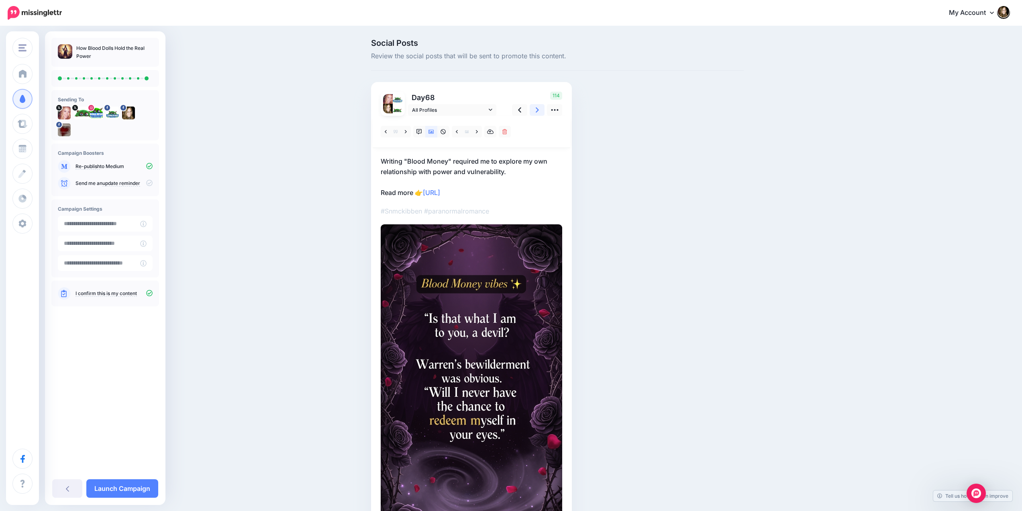
click at [539, 111] on icon at bounding box center [537, 110] width 3 height 8
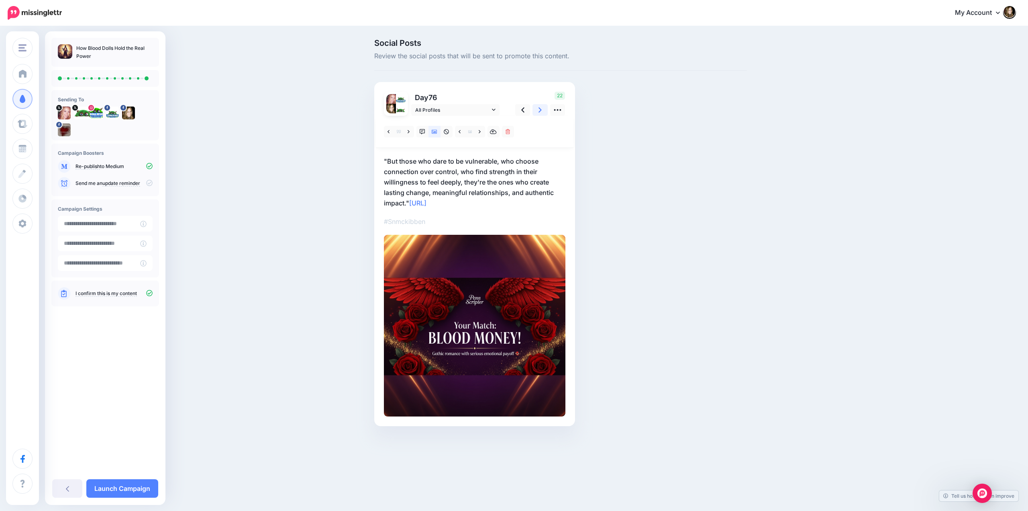
click at [539, 111] on icon at bounding box center [540, 110] width 3 height 8
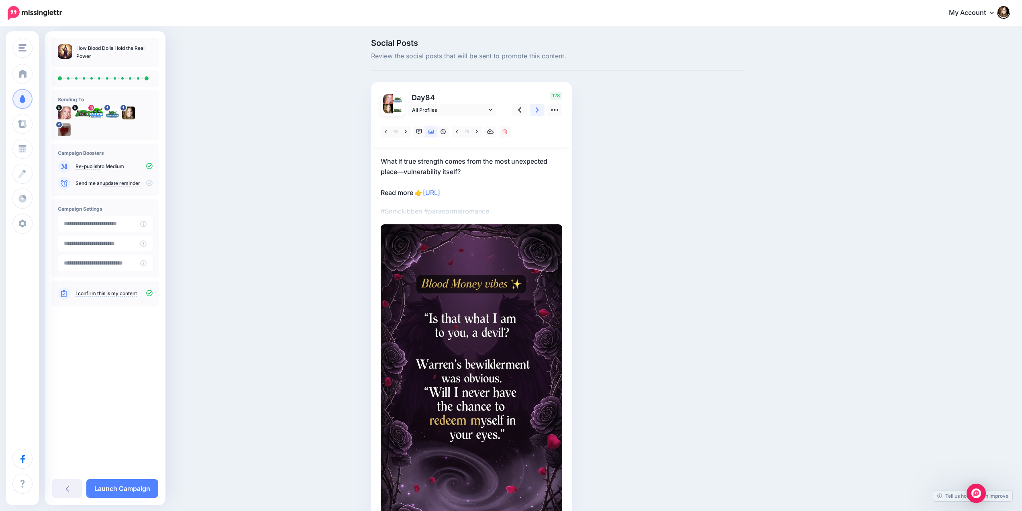
click at [539, 108] on icon at bounding box center [537, 109] width 3 height 5
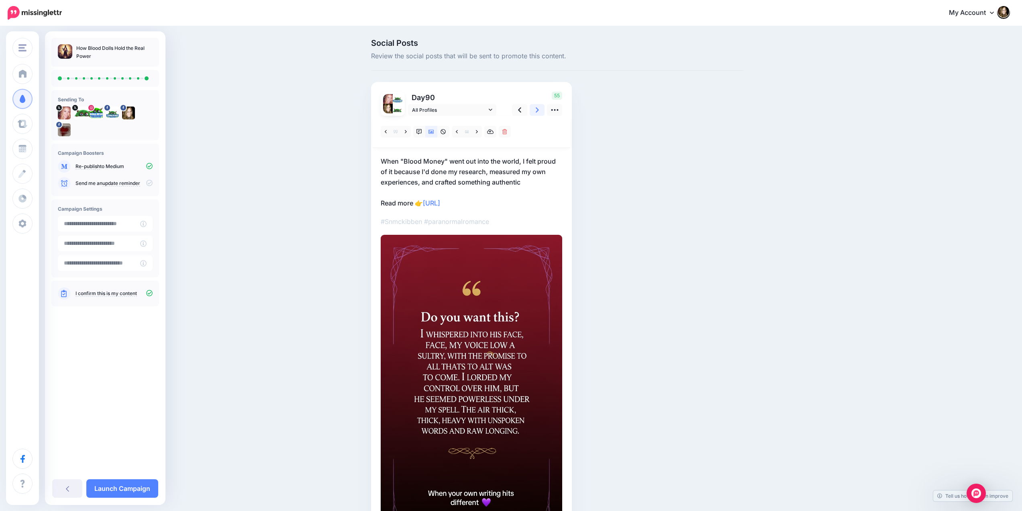
click at [539, 108] on icon at bounding box center [537, 109] width 3 height 5
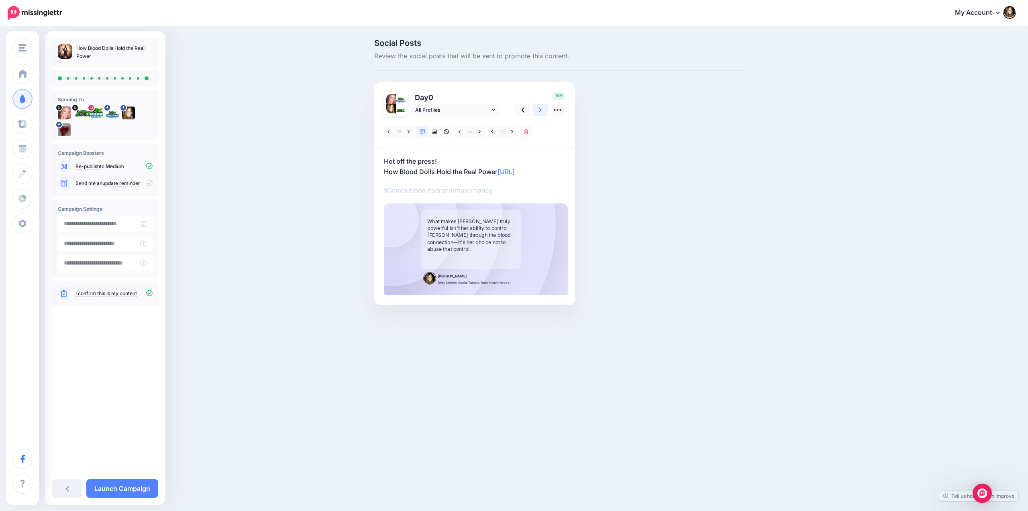
click at [540, 108] on icon at bounding box center [540, 109] width 3 height 5
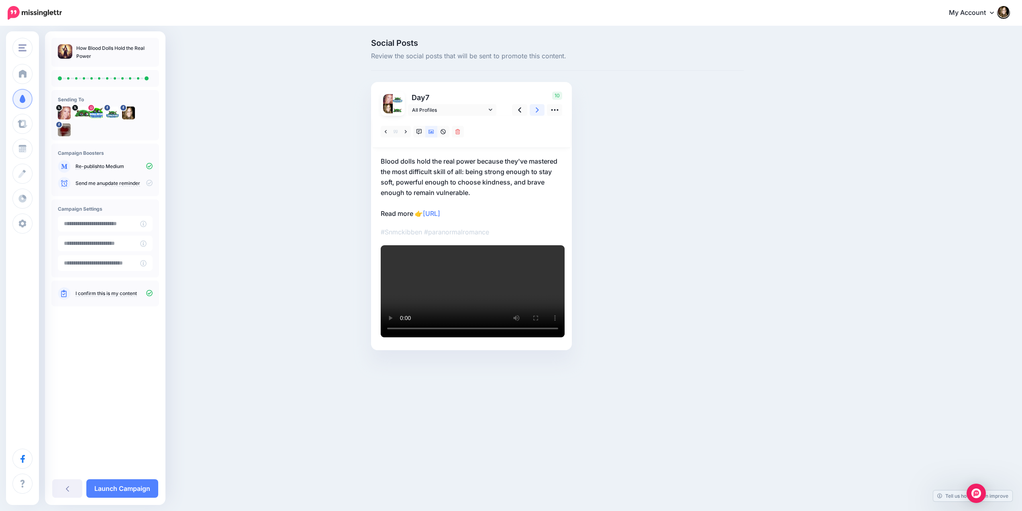
click at [539, 108] on icon at bounding box center [537, 109] width 3 height 5
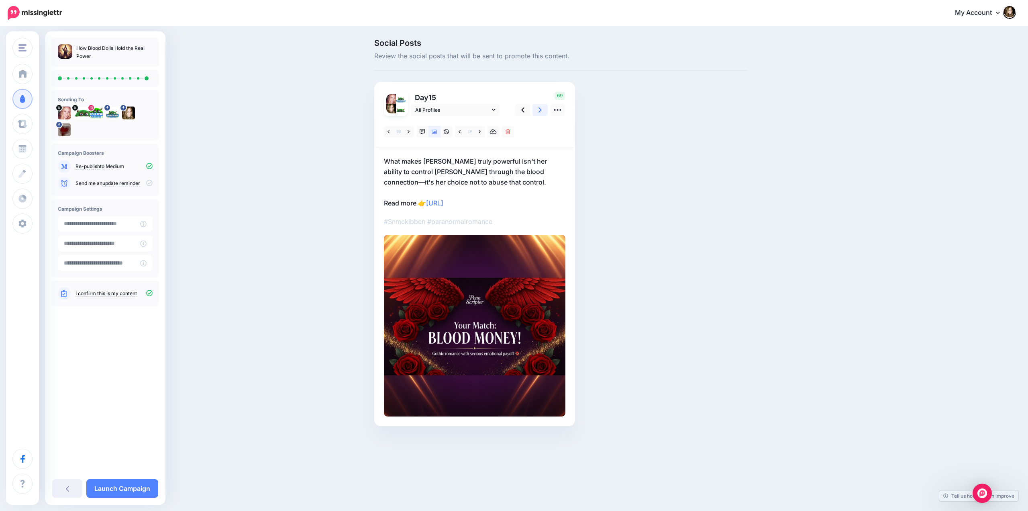
click at [540, 108] on icon at bounding box center [540, 109] width 3 height 5
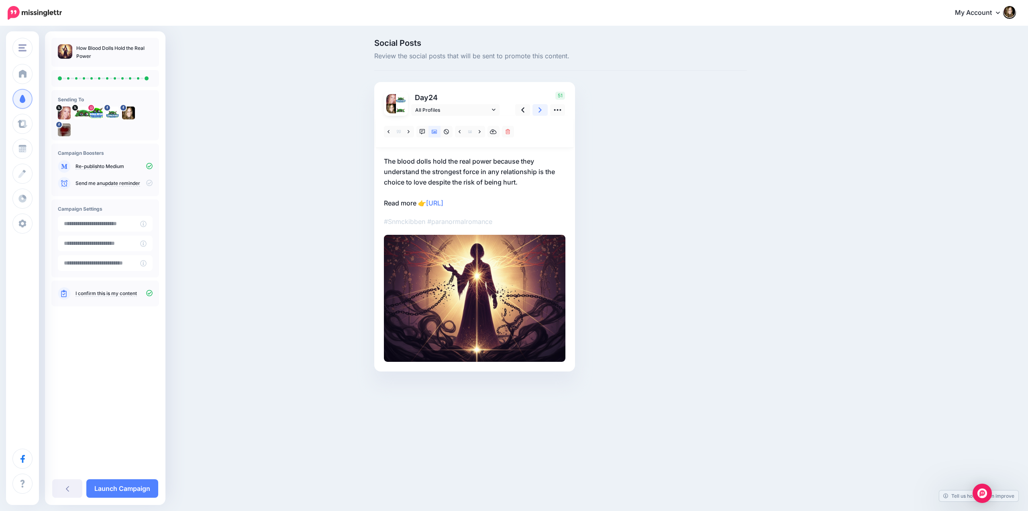
click at [540, 108] on icon at bounding box center [540, 109] width 3 height 5
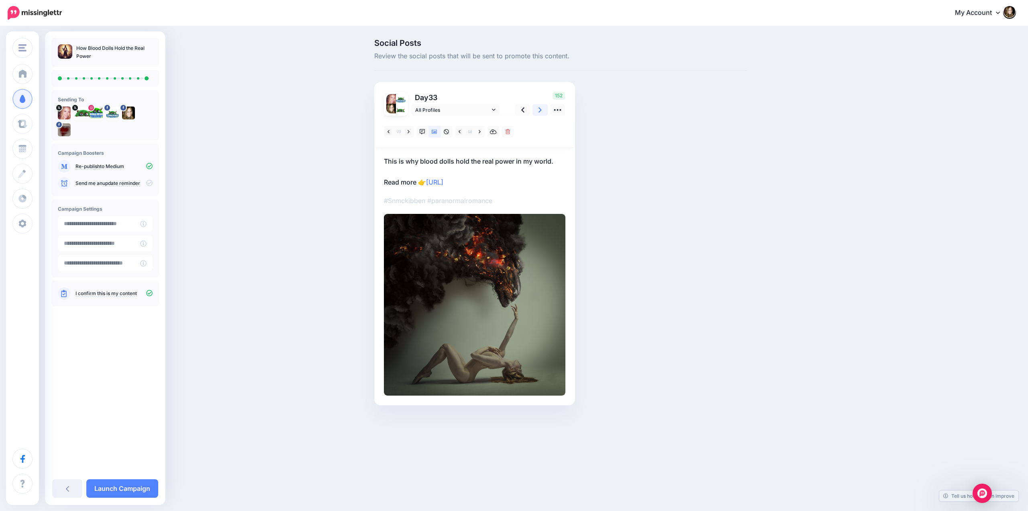
click at [540, 108] on icon at bounding box center [540, 109] width 3 height 5
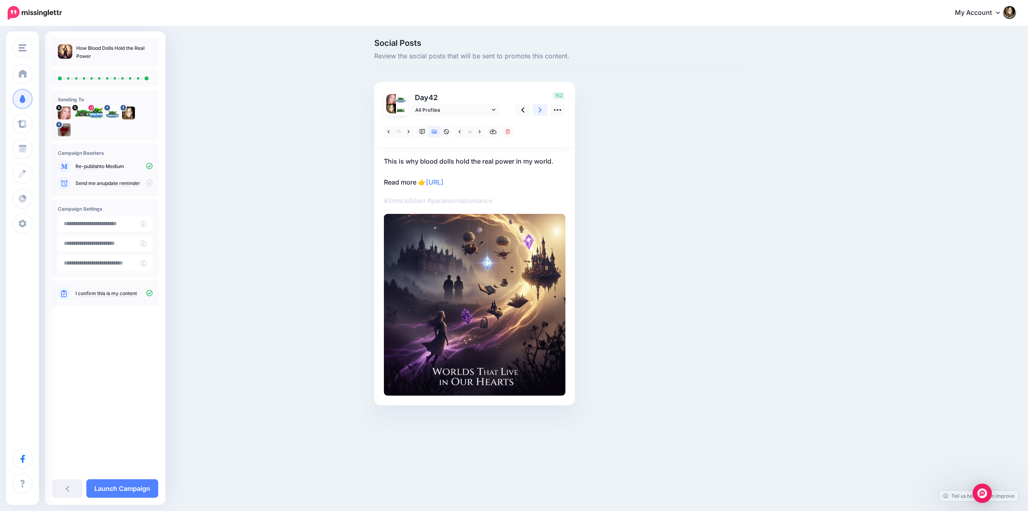
click at [540, 108] on icon at bounding box center [540, 109] width 3 height 5
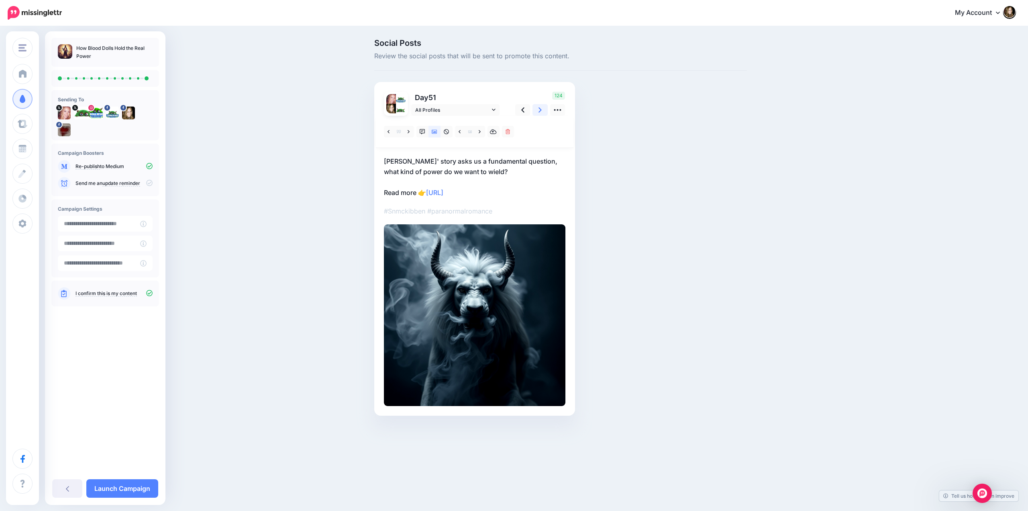
click at [540, 108] on icon at bounding box center [540, 109] width 3 height 5
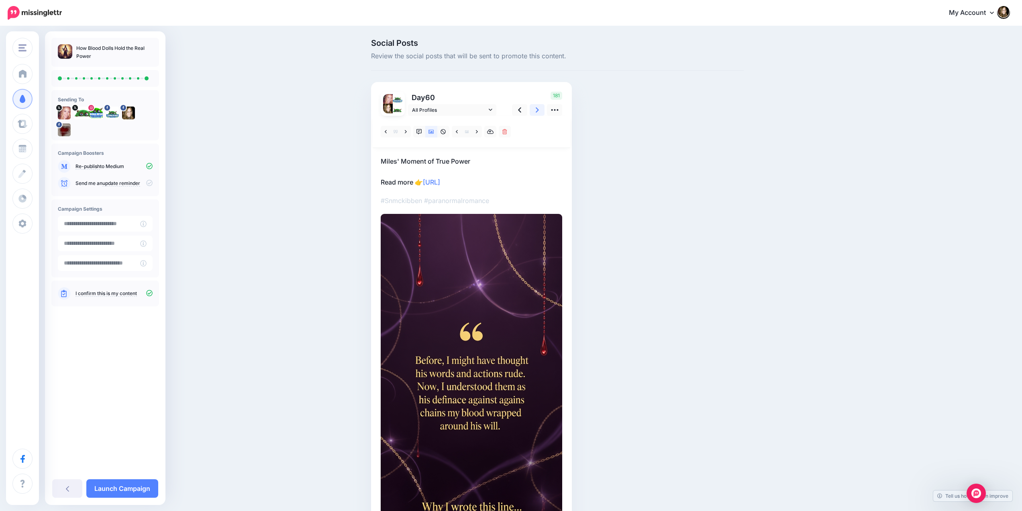
click at [539, 108] on icon at bounding box center [537, 109] width 3 height 5
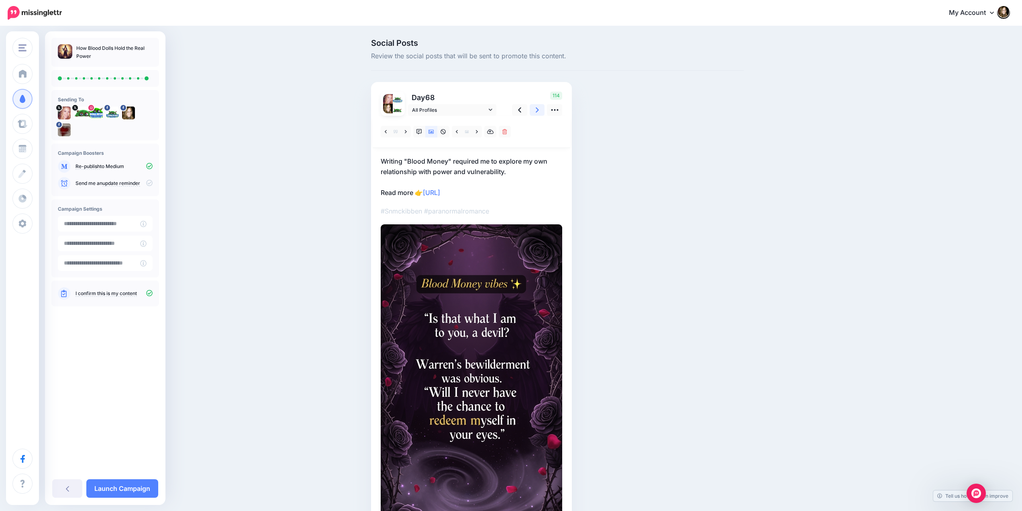
click at [539, 108] on icon at bounding box center [537, 109] width 3 height 5
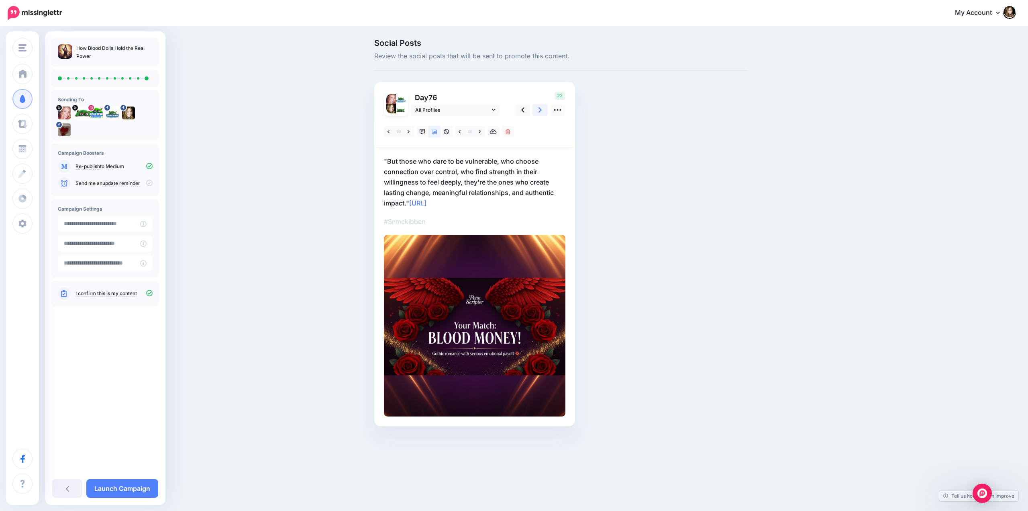
click at [540, 108] on icon at bounding box center [540, 109] width 3 height 5
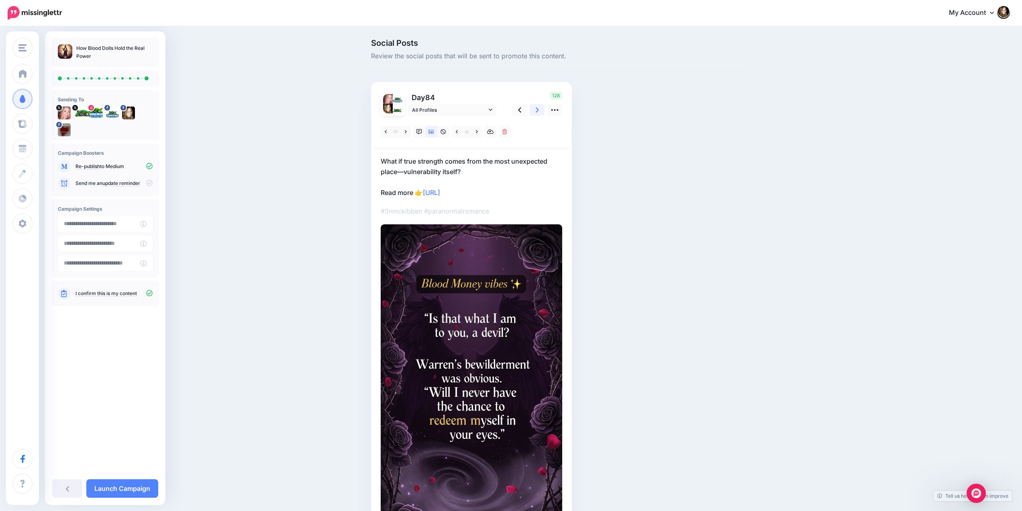
click at [539, 108] on icon at bounding box center [537, 109] width 3 height 5
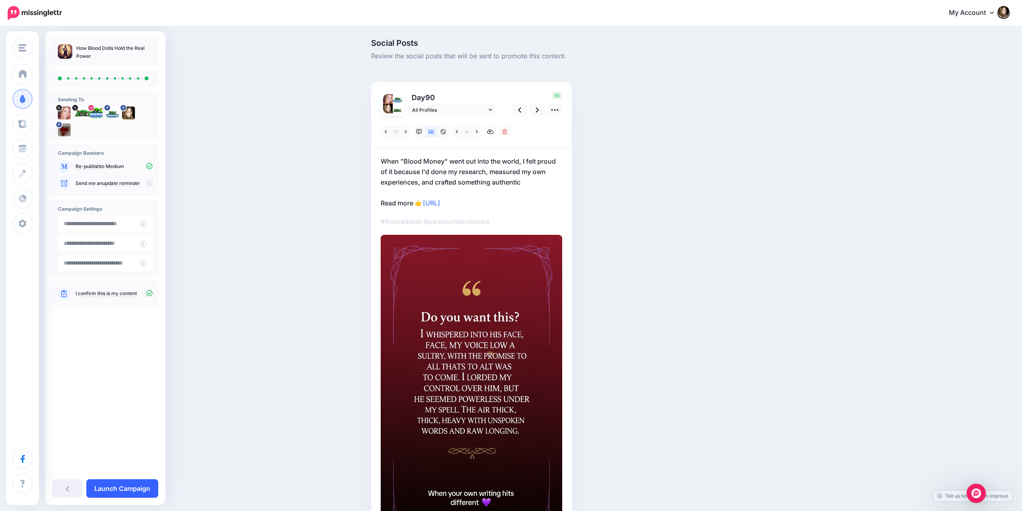
click at [110, 489] on link "Launch Campaign" at bounding box center [122, 488] width 72 height 18
